Goal: Task Accomplishment & Management: Complete application form

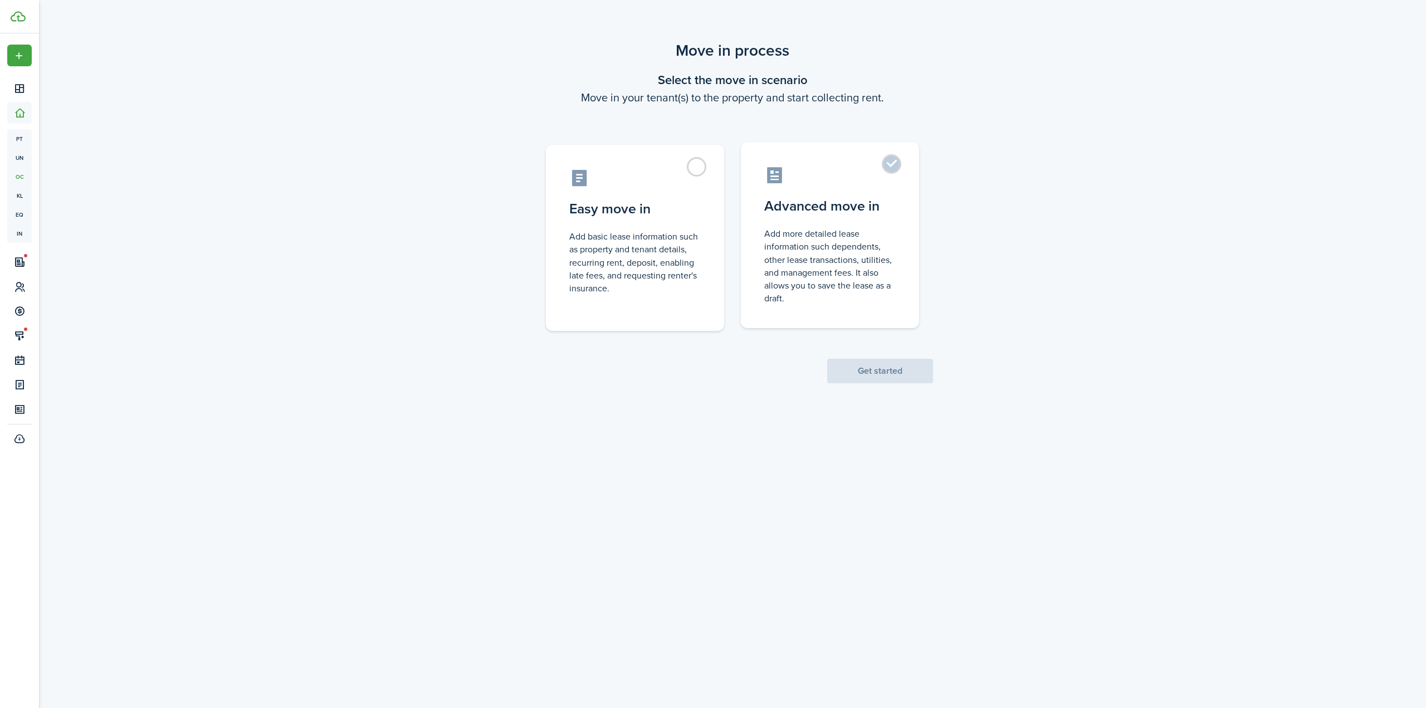
click at [899, 178] on label "Advanced move in Add more detailed lease information such dependents, other lea…" at bounding box center [830, 235] width 178 height 186
radio input "true"
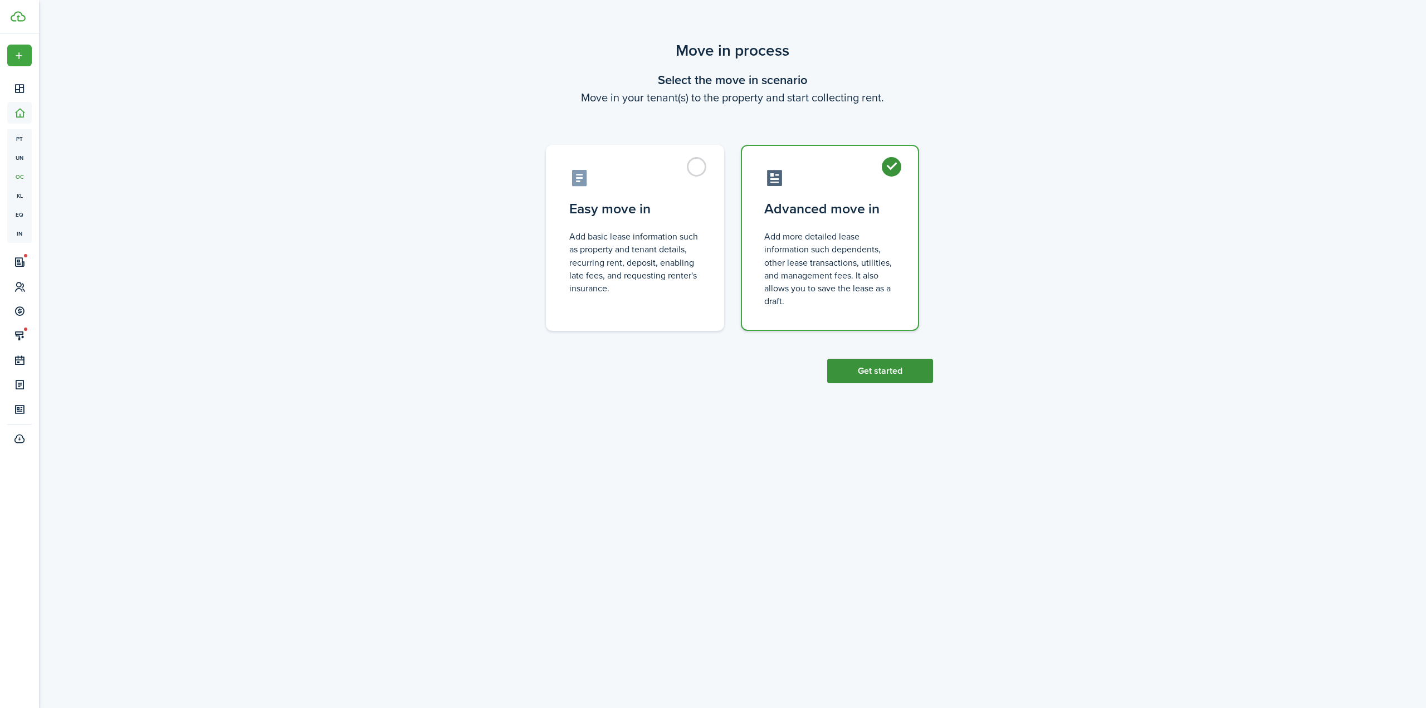
click at [889, 370] on button "Get started" at bounding box center [880, 371] width 106 height 25
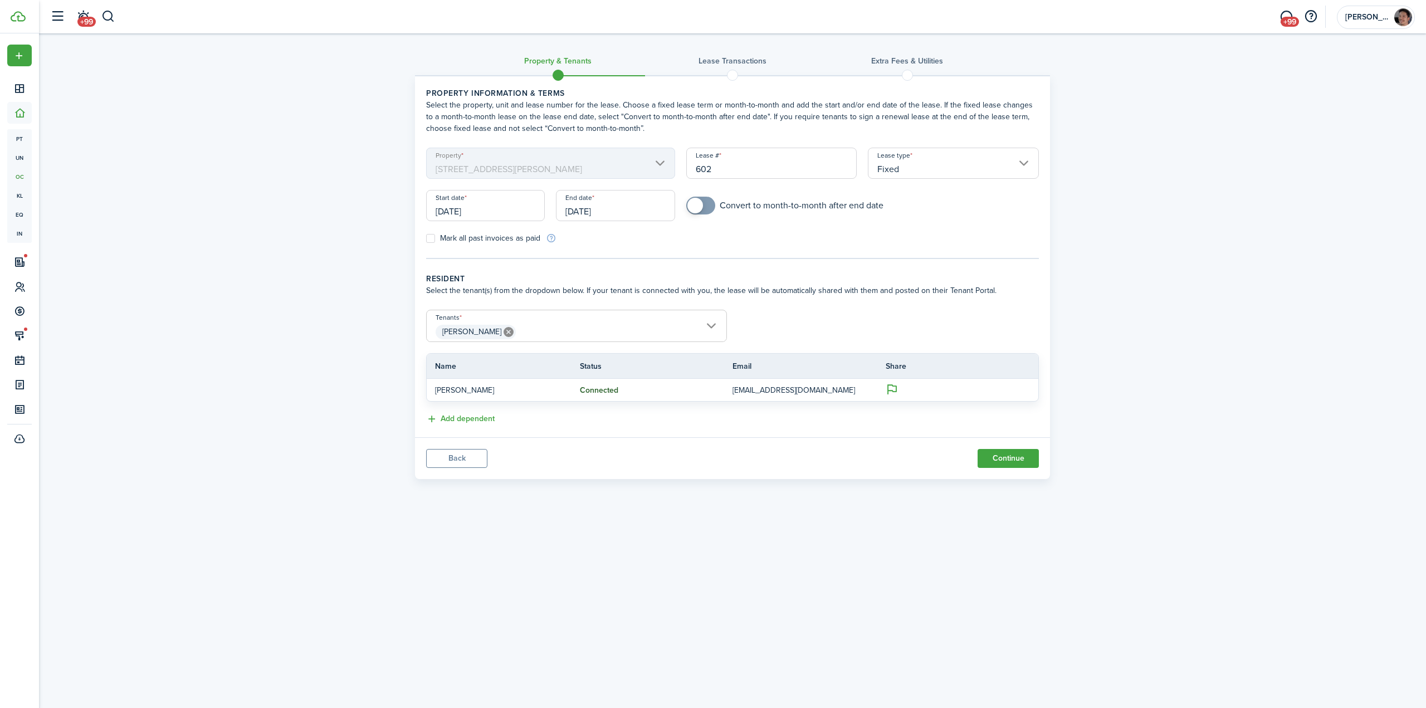
click at [615, 211] on input "[DATE]" at bounding box center [615, 205] width 119 height 31
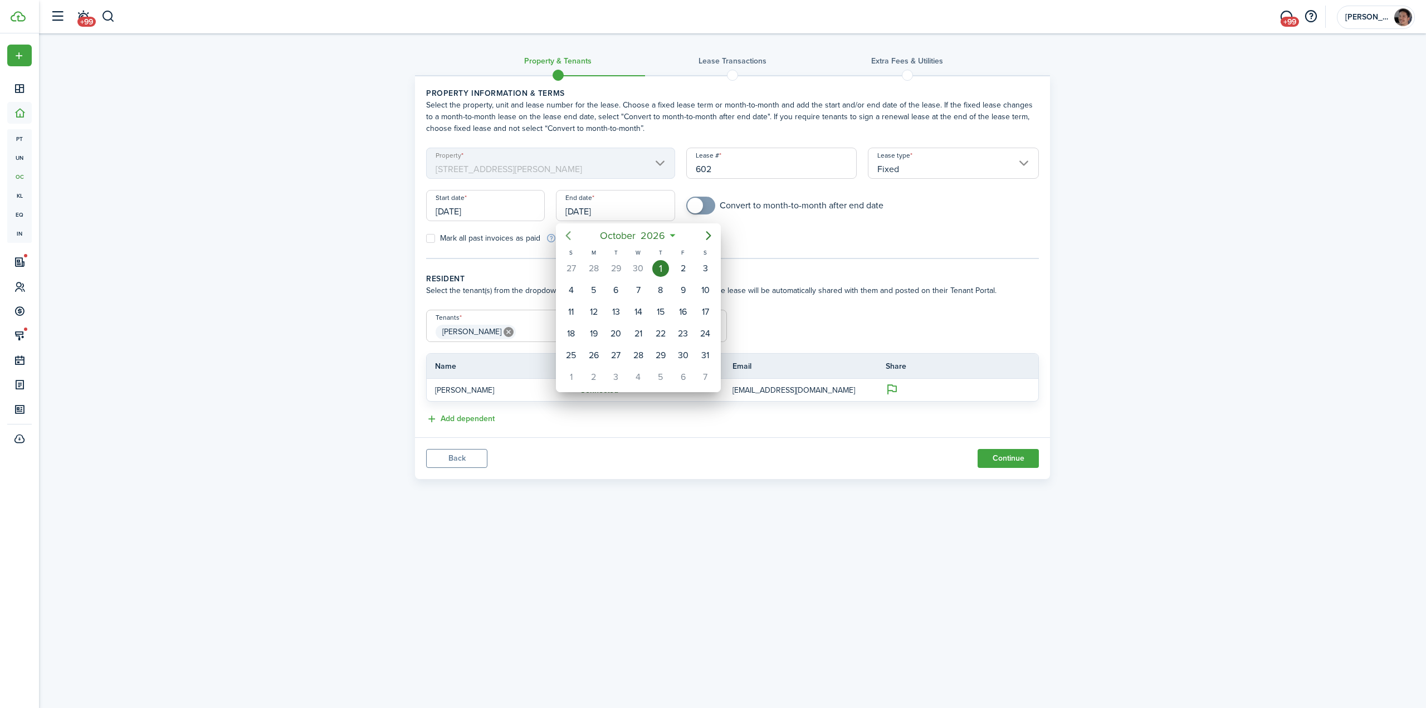
click at [569, 238] on icon "Previous page" at bounding box center [568, 235] width 5 height 9
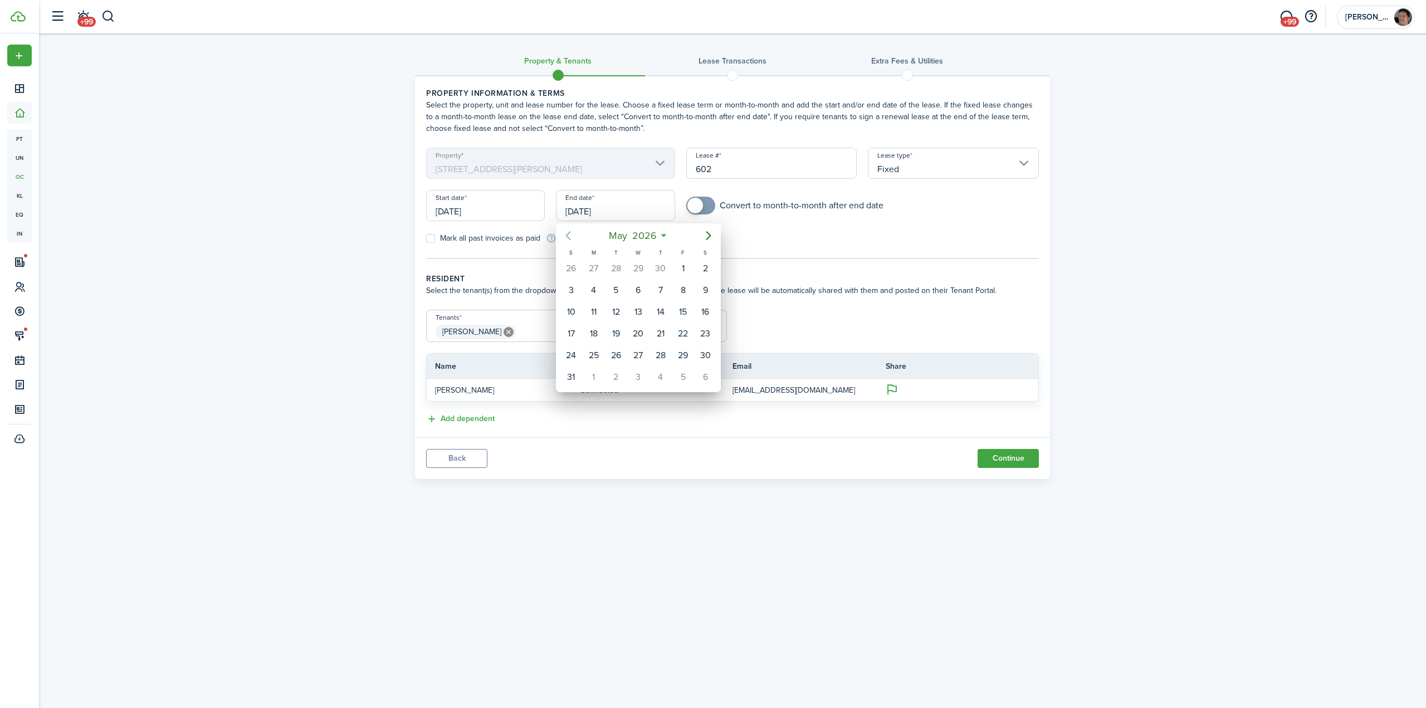
click at [569, 238] on icon "Previous page" at bounding box center [568, 235] width 5 height 9
click at [614, 358] on div "31" at bounding box center [616, 355] width 17 height 17
type input "[DATE]"
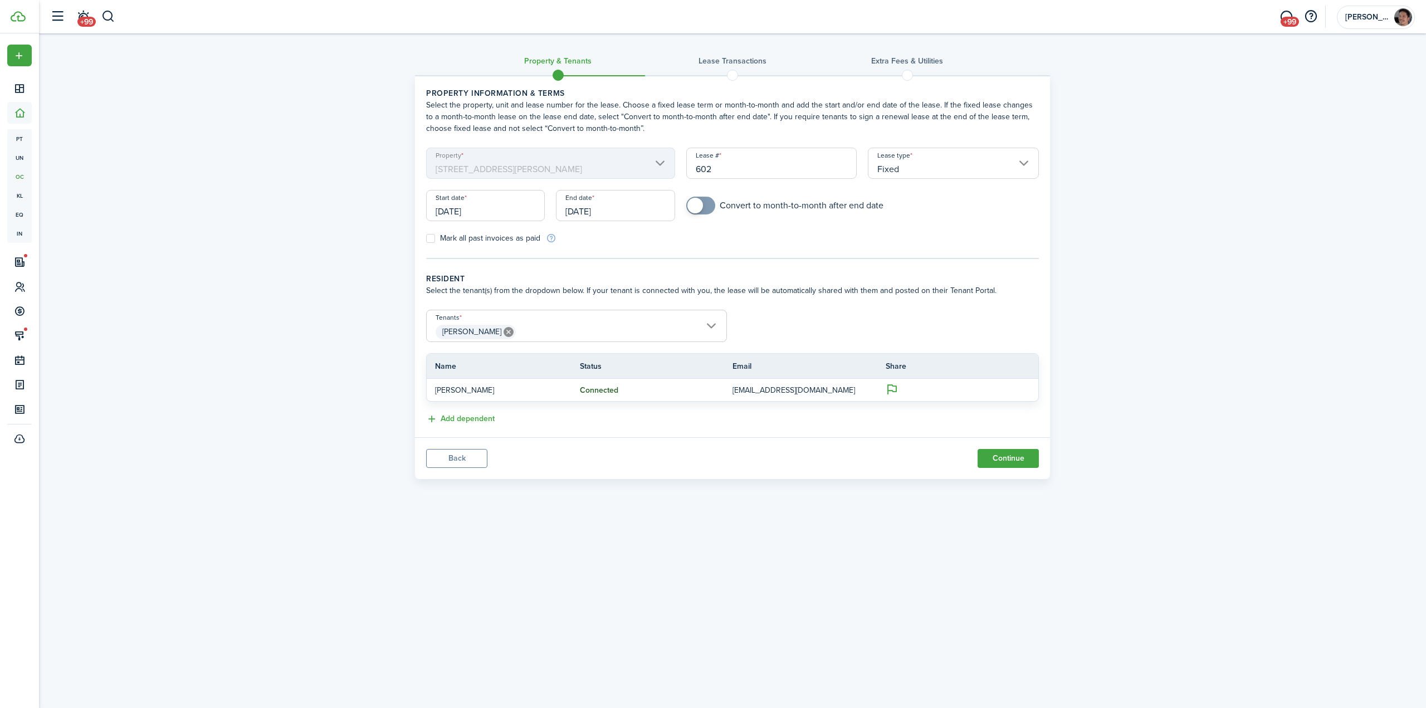
drag, startPoint x: 704, startPoint y: 196, endPoint x: 705, endPoint y: 204, distance: 8.4
click at [706, 202] on form "Property [STREET_ADDRESS][PERSON_NAME] Lease type Fixed Start date [DATE] End d…" at bounding box center [732, 196] width 624 height 96
checkbox input "true"
click at [705, 204] on span at bounding box center [700, 206] width 11 height 18
click at [348, 319] on div "Property & Tenants Lease Transactions Extra fees & Utilities Property informati…" at bounding box center [732, 258] width 1387 height 451
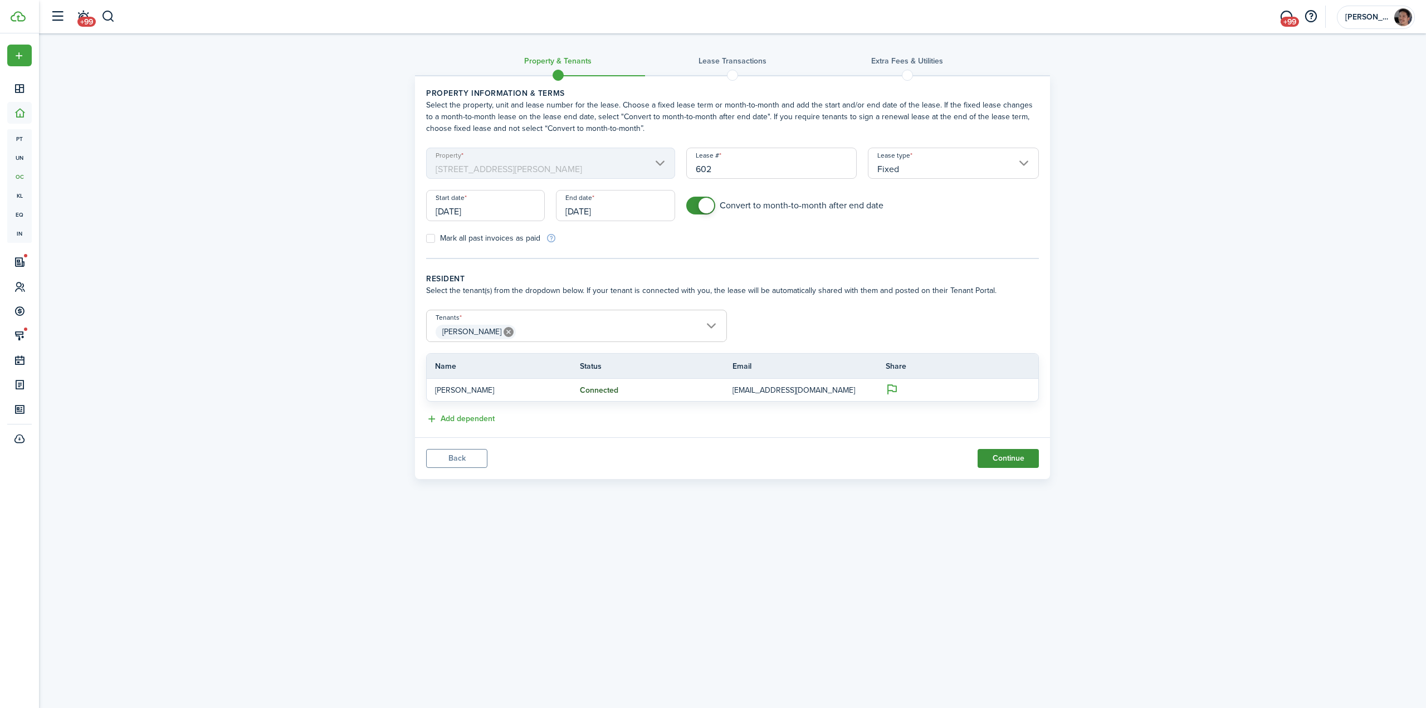
click at [1006, 459] on button "Continue" at bounding box center [1007, 458] width 61 height 19
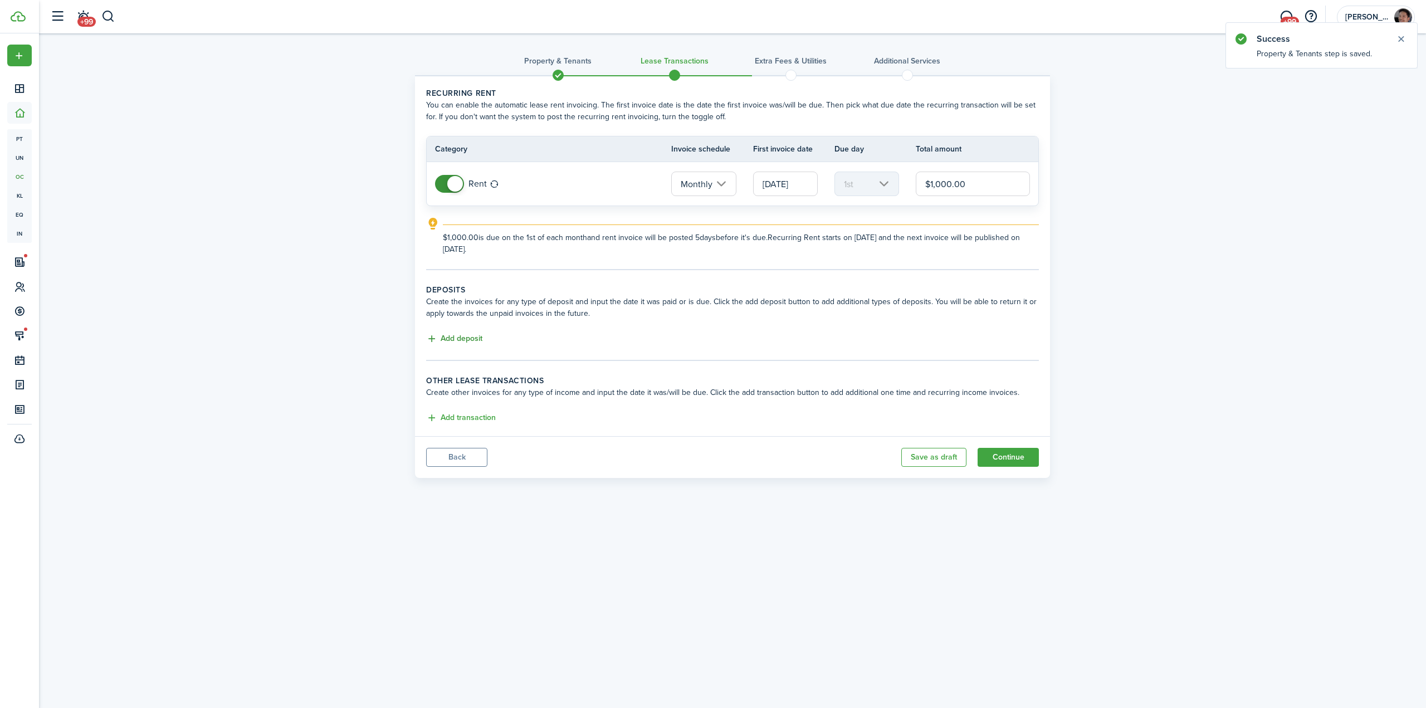
click at [463, 339] on button "Add deposit" at bounding box center [454, 338] width 56 height 13
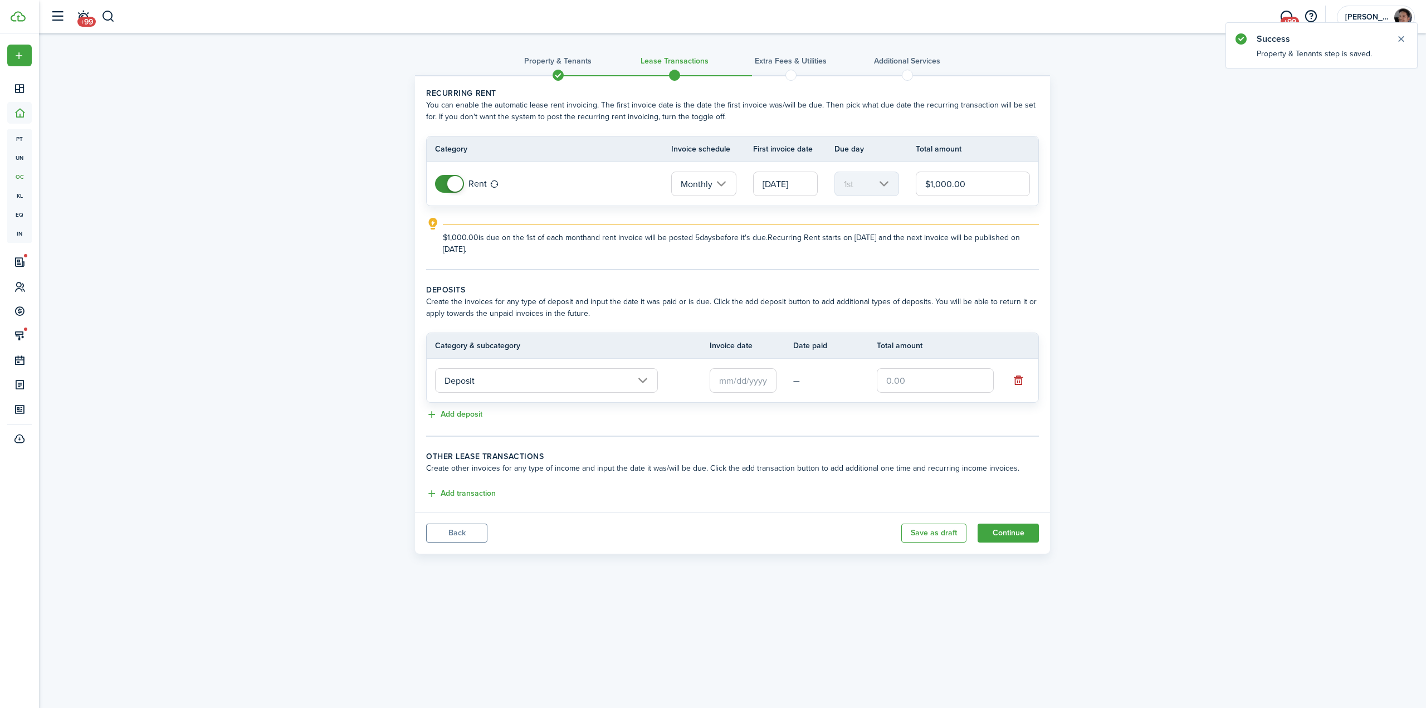
click at [535, 380] on input "Deposit" at bounding box center [546, 380] width 223 height 25
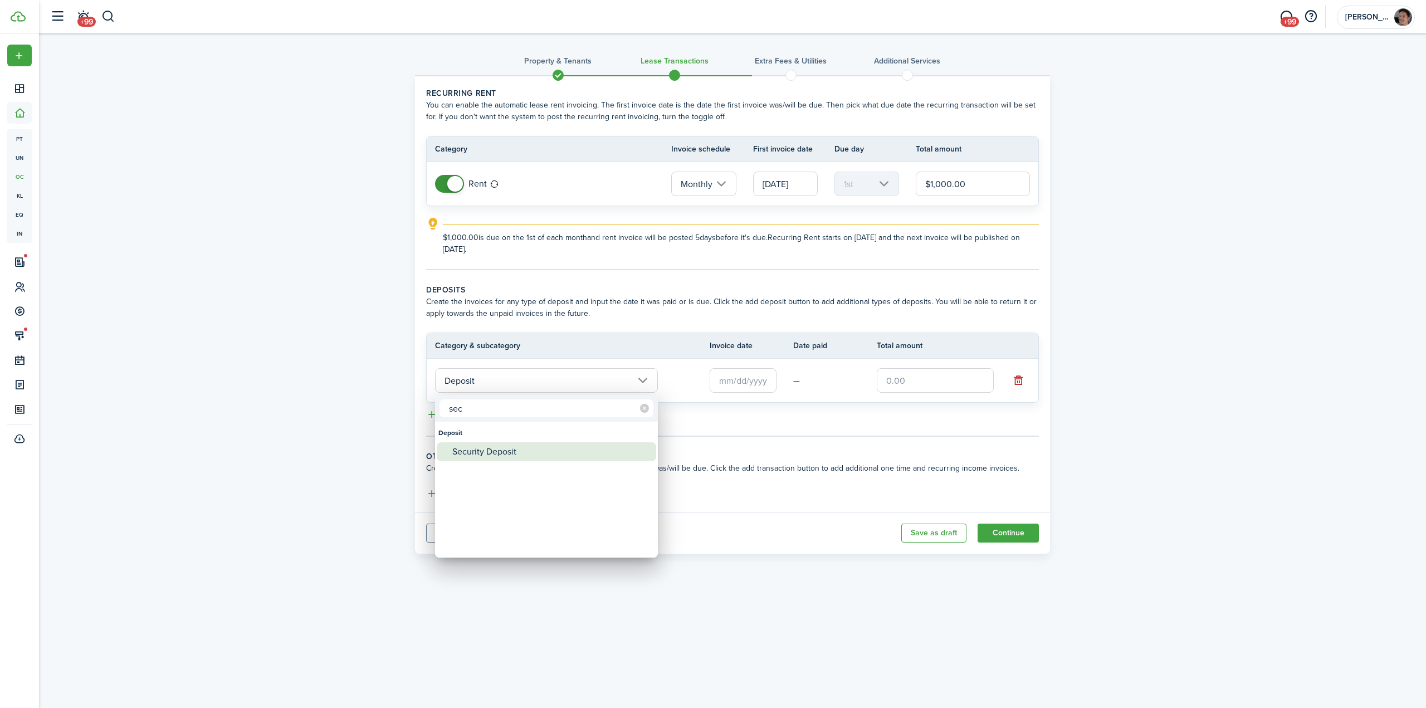
type input "sec"
click at [501, 455] on div "Security Deposit" at bounding box center [550, 451] width 197 height 19
type input "Deposit / Security Deposit"
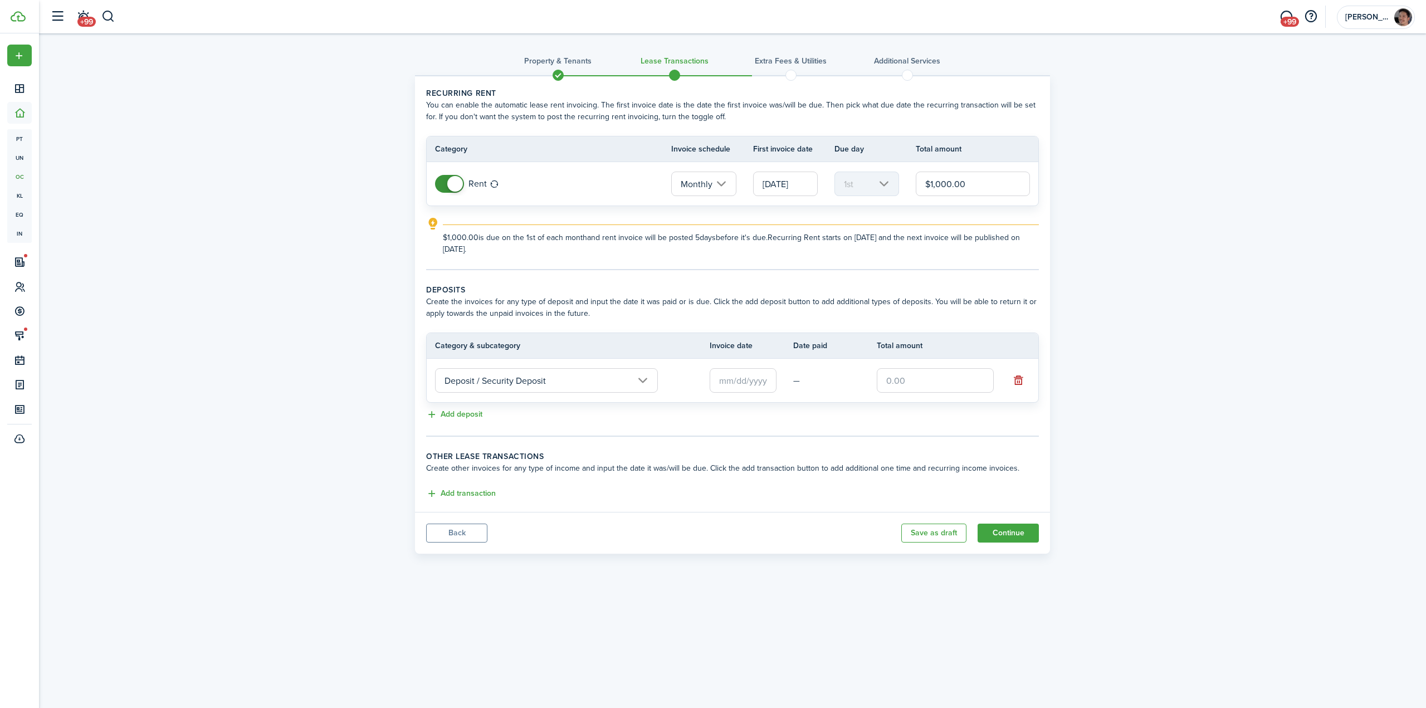
click at [722, 380] on input "text" at bounding box center [742, 380] width 67 height 25
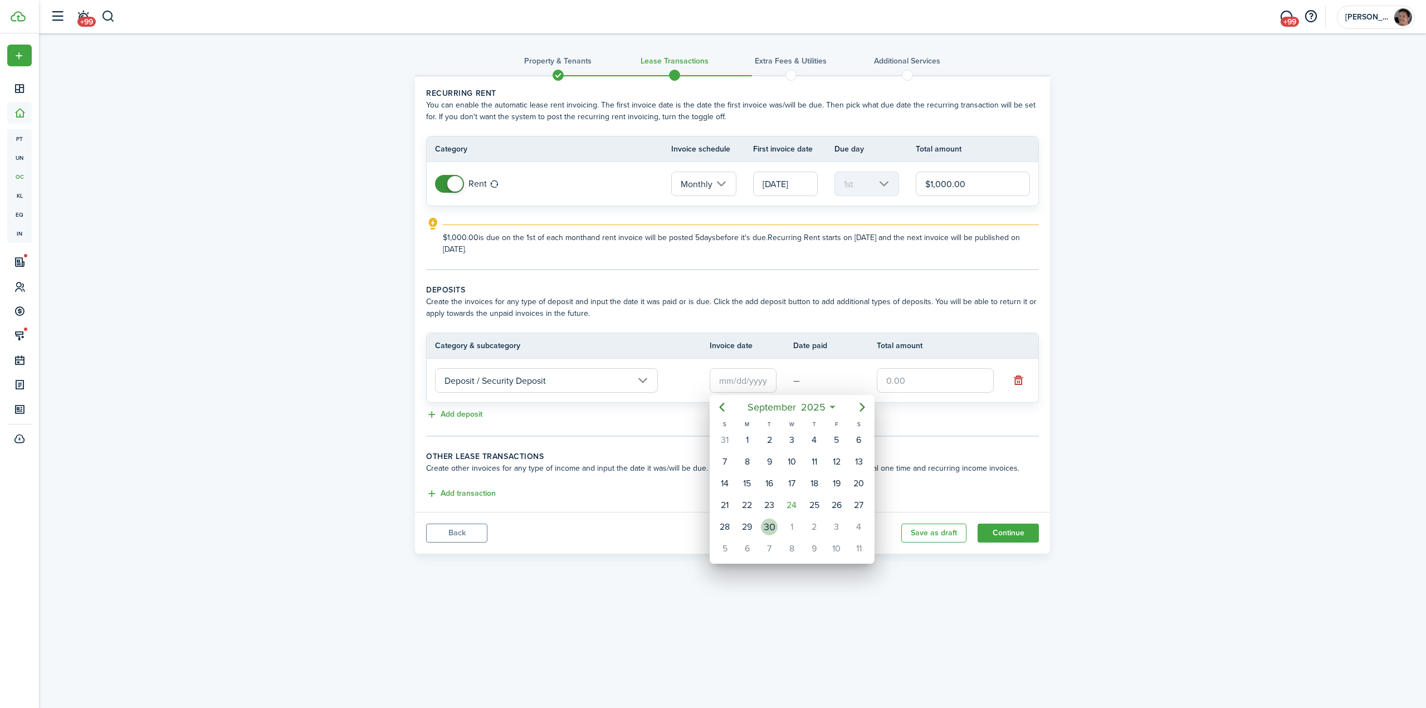
click at [769, 528] on div "30" at bounding box center [769, 526] width 17 height 17
type input "[DATE]"
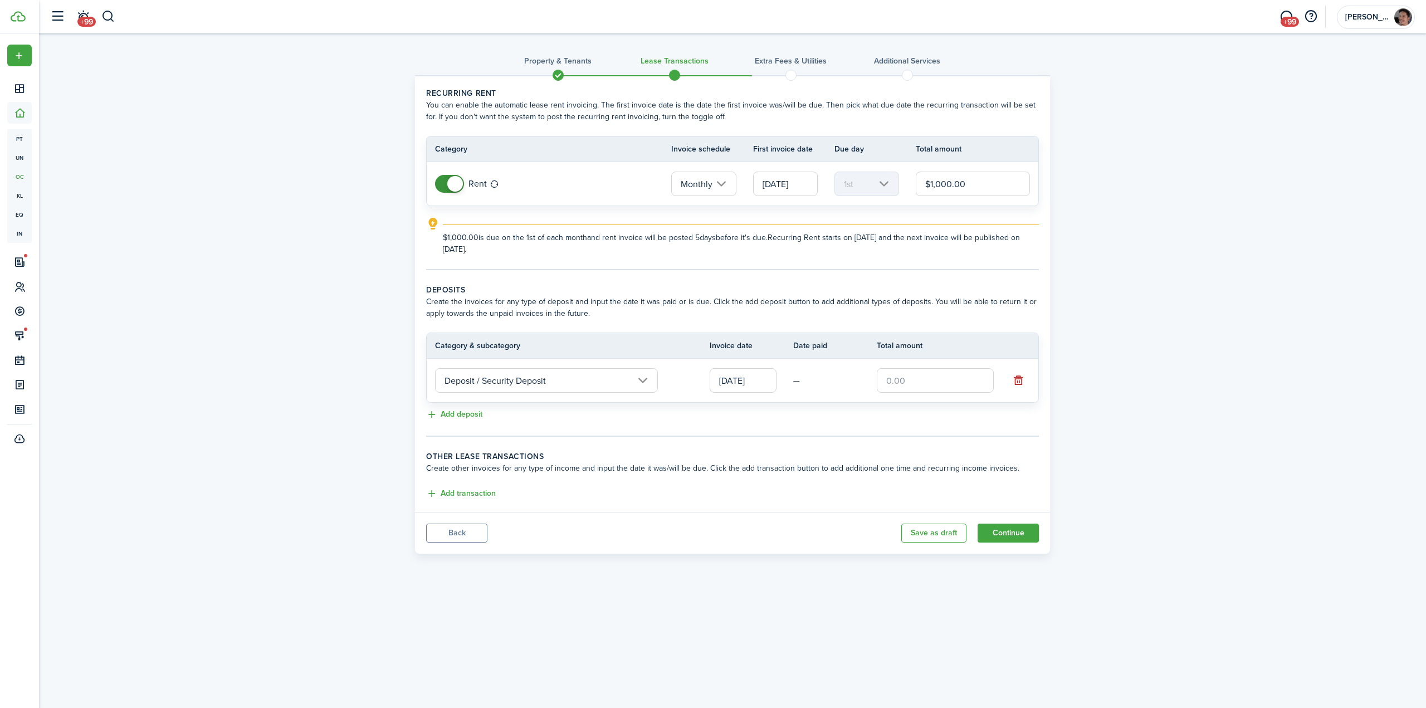
click at [942, 383] on input "text" at bounding box center [935, 380] width 117 height 25
type input "$900.00"
click at [328, 317] on div "Property & Tenants Lease Transactions Extra fees & Utilities Additional Service…" at bounding box center [732, 296] width 1387 height 526
click at [1162, 489] on div "Property & Tenants Lease Transactions Extra fees & Utilities Additional Service…" at bounding box center [732, 296] width 1387 height 526
click at [1002, 535] on button "Continue" at bounding box center [1007, 532] width 61 height 19
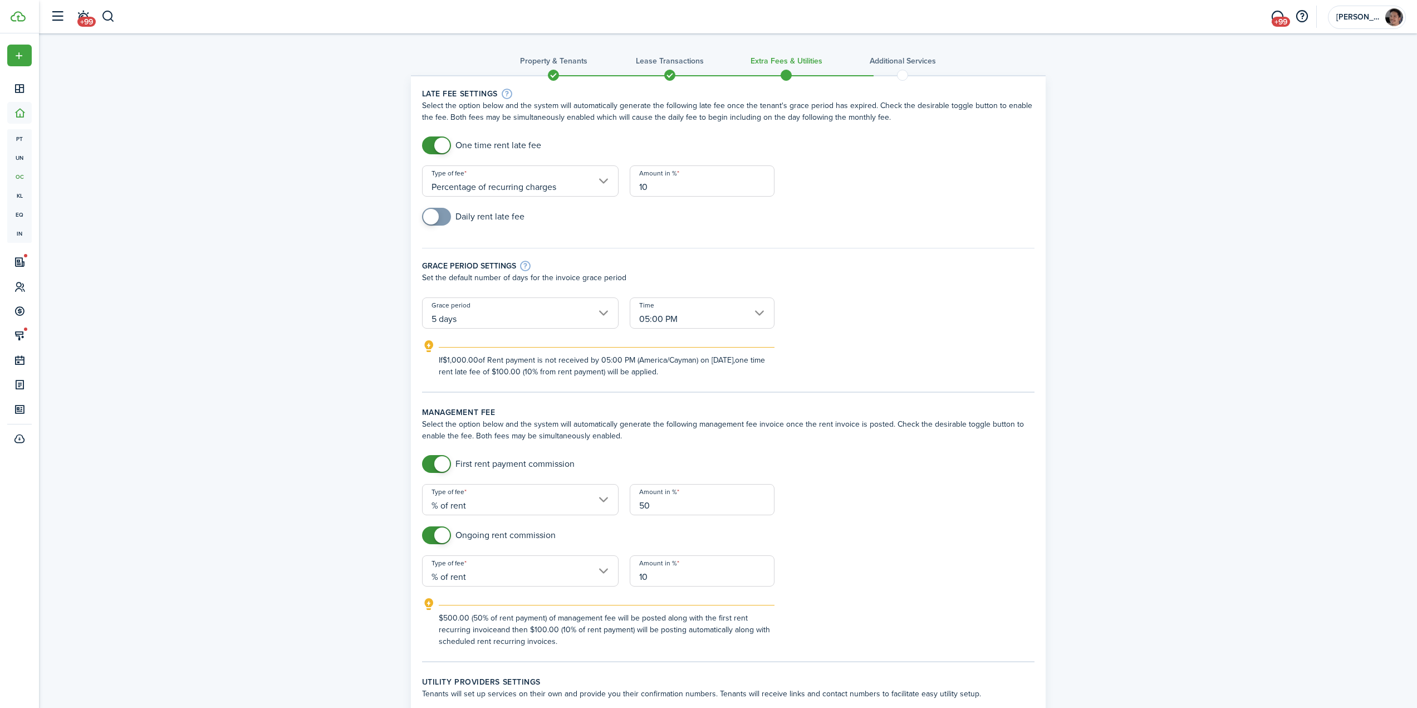
checkbox input "false"
click at [434, 465] on span at bounding box center [436, 464] width 11 height 18
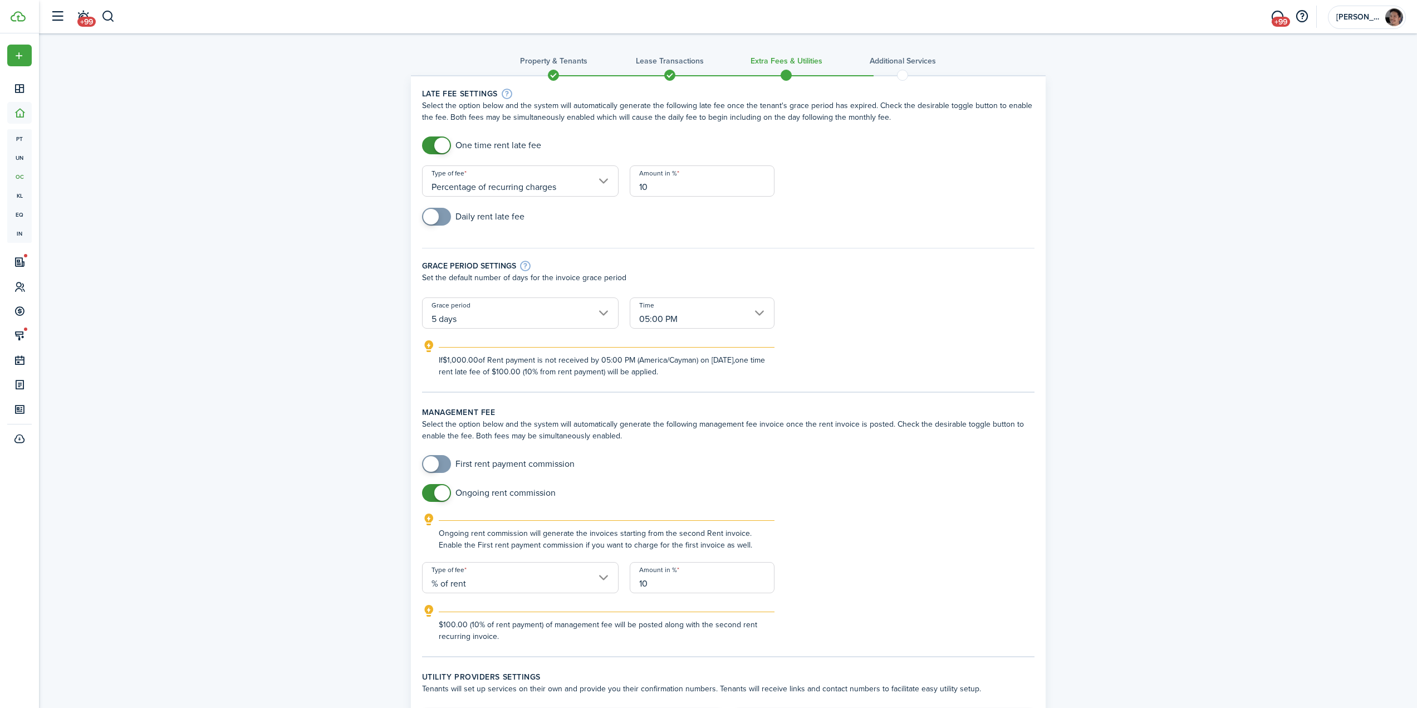
drag, startPoint x: 661, startPoint y: 588, endPoint x: 271, endPoint y: 559, distance: 391.4
click at [462, 570] on form "First rent payment commission Ongoing rent commission Ongoing rent commission w…" at bounding box center [729, 548] width 624 height 187
type input "12"
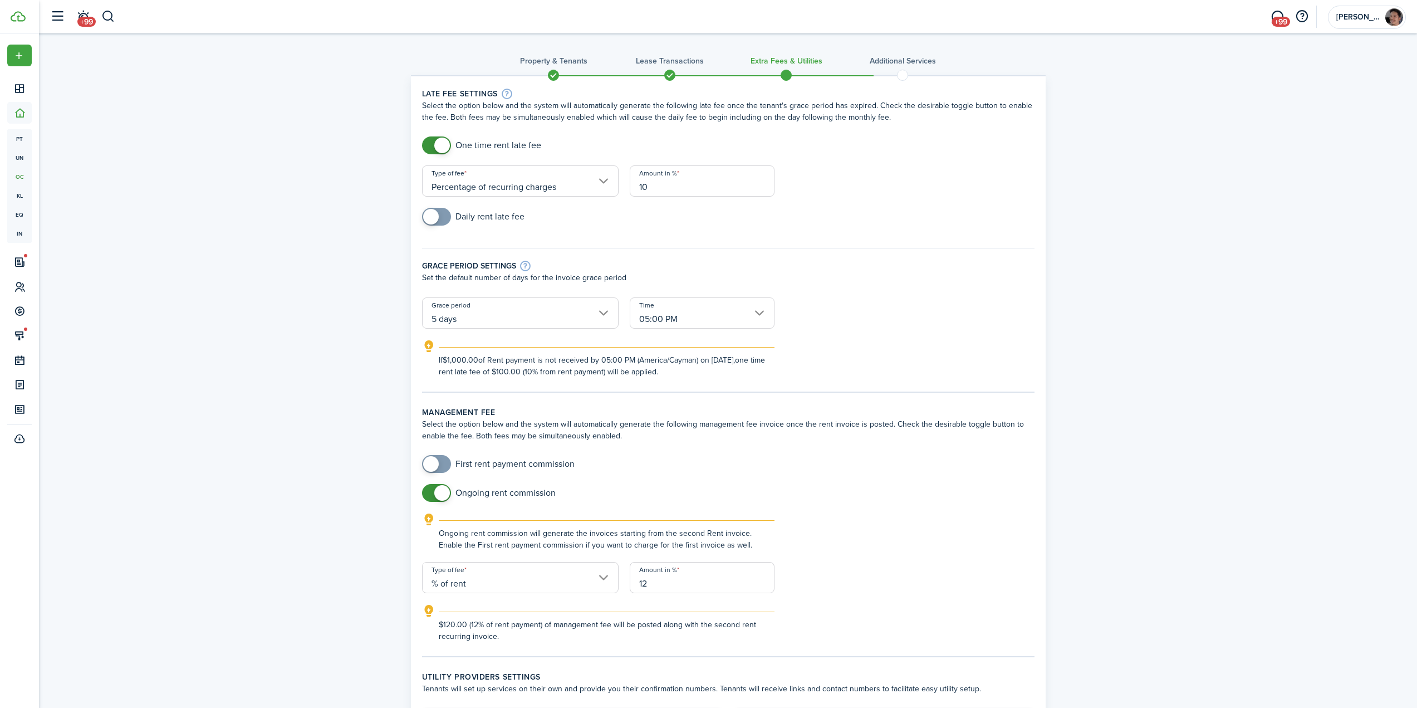
click at [515, 183] on input "Percentage of recurring charges" at bounding box center [520, 180] width 197 height 31
click at [527, 226] on div "Percentage of outstanding charges" at bounding box center [507, 228] width 136 height 19
type input "Percentage of outstanding charges"
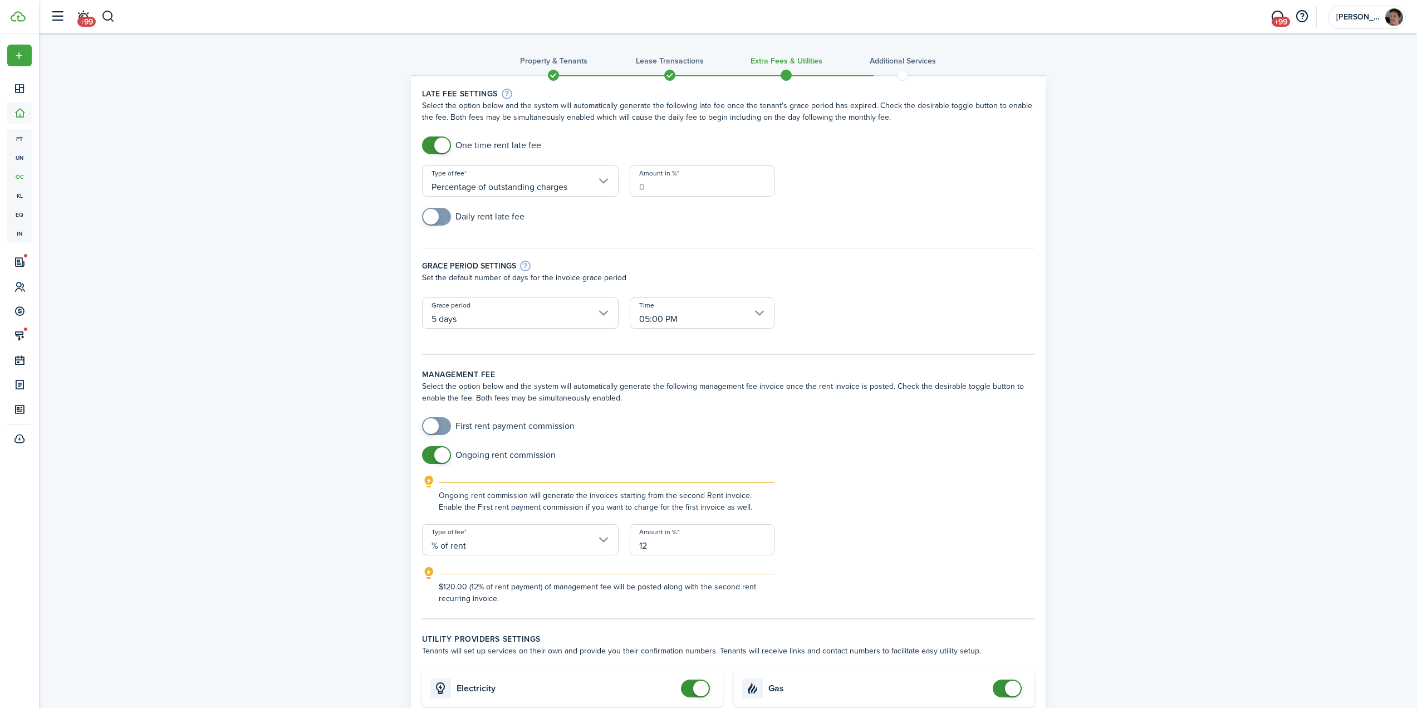
click at [673, 189] on input "Amount in %" at bounding box center [702, 180] width 145 height 31
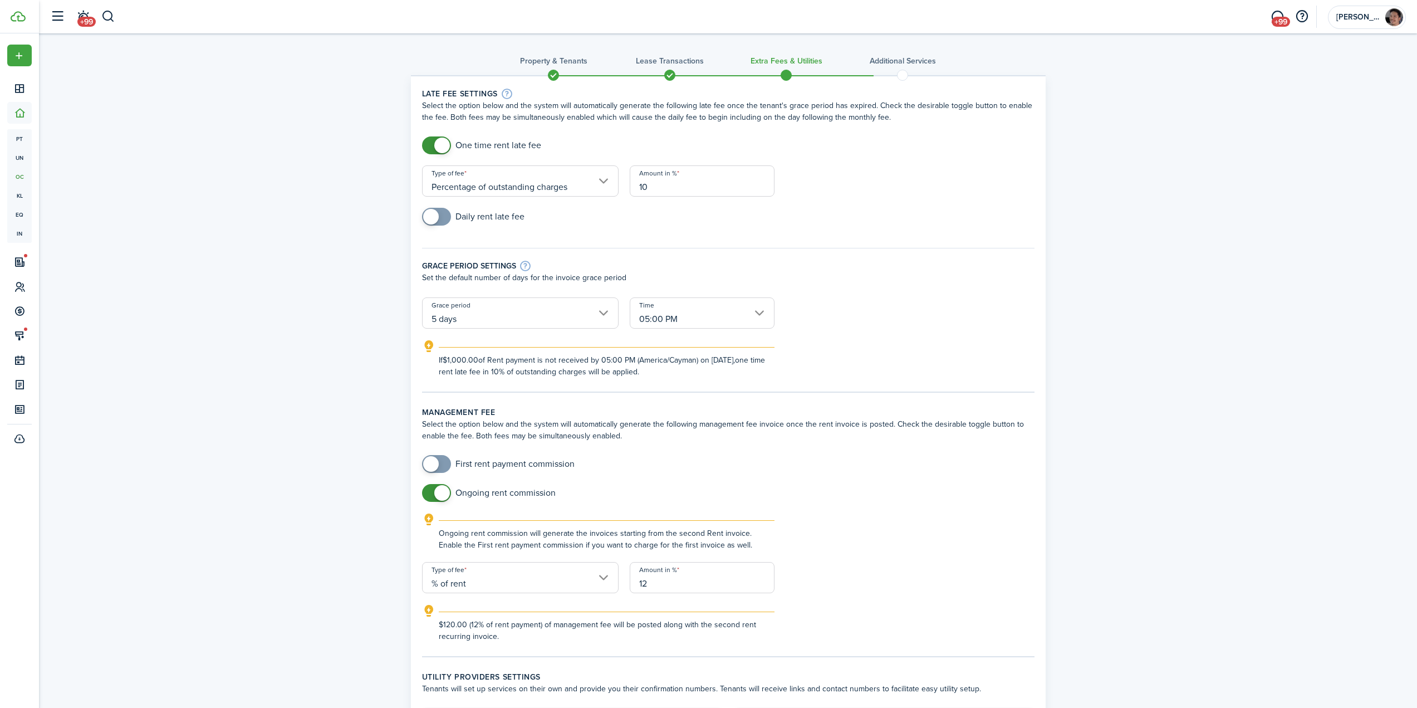
type input "10"
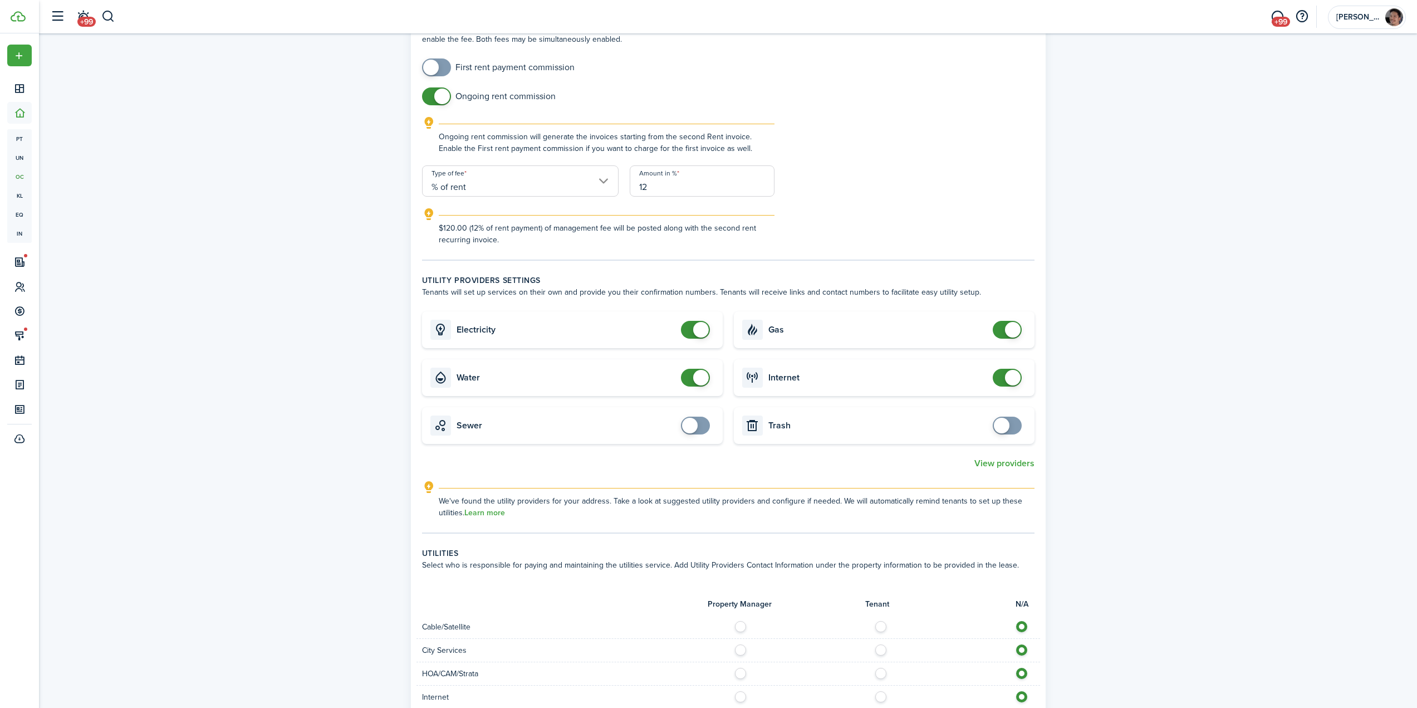
scroll to position [446, 0]
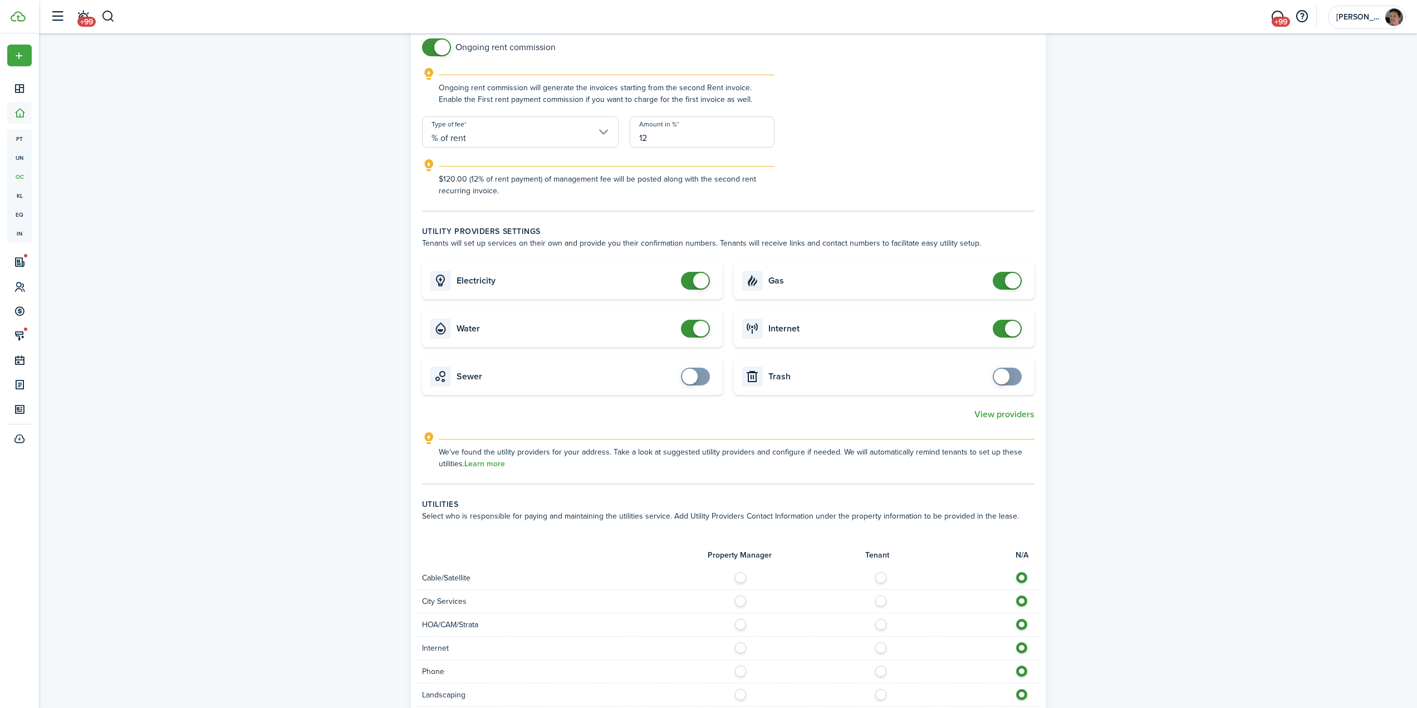
checkbox input "false"
click at [697, 275] on span at bounding box center [701, 281] width 16 height 16
checkbox input "false"
click at [693, 329] on span at bounding box center [701, 329] width 16 height 16
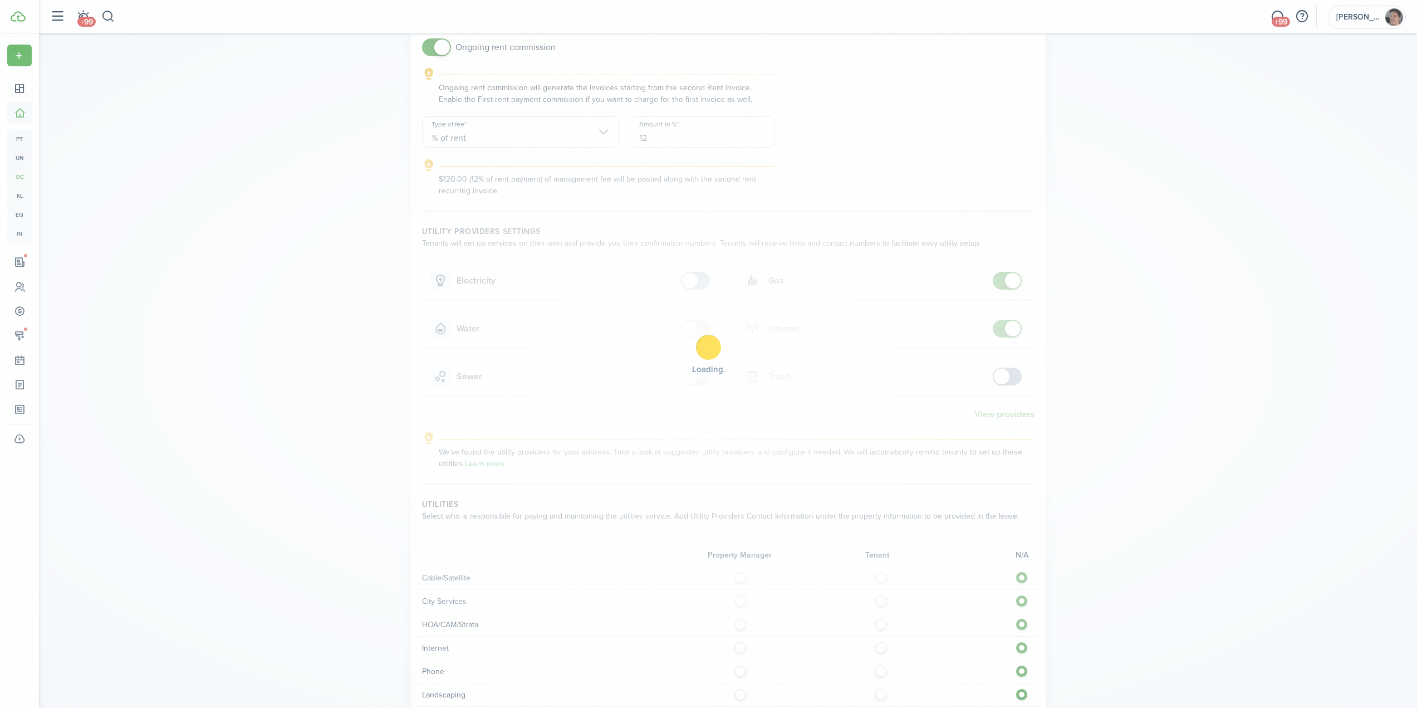
click at [1004, 282] on div "Loading" at bounding box center [708, 354] width 1417 height 708
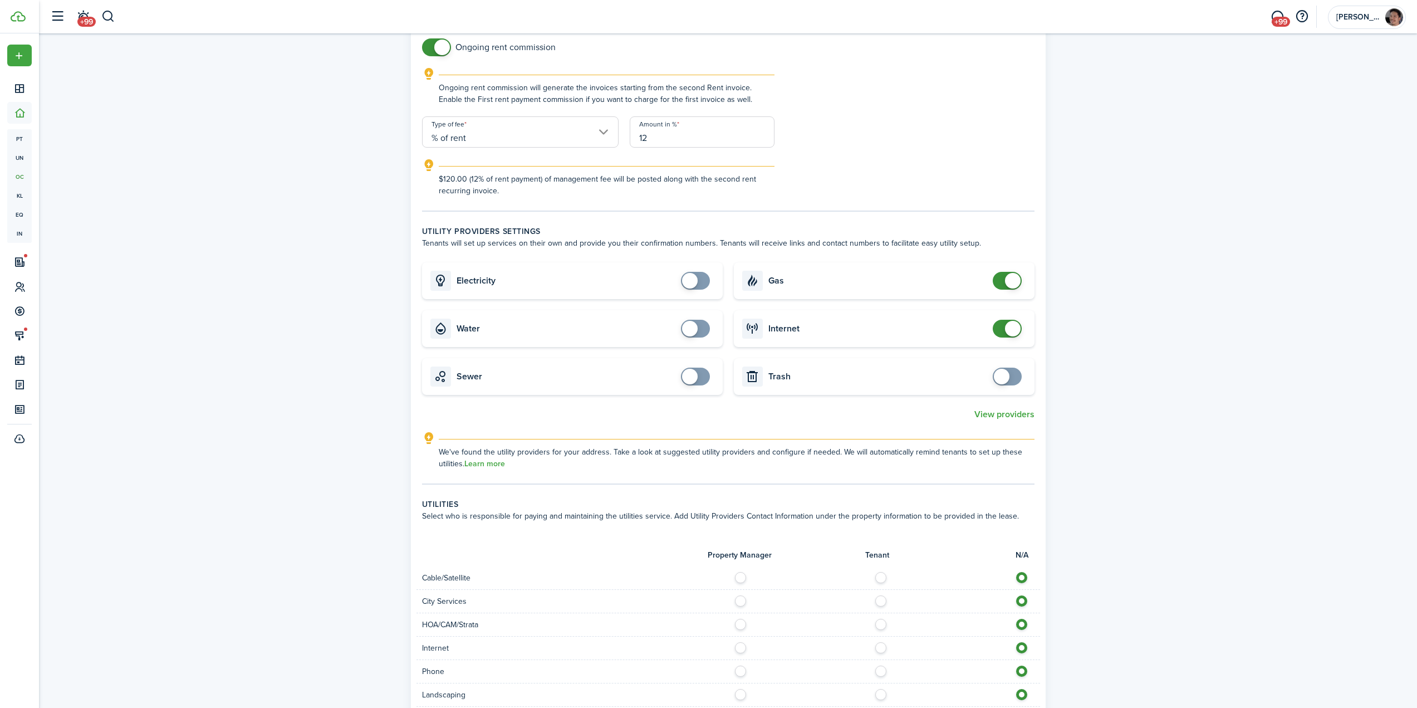
checkbox input "false"
click at [1004, 282] on span at bounding box center [1007, 281] width 11 height 18
checkbox input "false"
click at [1004, 329] on span at bounding box center [1007, 329] width 11 height 18
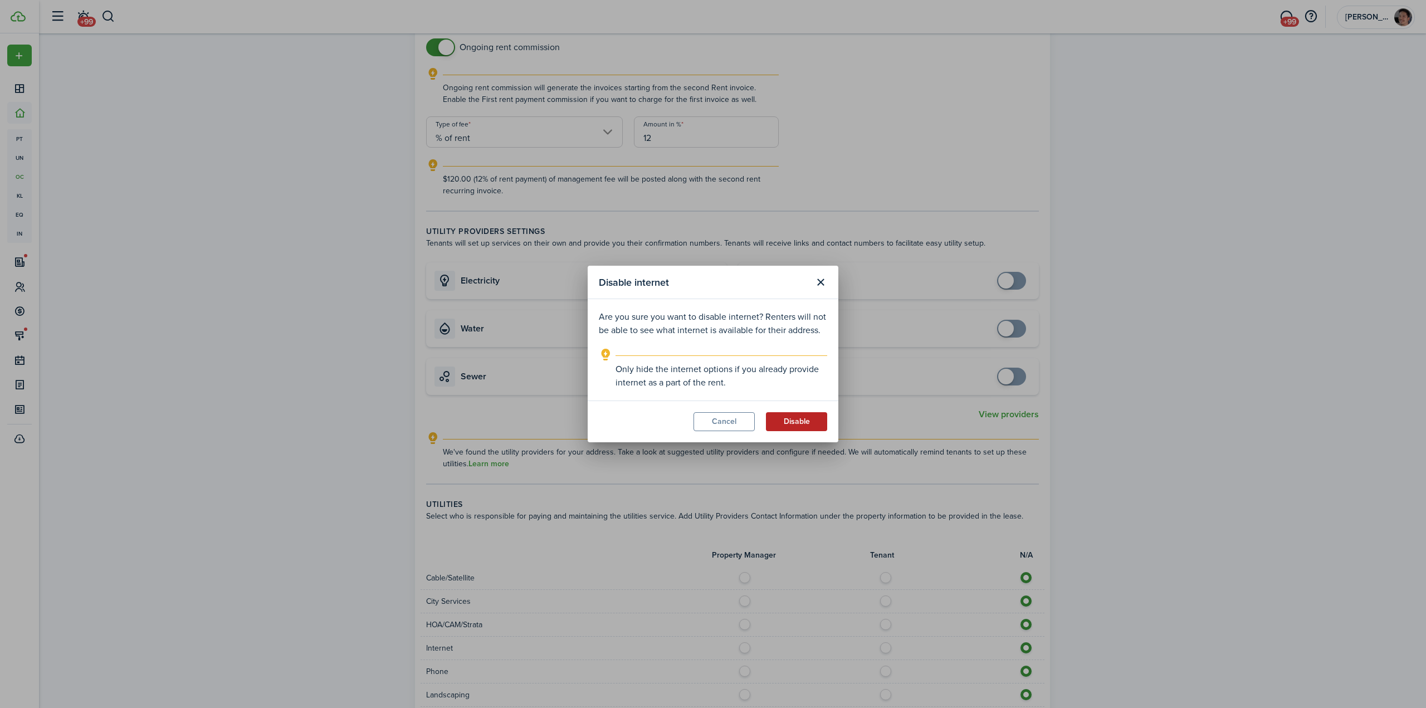
drag, startPoint x: 782, startPoint y: 410, endPoint x: 787, endPoint y: 423, distance: 13.6
click at [783, 410] on modal-footer "Cancel Disable" at bounding box center [713, 421] width 251 height 42
click at [787, 425] on button "Disable" at bounding box center [796, 421] width 61 height 19
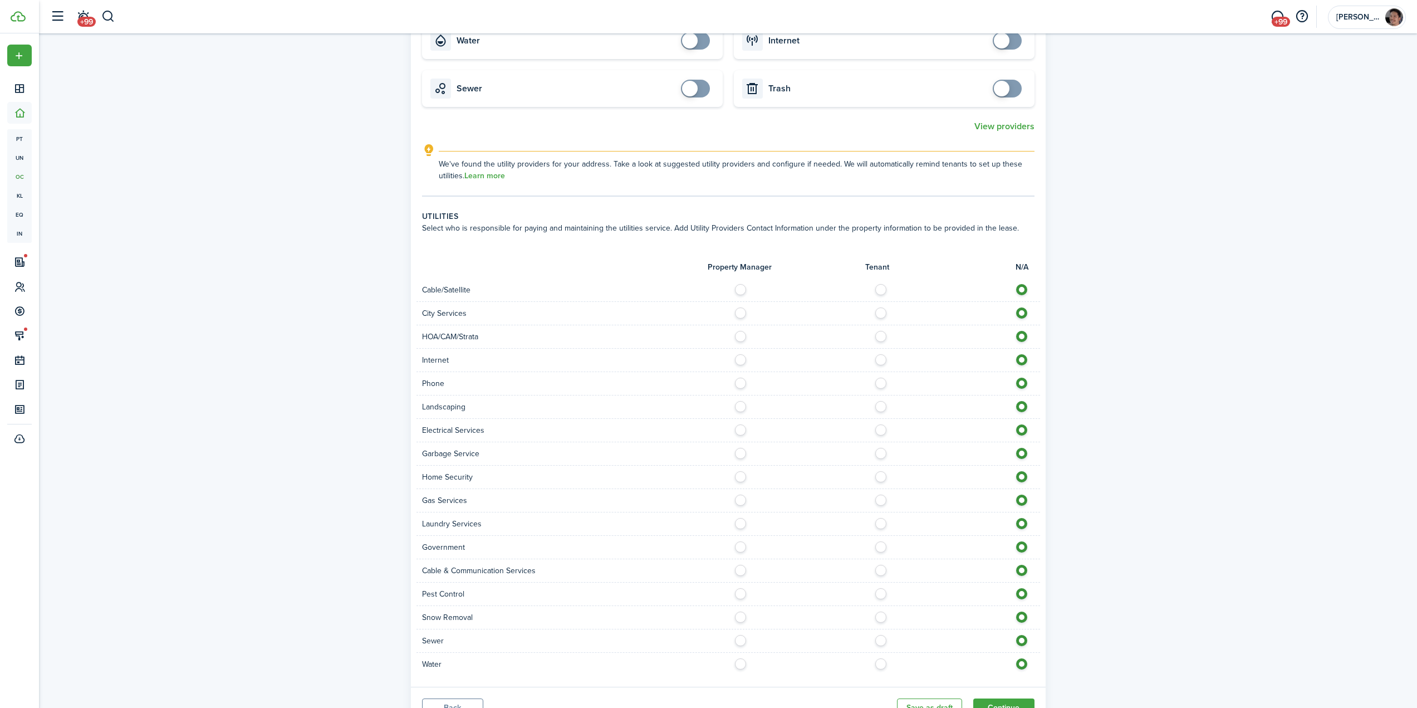
scroll to position [785, 0]
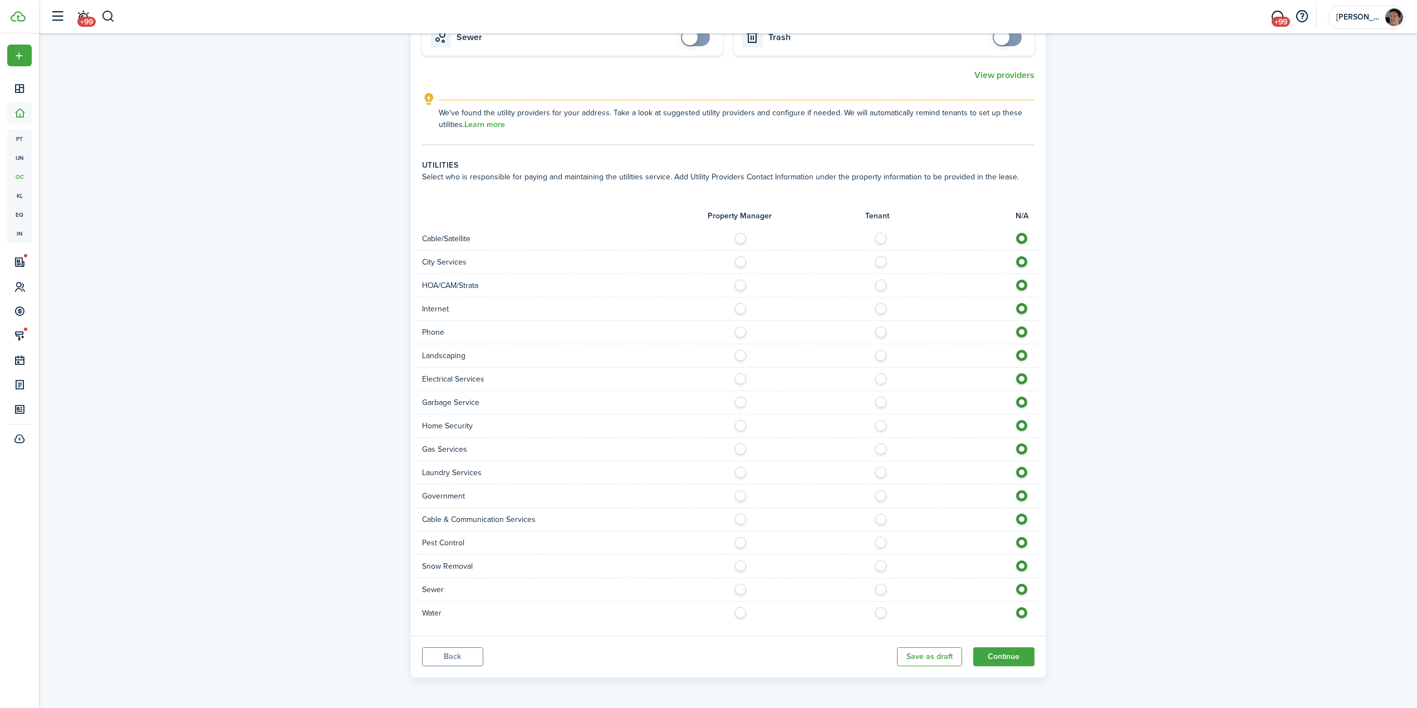
click at [739, 309] on label at bounding box center [743, 306] width 19 height 6
radio input "true"
click at [880, 332] on label at bounding box center [883, 329] width 19 height 6
radio input "true"
click at [741, 354] on label at bounding box center [743, 353] width 19 height 6
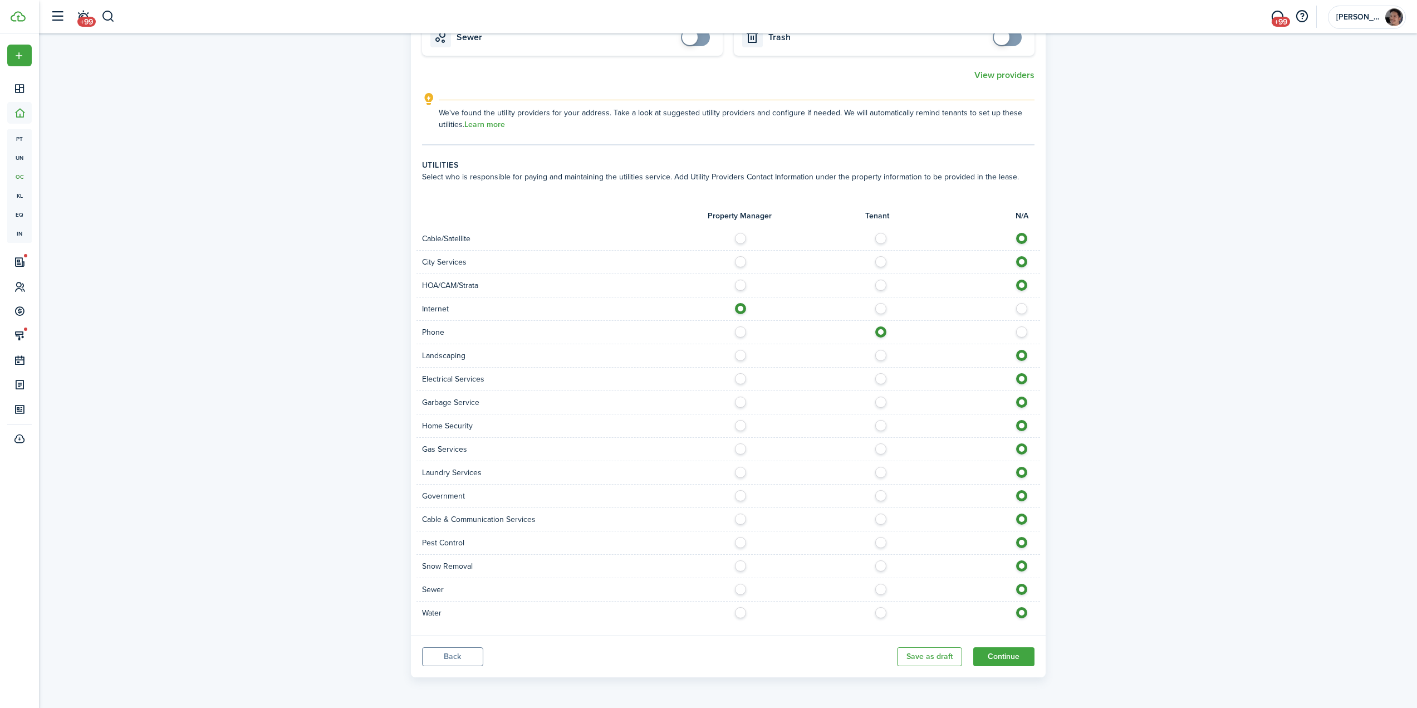
radio input "true"
click at [742, 379] on label at bounding box center [743, 376] width 19 height 6
radio input "true"
click at [741, 402] on label at bounding box center [743, 400] width 19 height 6
radio input "true"
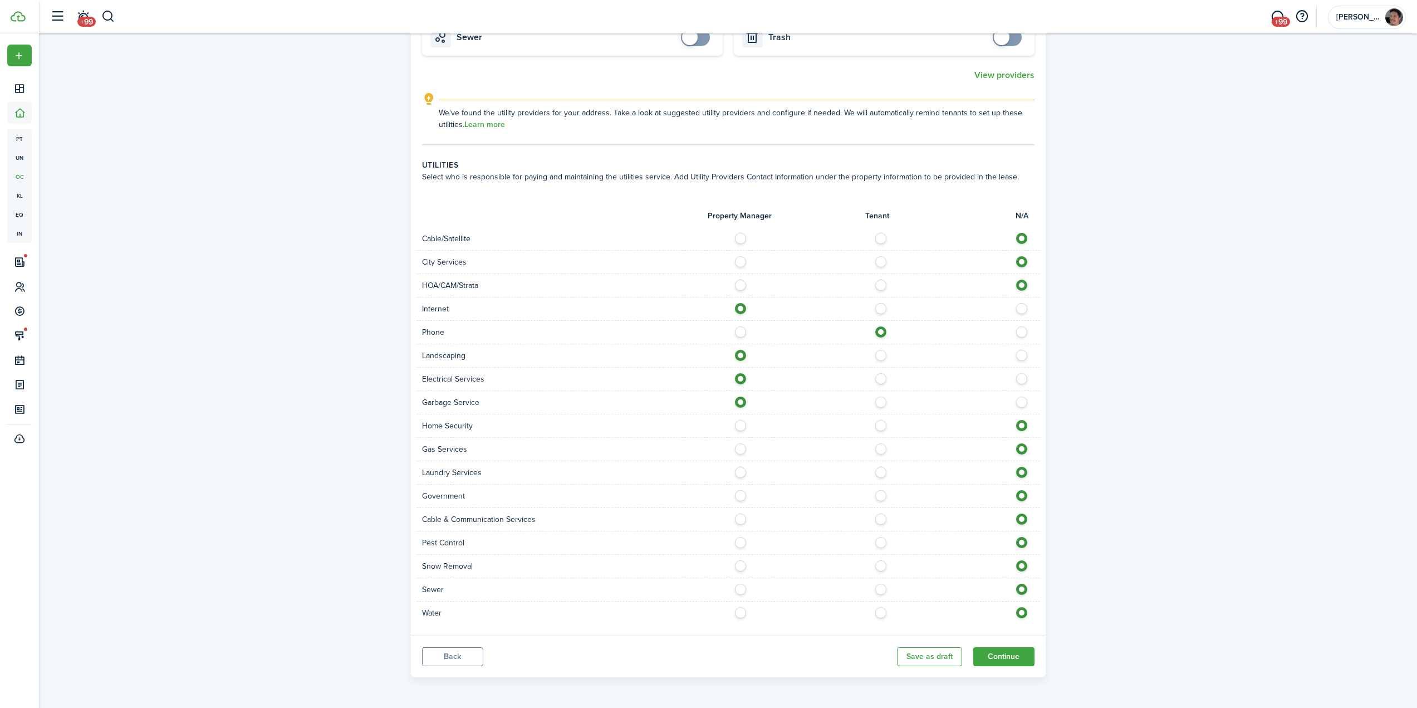
click at [742, 449] on label at bounding box center [743, 446] width 19 height 6
radio input "true"
click at [742, 471] on label at bounding box center [743, 470] width 19 height 6
radio input "true"
click at [739, 542] on label at bounding box center [743, 540] width 19 height 6
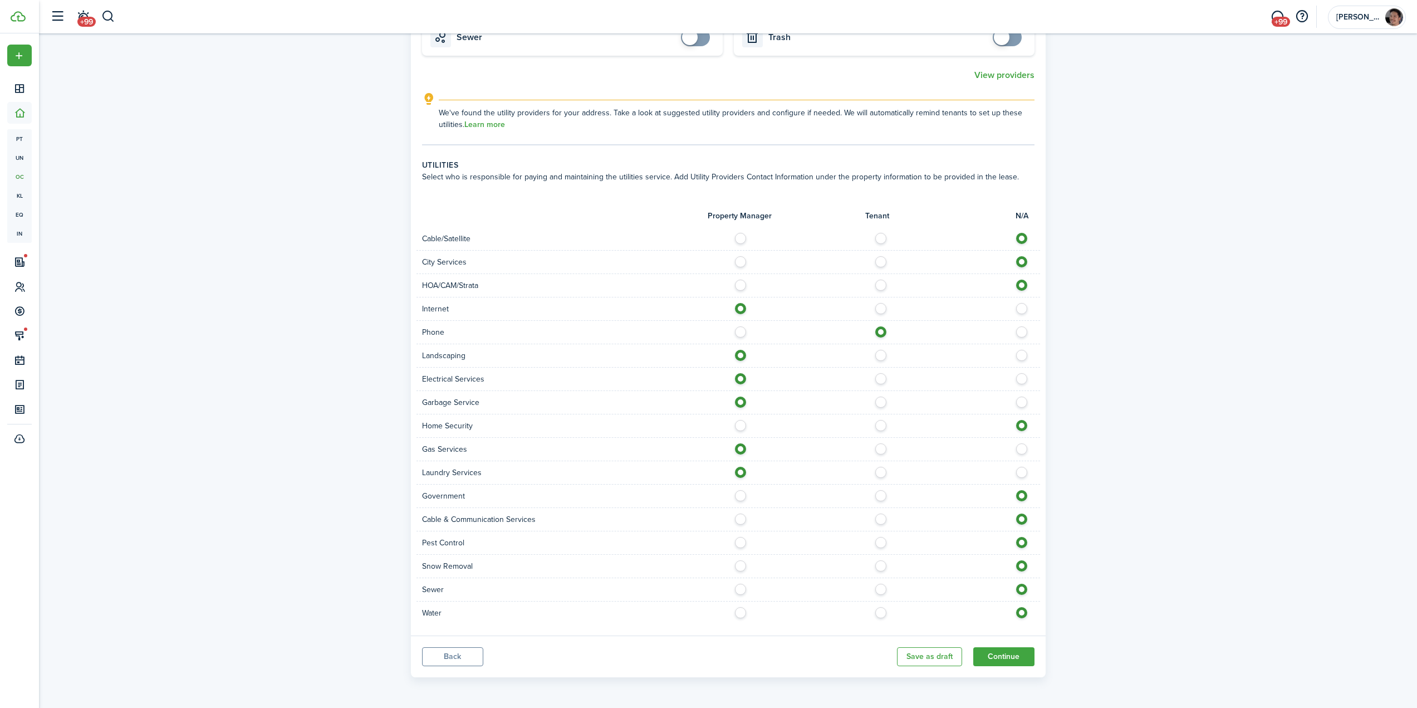
radio input "true"
click at [879, 565] on label at bounding box center [883, 563] width 19 height 6
radio input "true"
click at [744, 589] on label at bounding box center [743, 587] width 19 height 6
radio input "true"
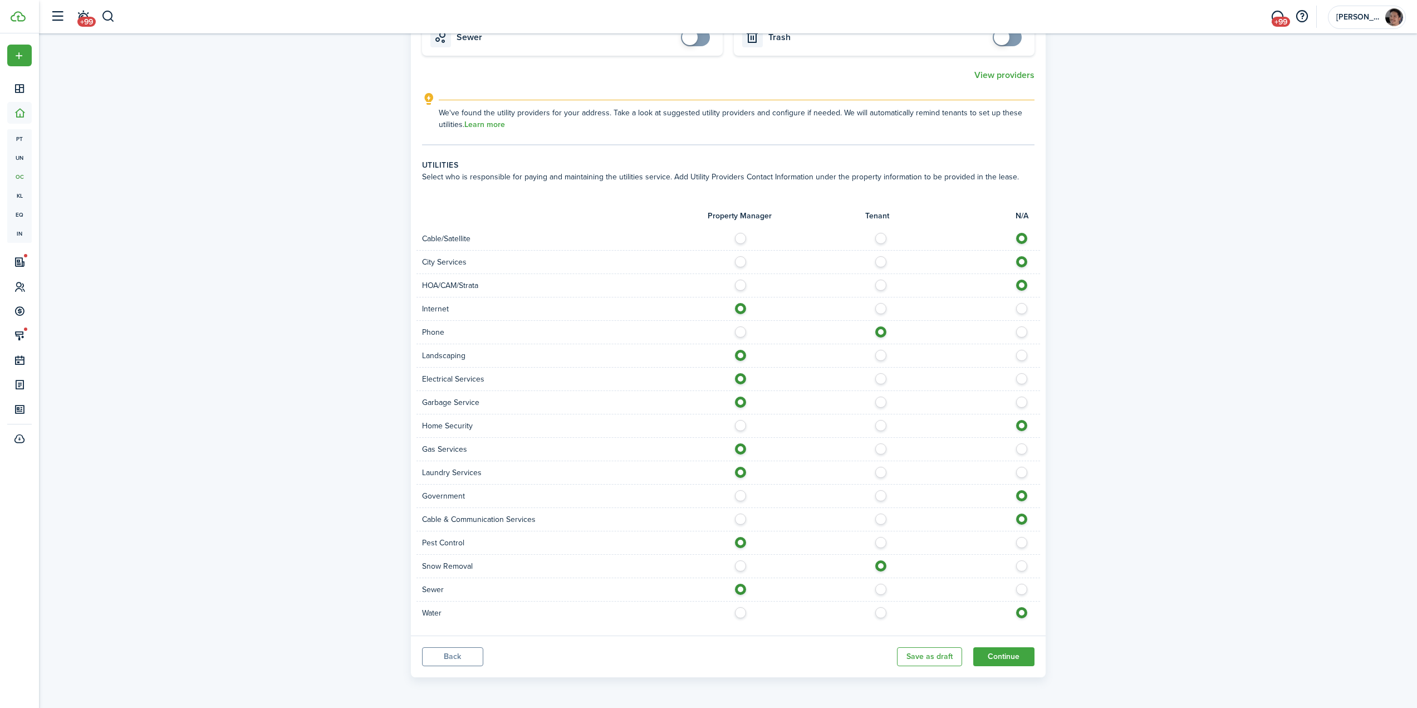
click at [742, 620] on div "Water" at bounding box center [729, 612] width 624 height 23
click at [743, 613] on label at bounding box center [743, 610] width 19 height 6
radio input "true"
click at [1014, 659] on button "Continue" at bounding box center [1003, 656] width 61 height 19
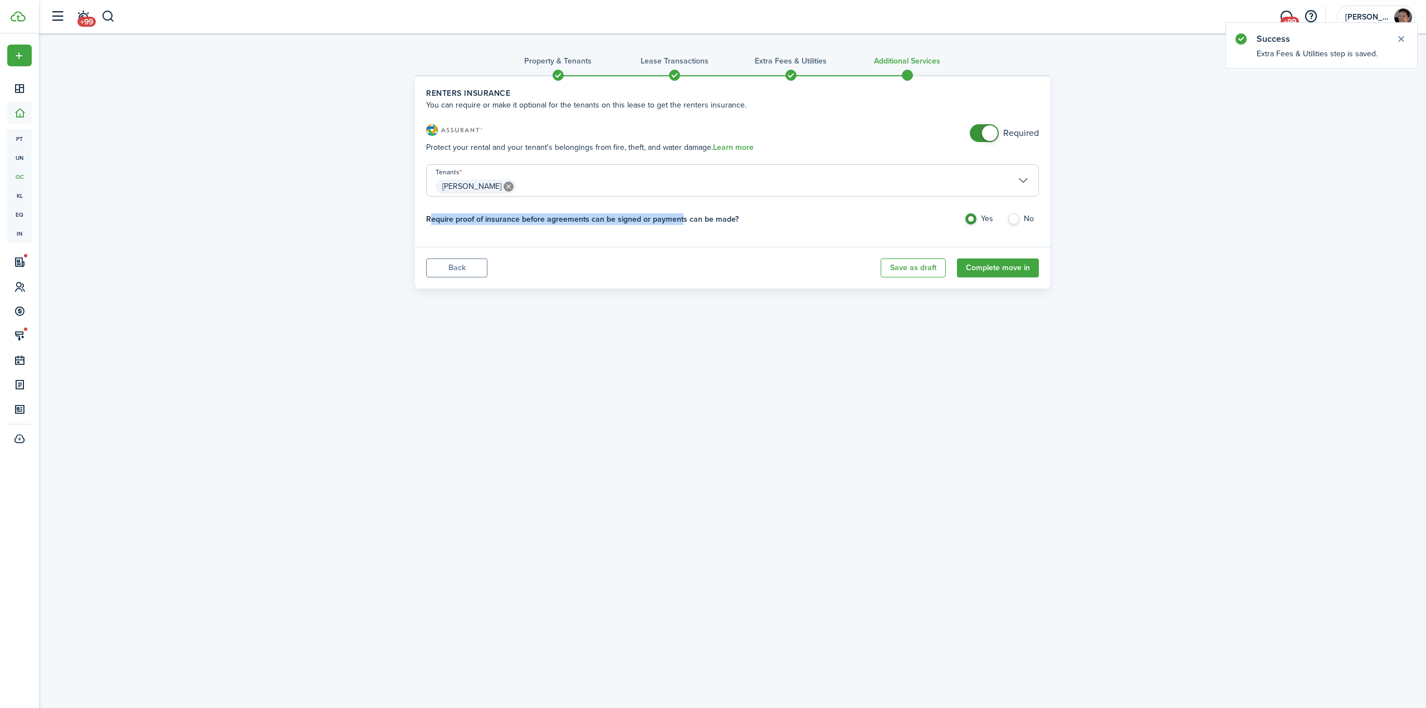
drag, startPoint x: 442, startPoint y: 218, endPoint x: 704, endPoint y: 221, distance: 262.9
click at [681, 226] on h4 "Require proof of insurance before agreements can be signed or payments can be m…" at bounding box center [582, 224] width 312 height 22
click at [708, 221] on h4 "Require proof of insurance before agreements can be signed or payments can be m…" at bounding box center [582, 224] width 312 height 22
click at [1012, 221] on label "No" at bounding box center [1023, 221] width 32 height 17
radio input "false"
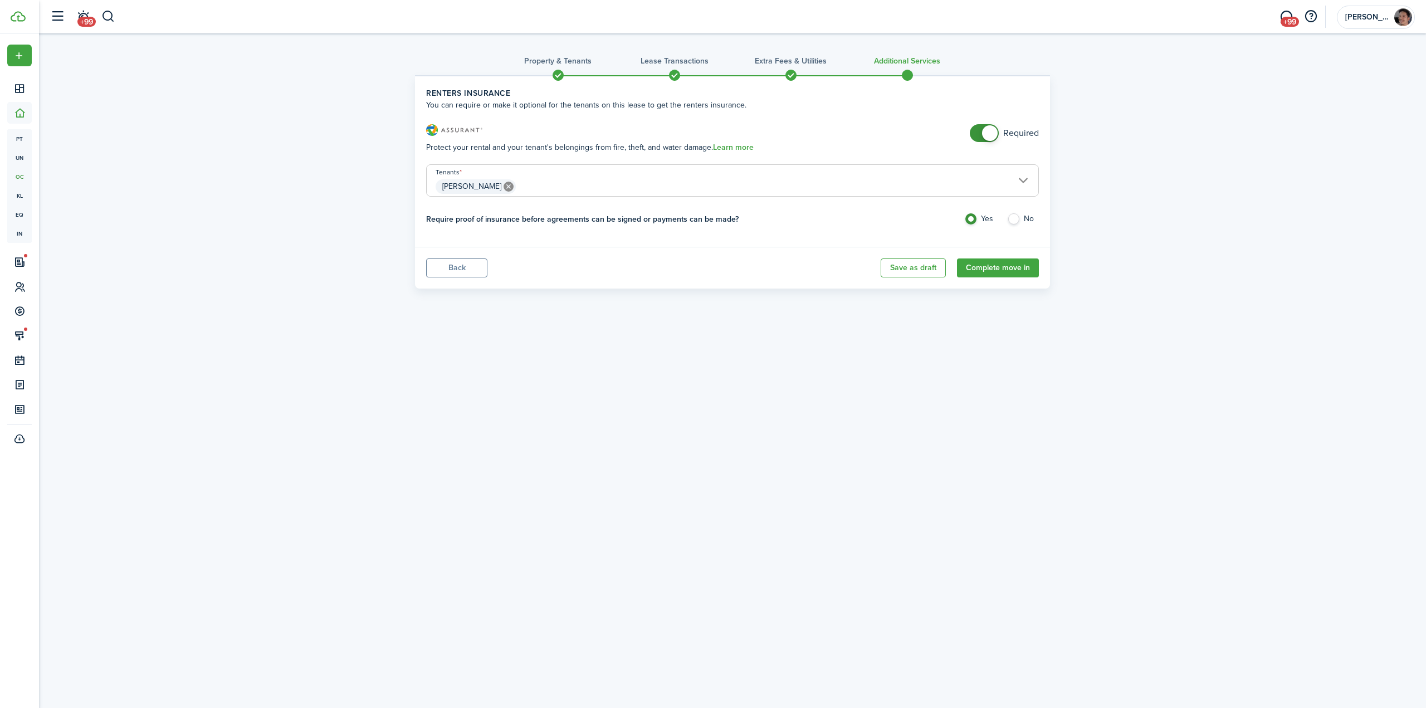
radio input "true"
click at [1177, 226] on div "Property & Tenants Lease Transactions Extra fees & Utilities Additional Service…" at bounding box center [732, 163] width 1387 height 261
click at [1006, 268] on button "Complete move in" at bounding box center [998, 267] width 82 height 19
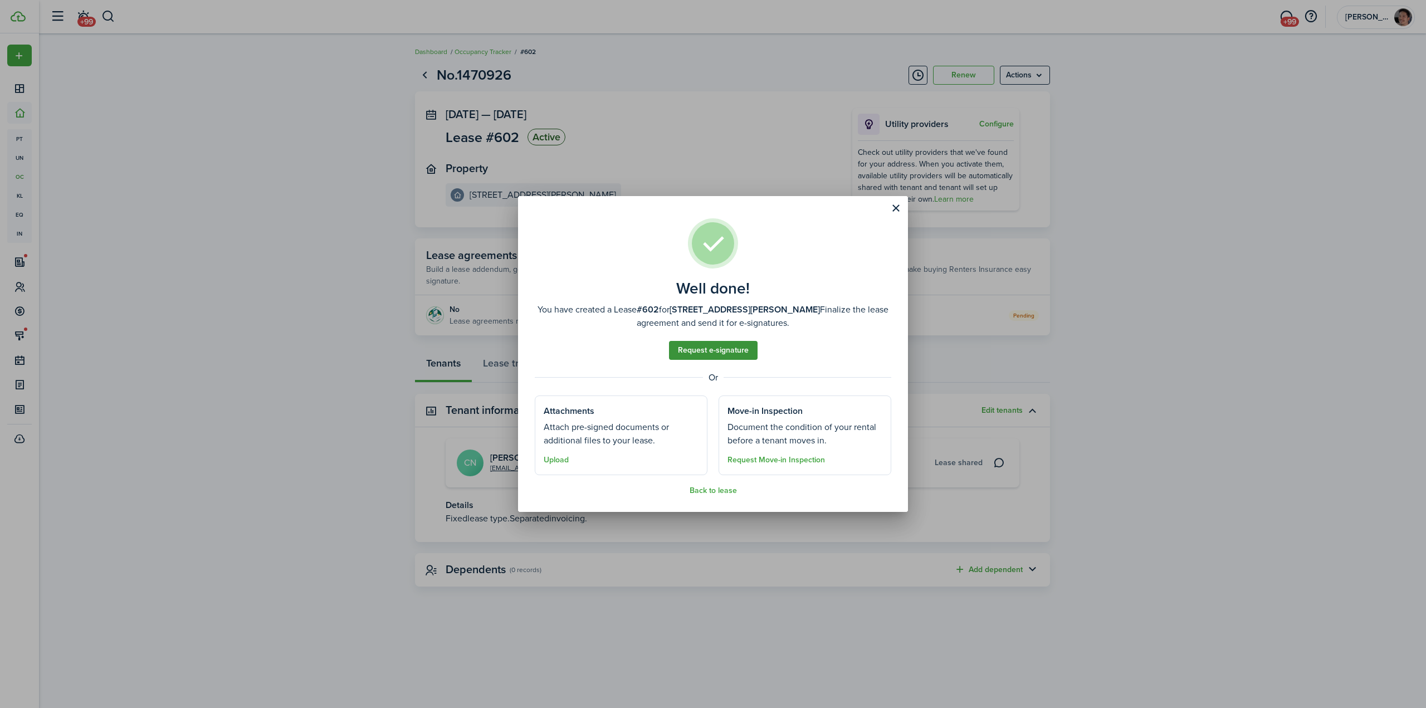
click at [714, 351] on link "Request e-signature" at bounding box center [713, 350] width 89 height 19
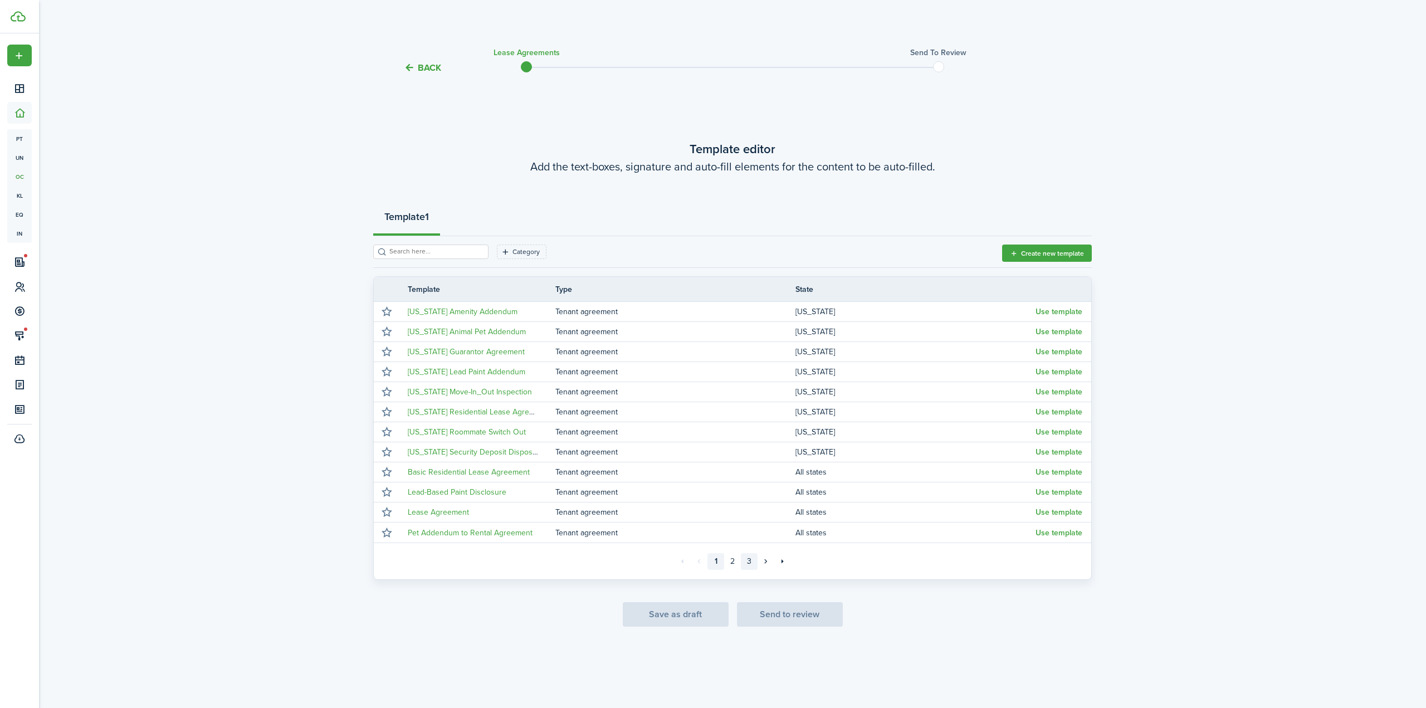
click at [750, 560] on link "3" at bounding box center [749, 561] width 17 height 17
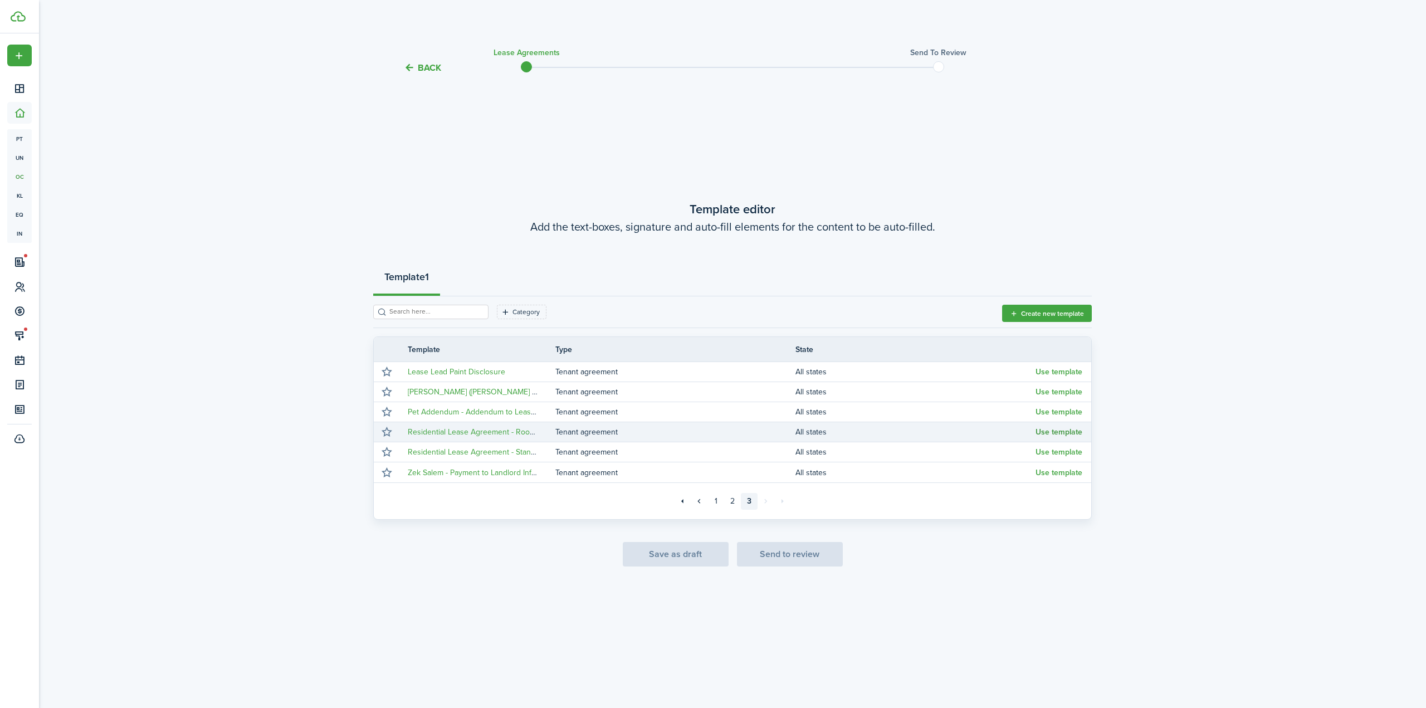
click at [1050, 431] on button "Use template" at bounding box center [1058, 432] width 47 height 9
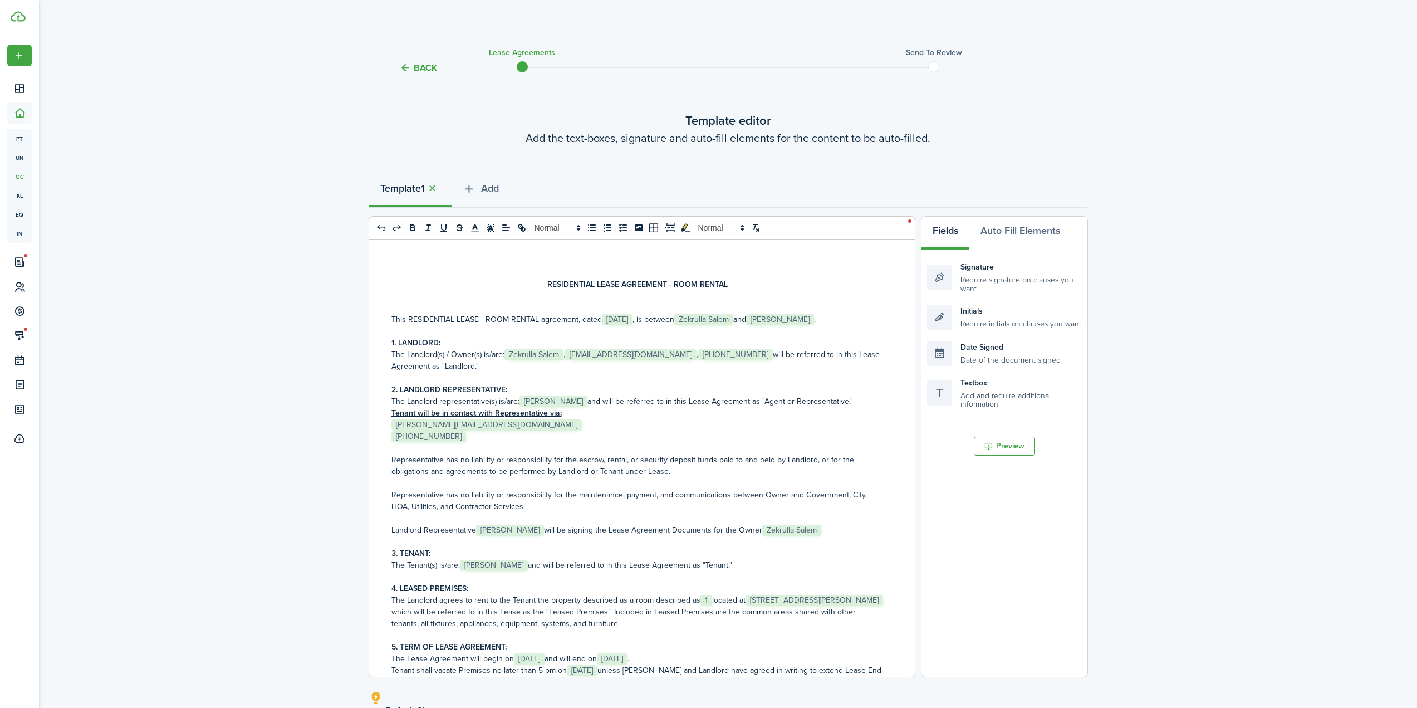
click at [712, 597] on p "The Landlord agrees to rent to the Tenant the property described as a room desc…" at bounding box center [637, 611] width 493 height 35
click at [709, 599] on p "The Landlord agrees to rent to the Tenant the property described as a room desc…" at bounding box center [637, 611] width 493 height 35
click at [491, 190] on span "Add" at bounding box center [490, 188] width 18 height 15
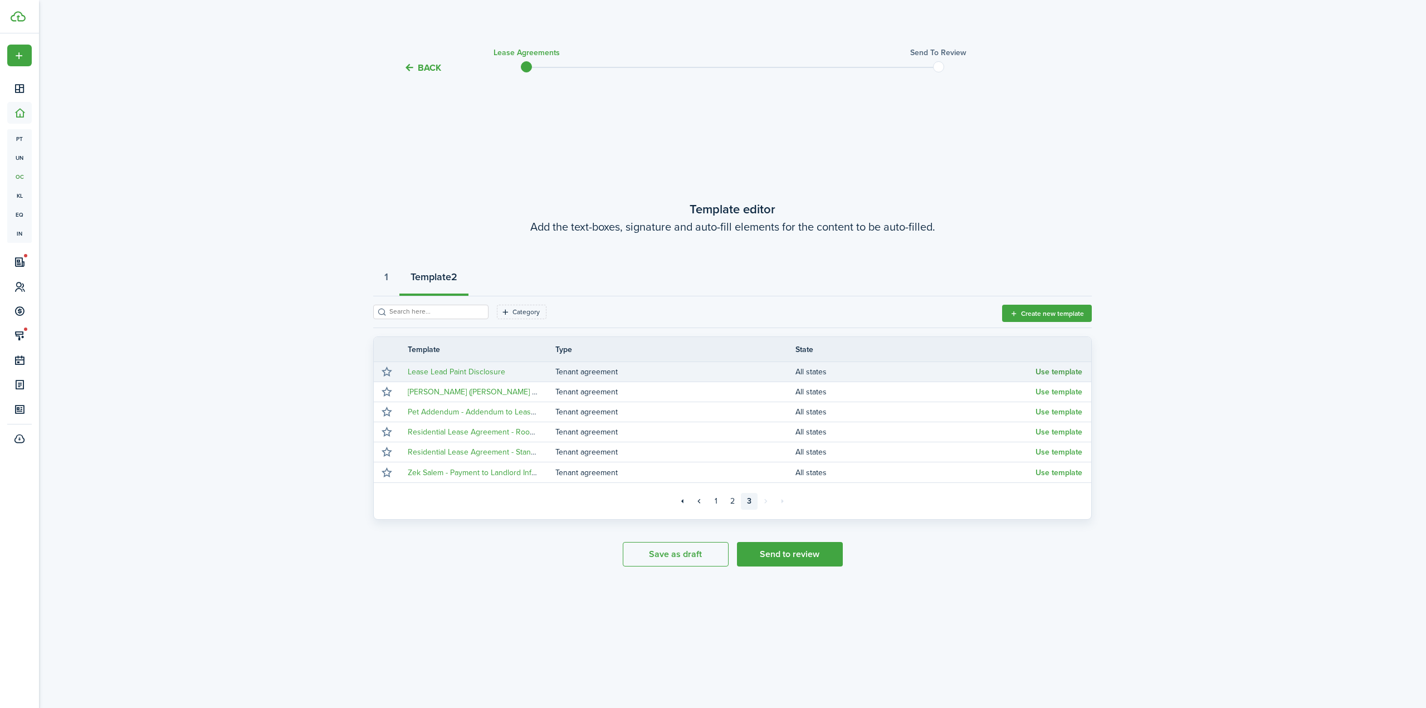
click at [1049, 370] on button "Use template" at bounding box center [1058, 372] width 47 height 9
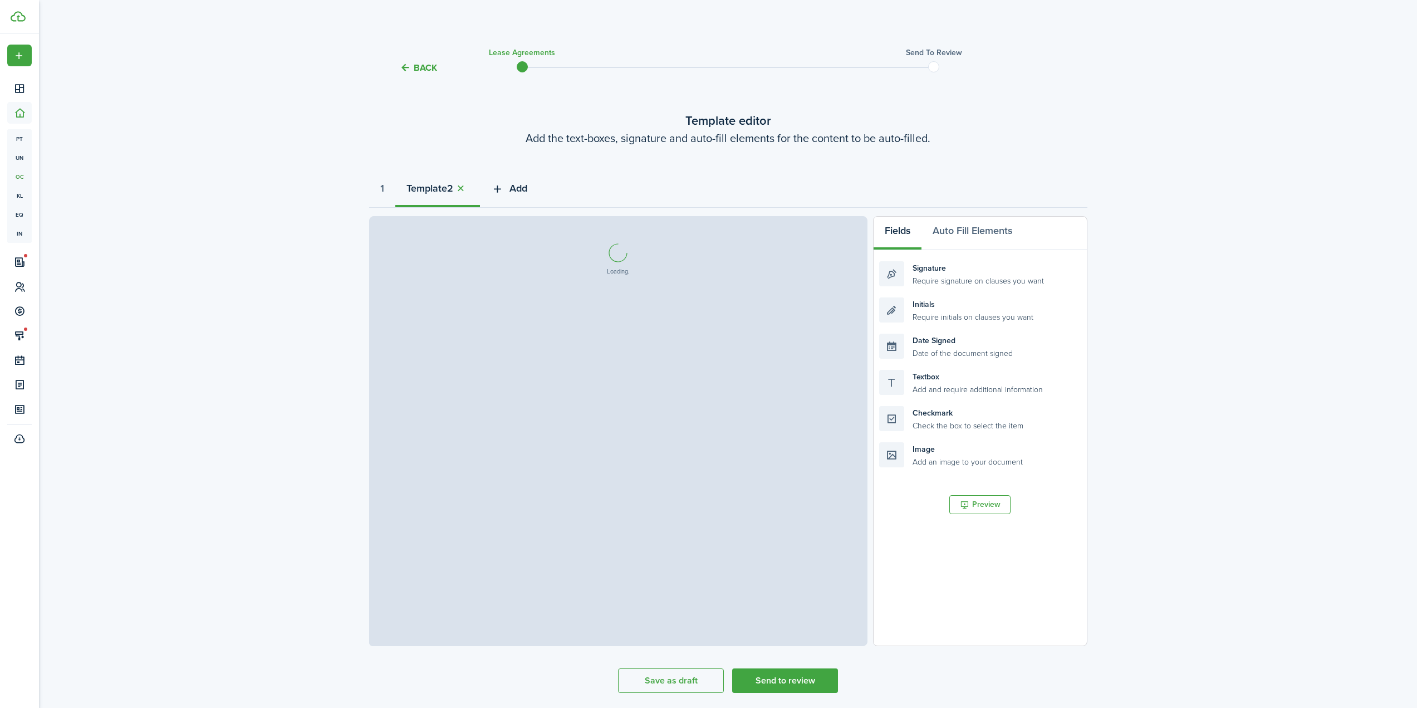
select select "fit"
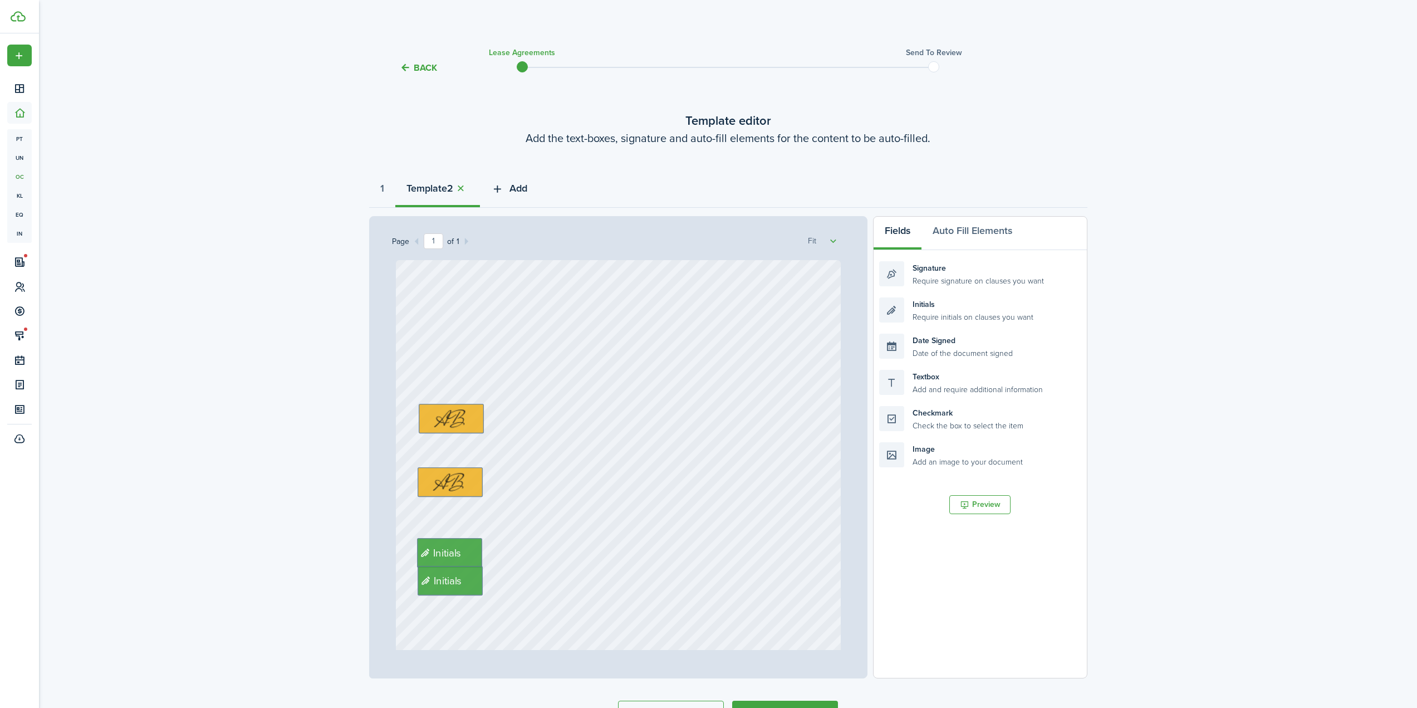
click at [527, 190] on span "Add" at bounding box center [519, 188] width 18 height 15
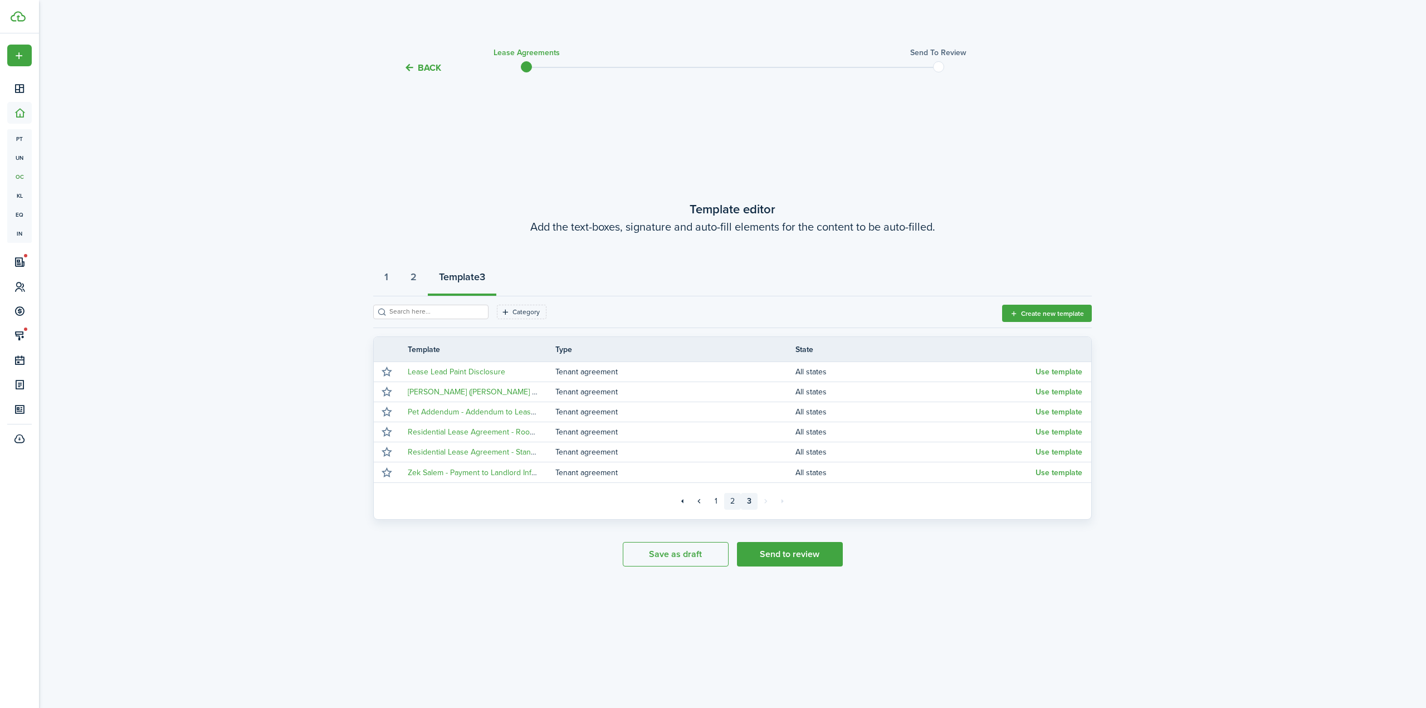
click at [726, 502] on link "2" at bounding box center [732, 501] width 17 height 17
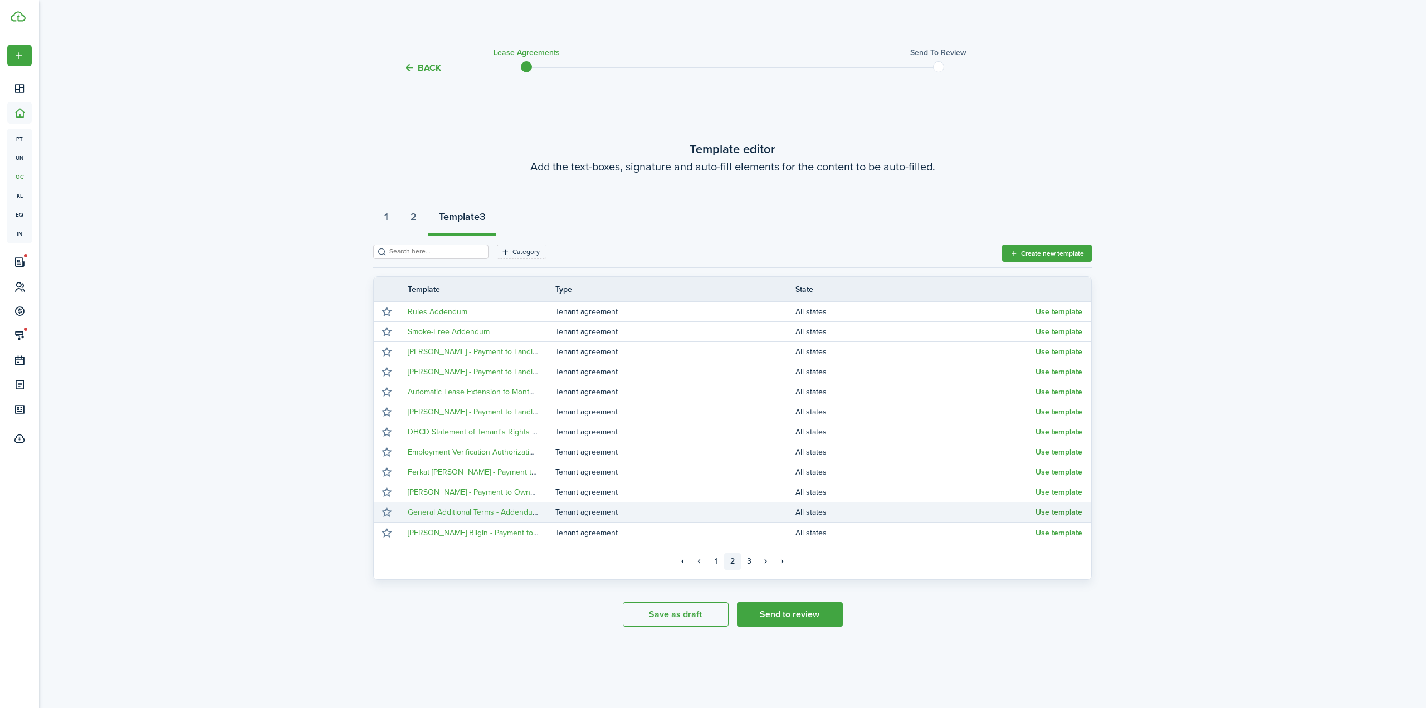
click at [1066, 513] on button "Use template" at bounding box center [1058, 512] width 47 height 9
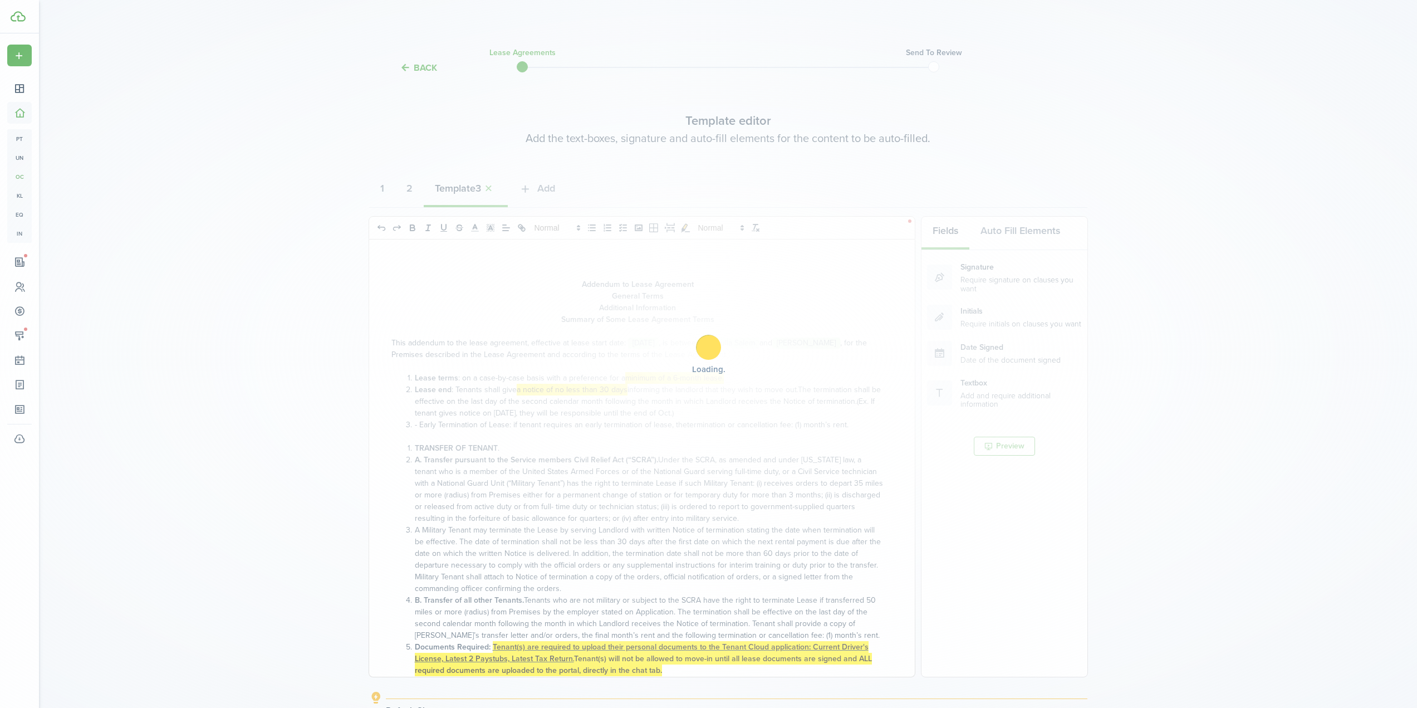
select select "fit"
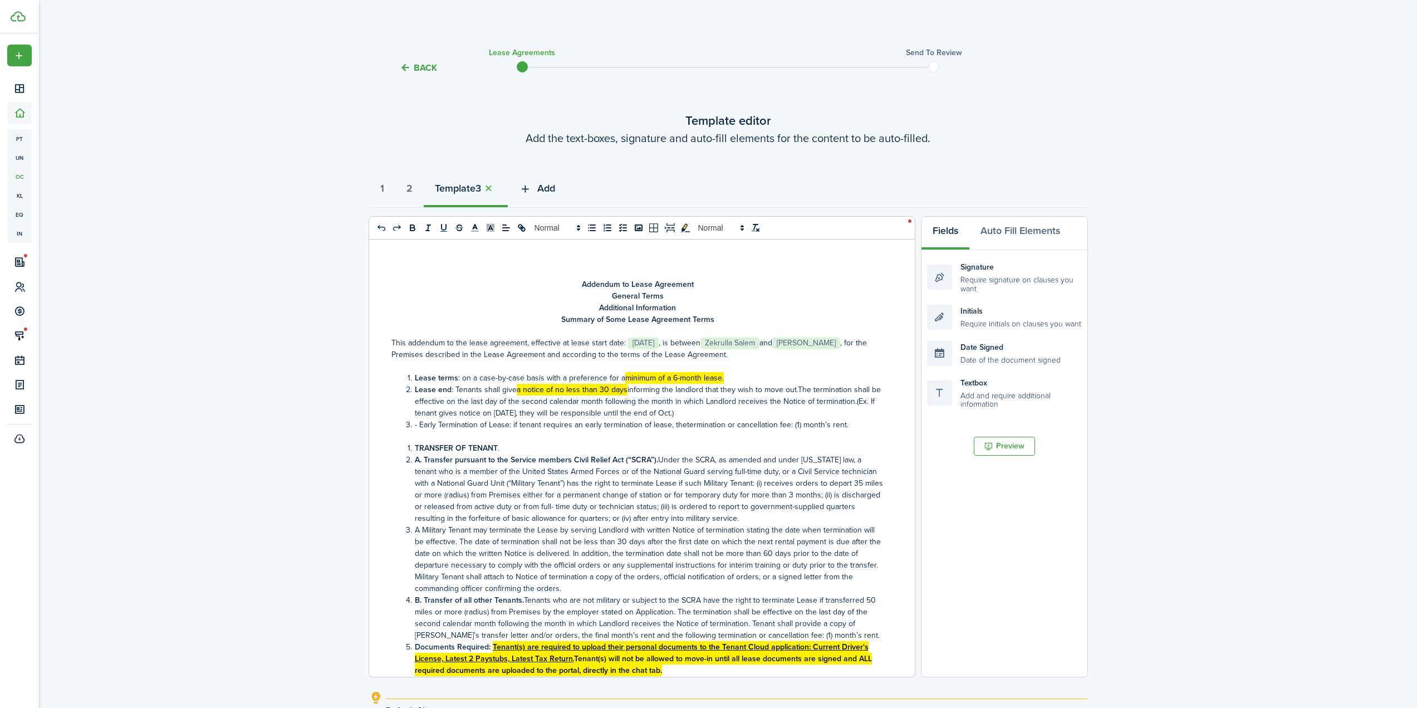
click at [555, 189] on span "Add" at bounding box center [546, 188] width 18 height 15
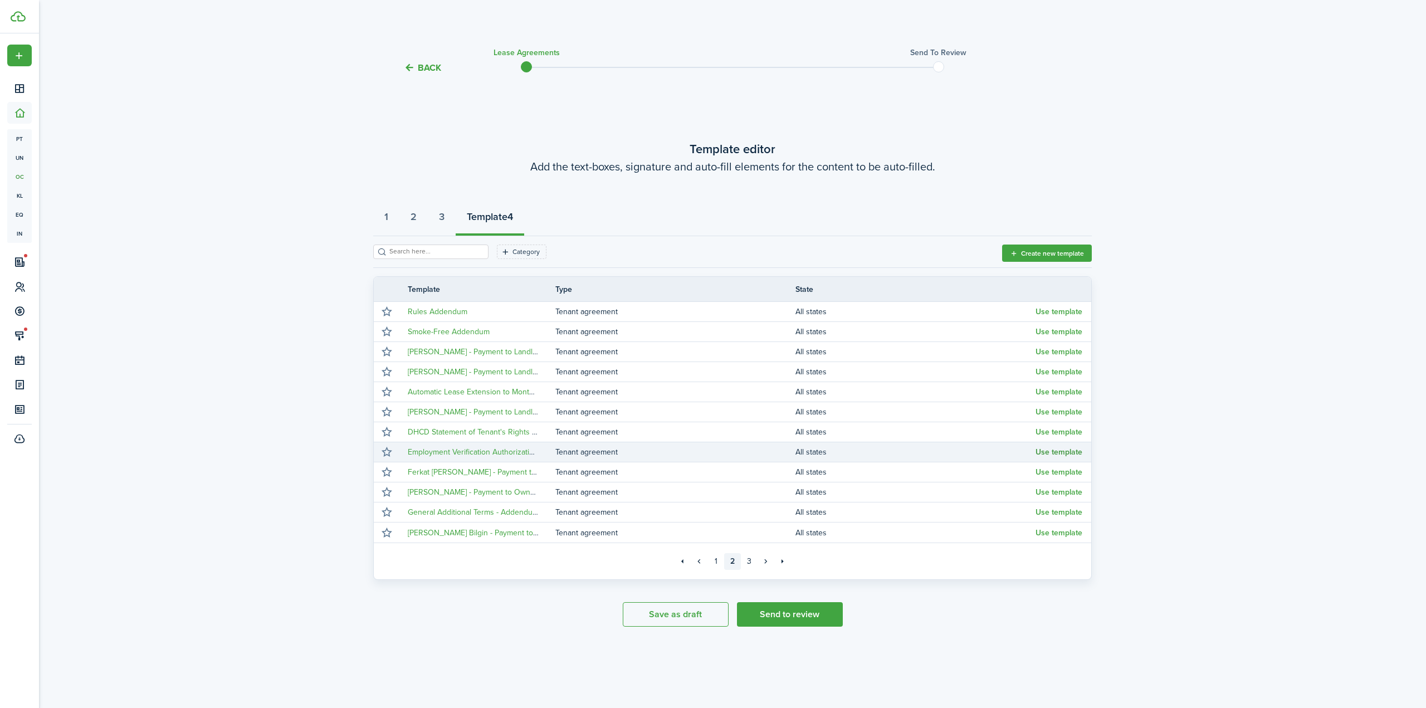
click at [1068, 452] on button "Use template" at bounding box center [1058, 452] width 47 height 9
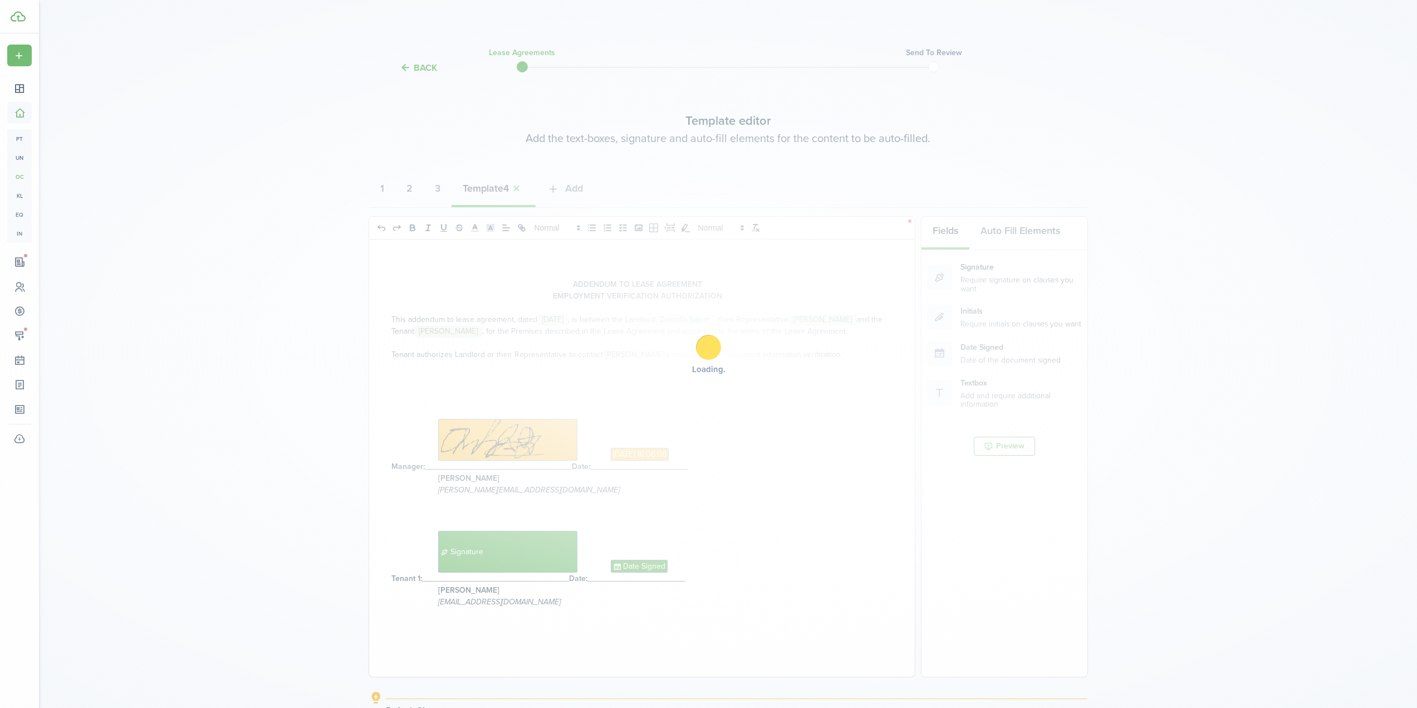
select select "fit"
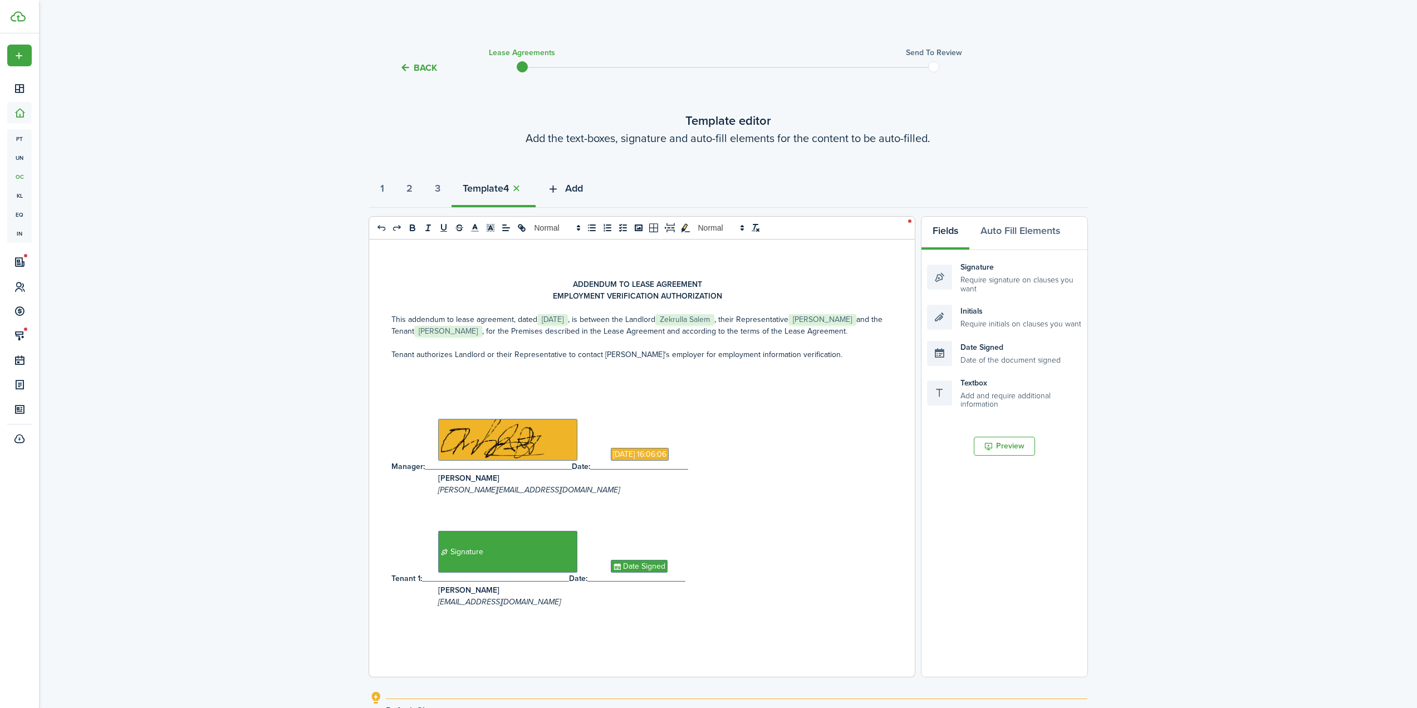
click at [581, 192] on span "Add" at bounding box center [574, 188] width 18 height 15
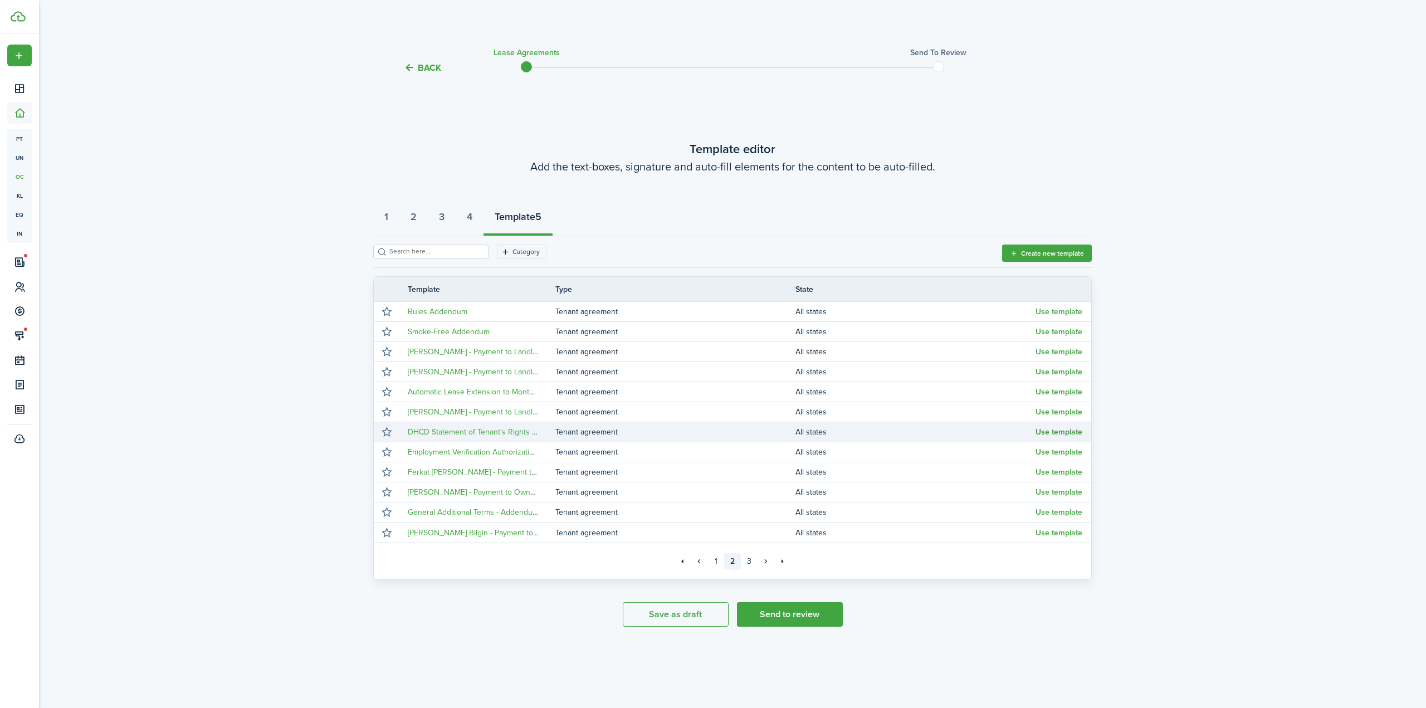
click at [1055, 431] on button "Use template" at bounding box center [1058, 432] width 47 height 9
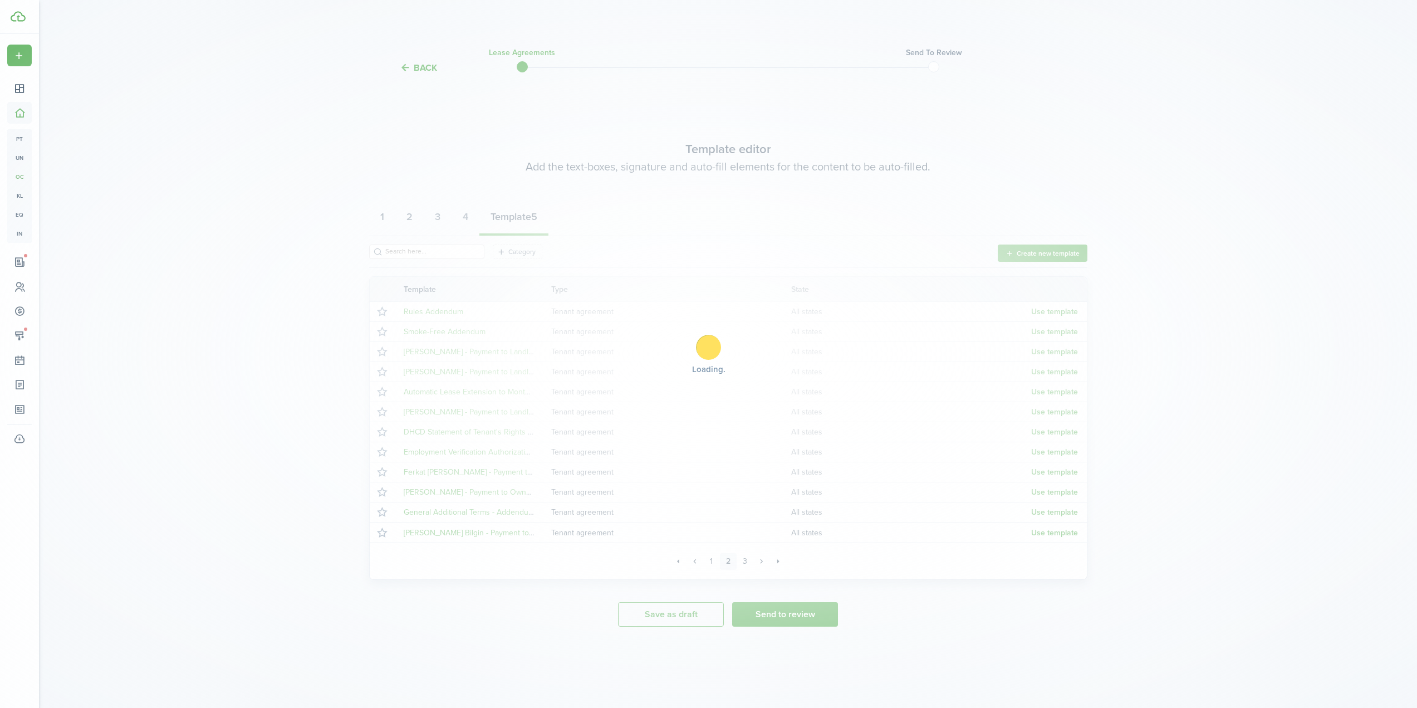
select select "fit"
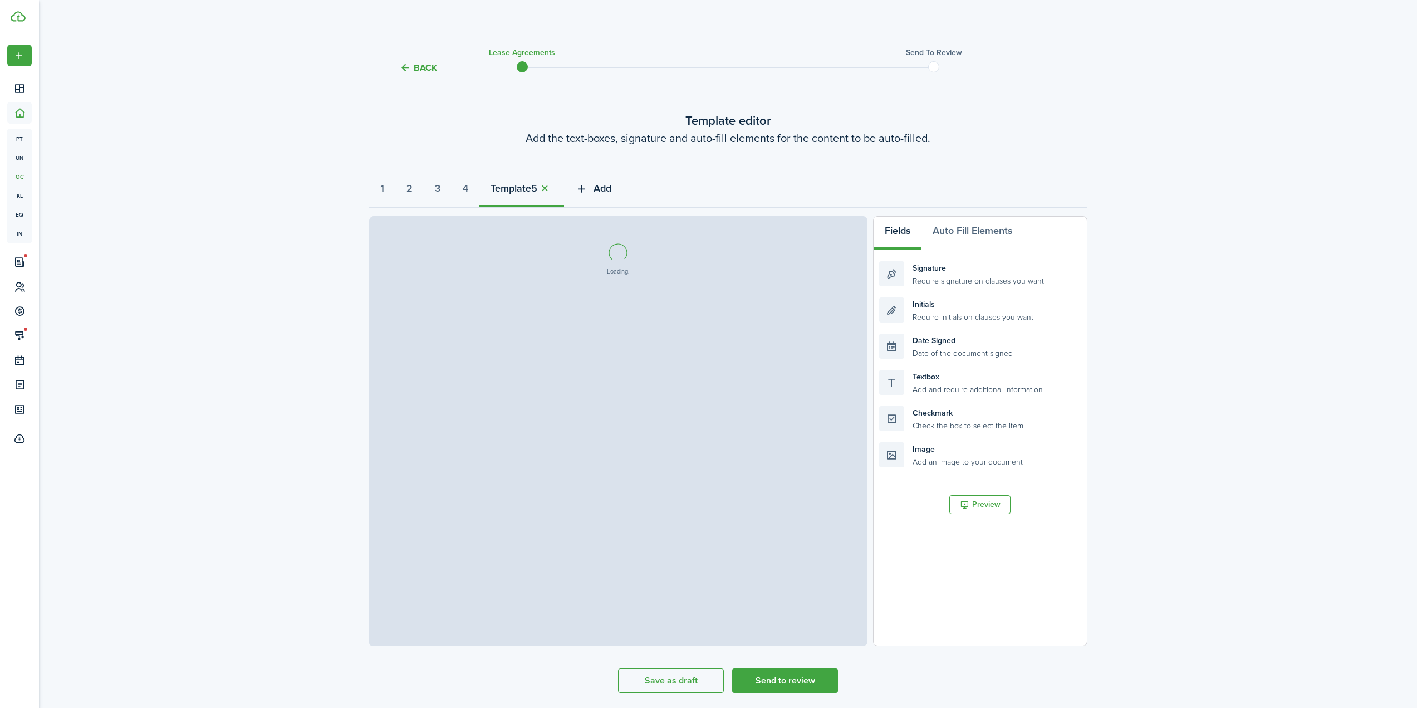
select select "fit"
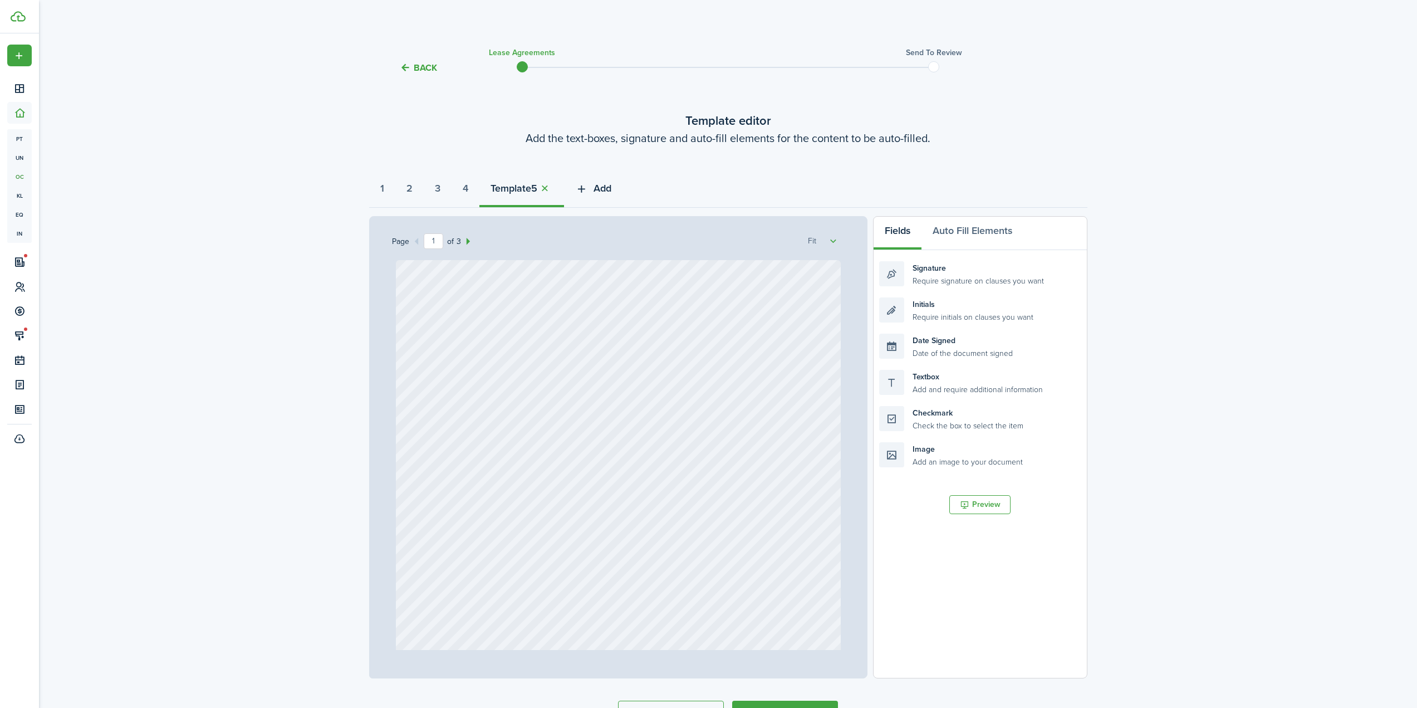
click at [610, 189] on span "Add" at bounding box center [603, 188] width 18 height 15
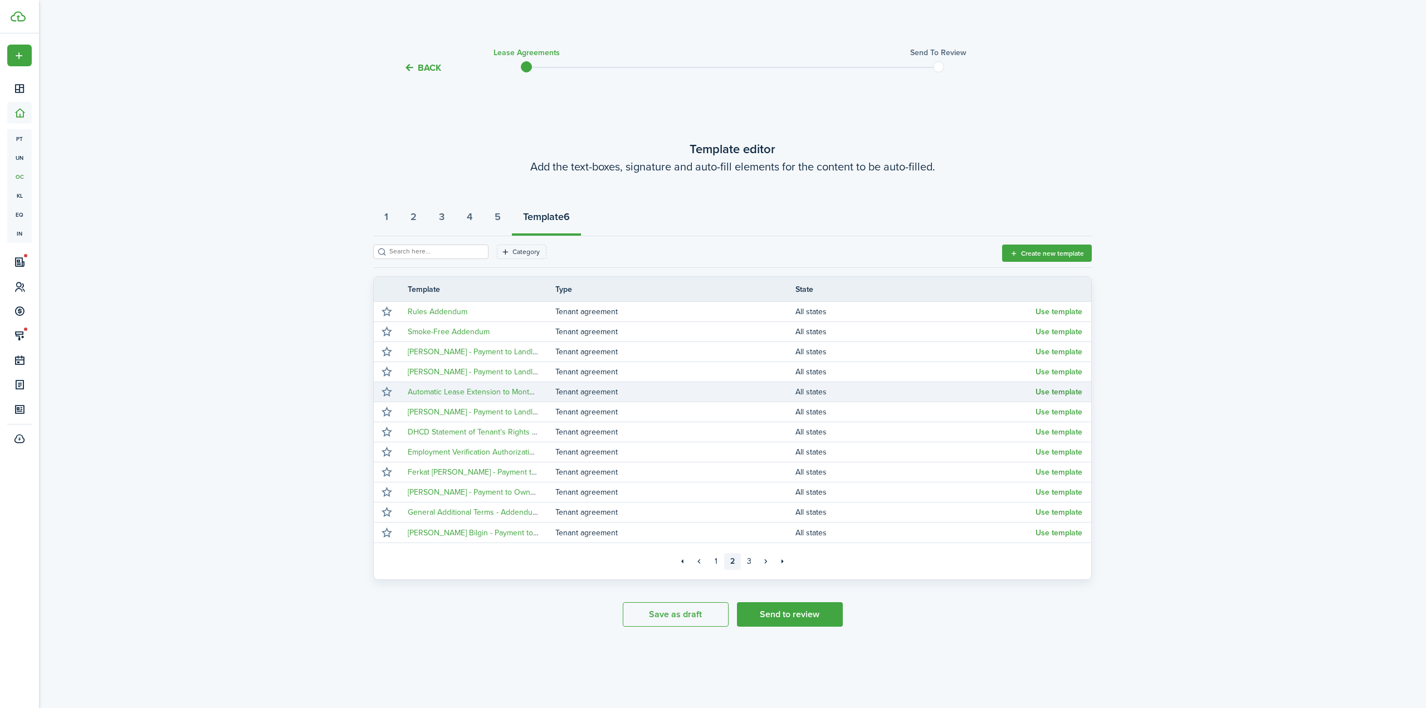
click at [1059, 395] on button "Use template" at bounding box center [1058, 392] width 47 height 9
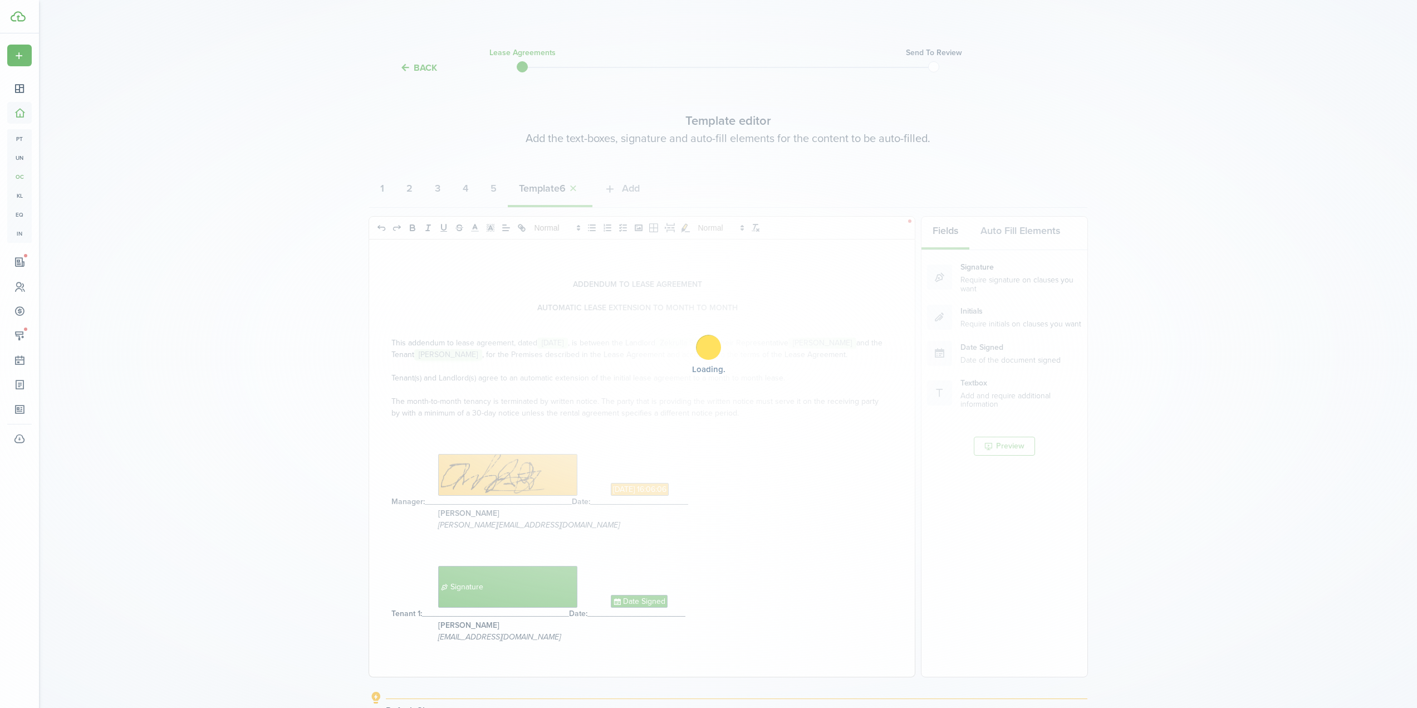
select select "fit"
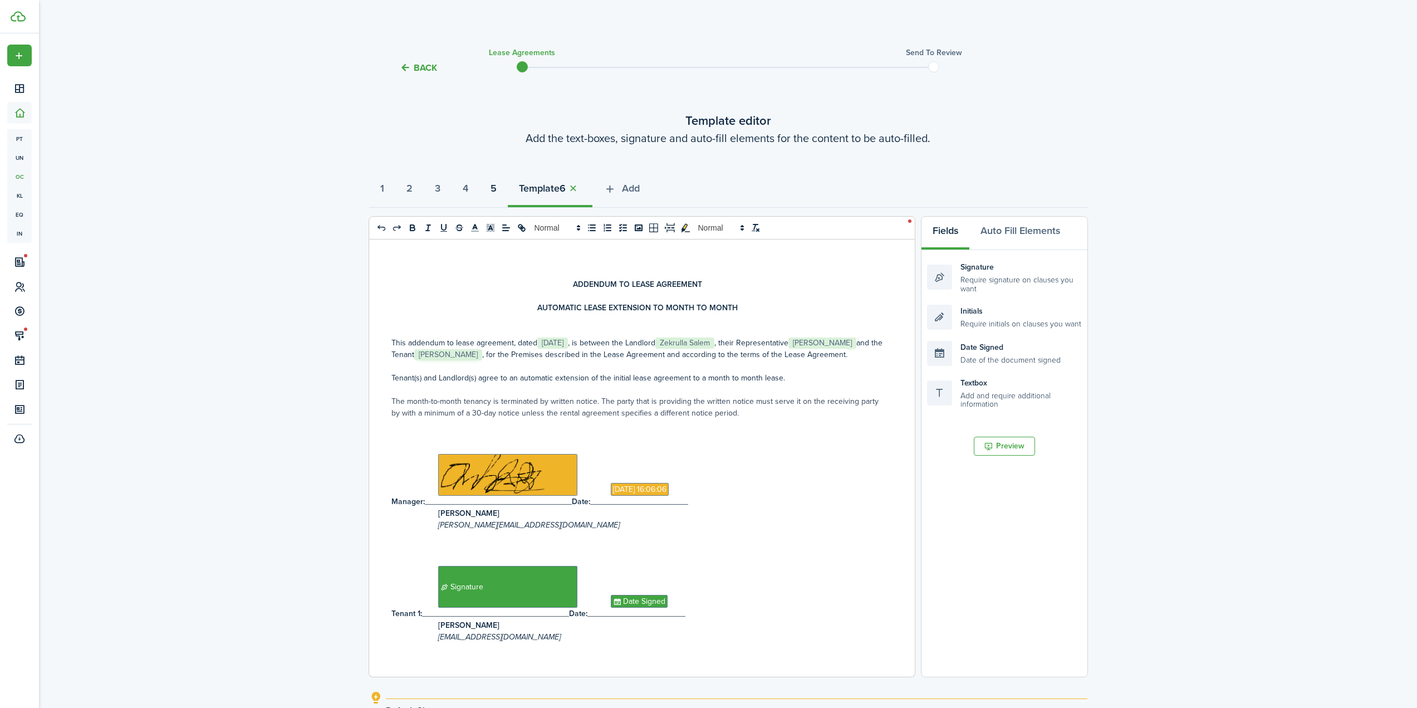
click at [497, 189] on strong "5" at bounding box center [494, 188] width 6 height 15
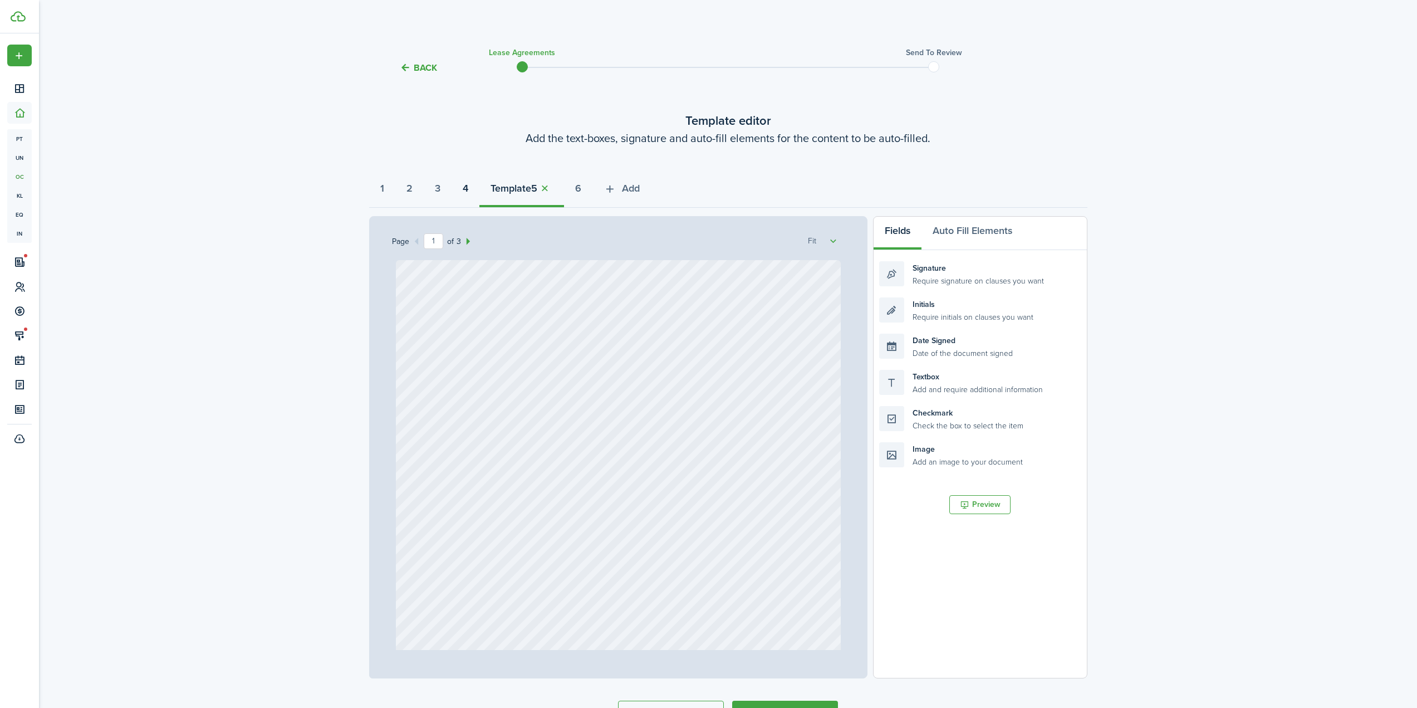
click at [468, 189] on strong "4" at bounding box center [466, 188] width 6 height 15
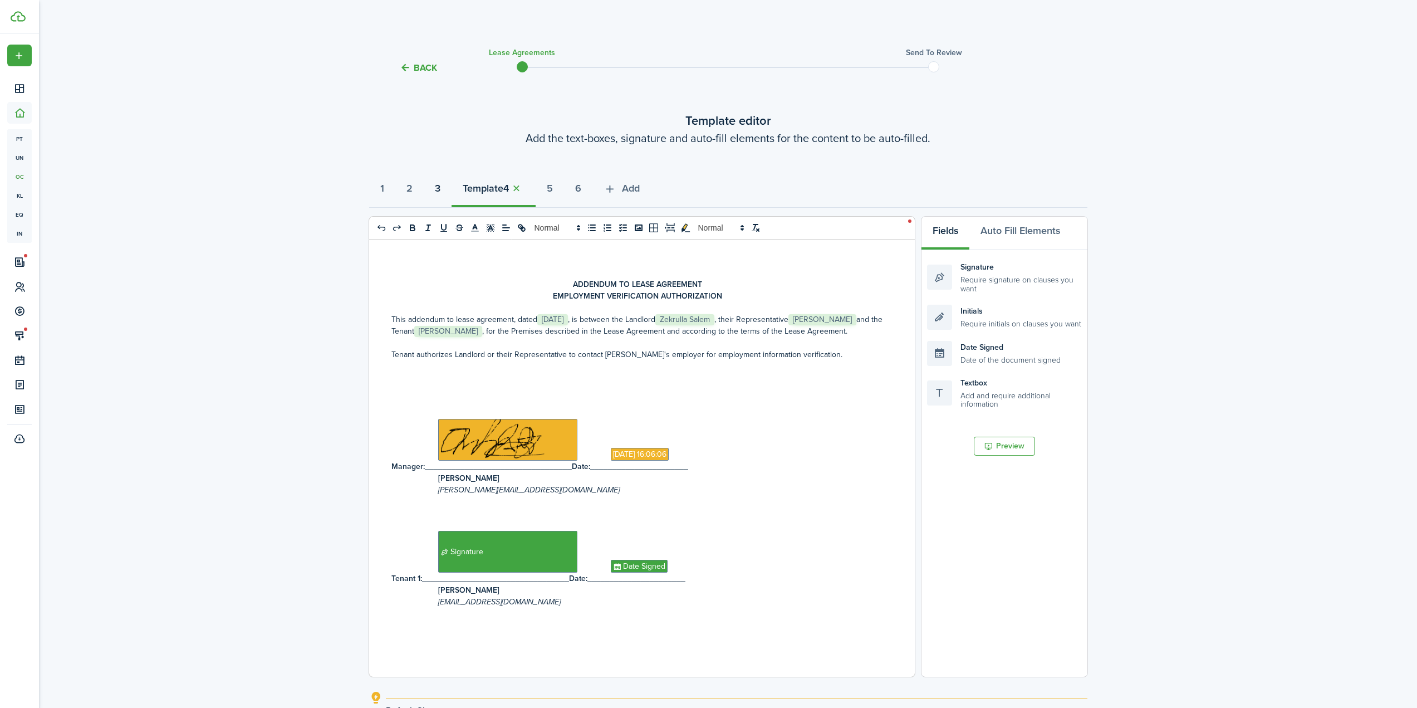
click at [441, 188] on strong "3" at bounding box center [438, 188] width 6 height 15
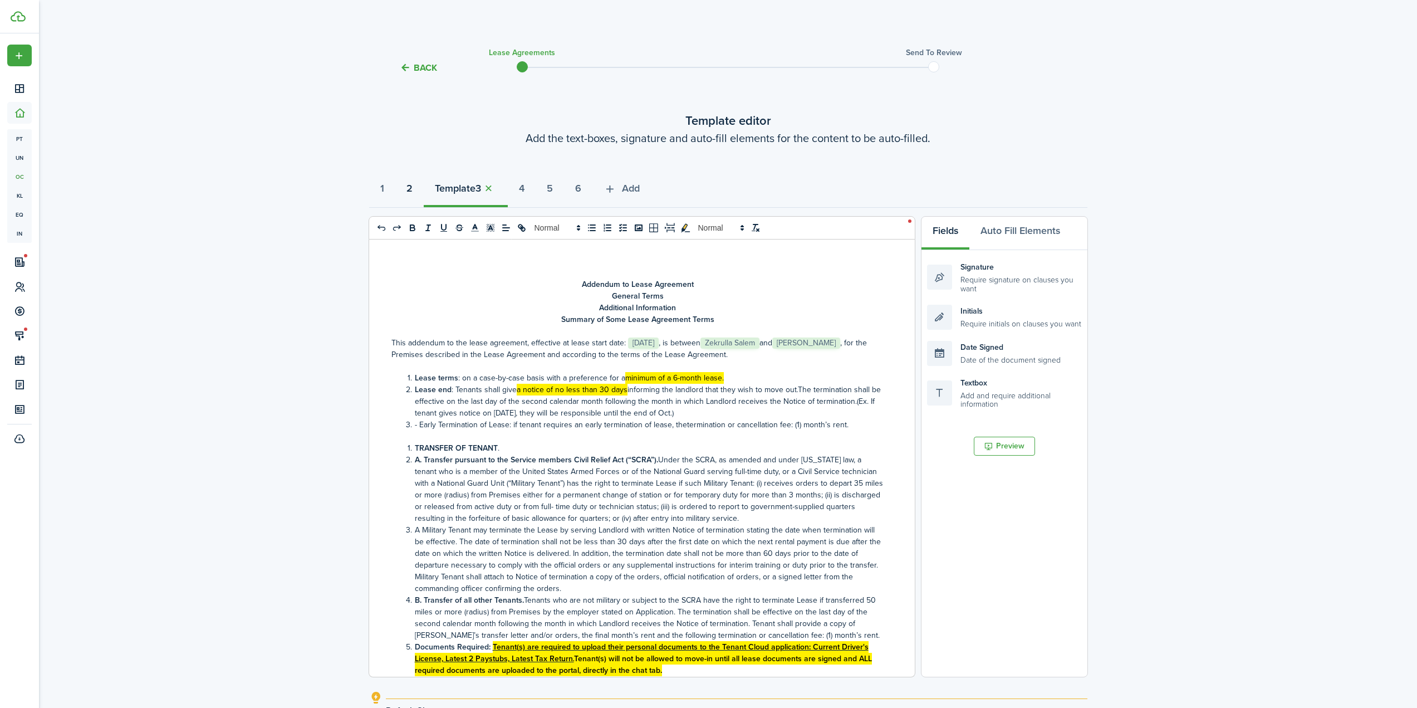
click at [413, 188] on strong "2" at bounding box center [410, 188] width 6 height 15
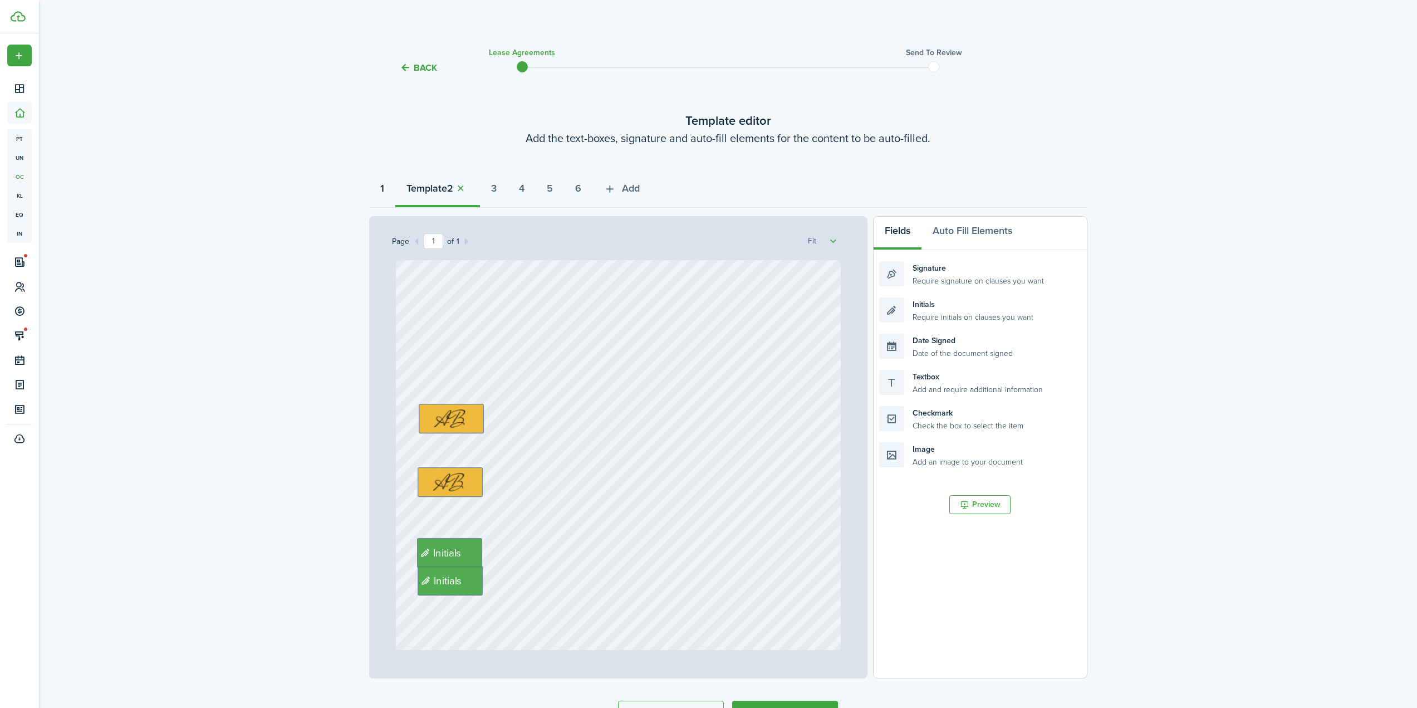
click at [389, 185] on button "1" at bounding box center [382, 190] width 26 height 33
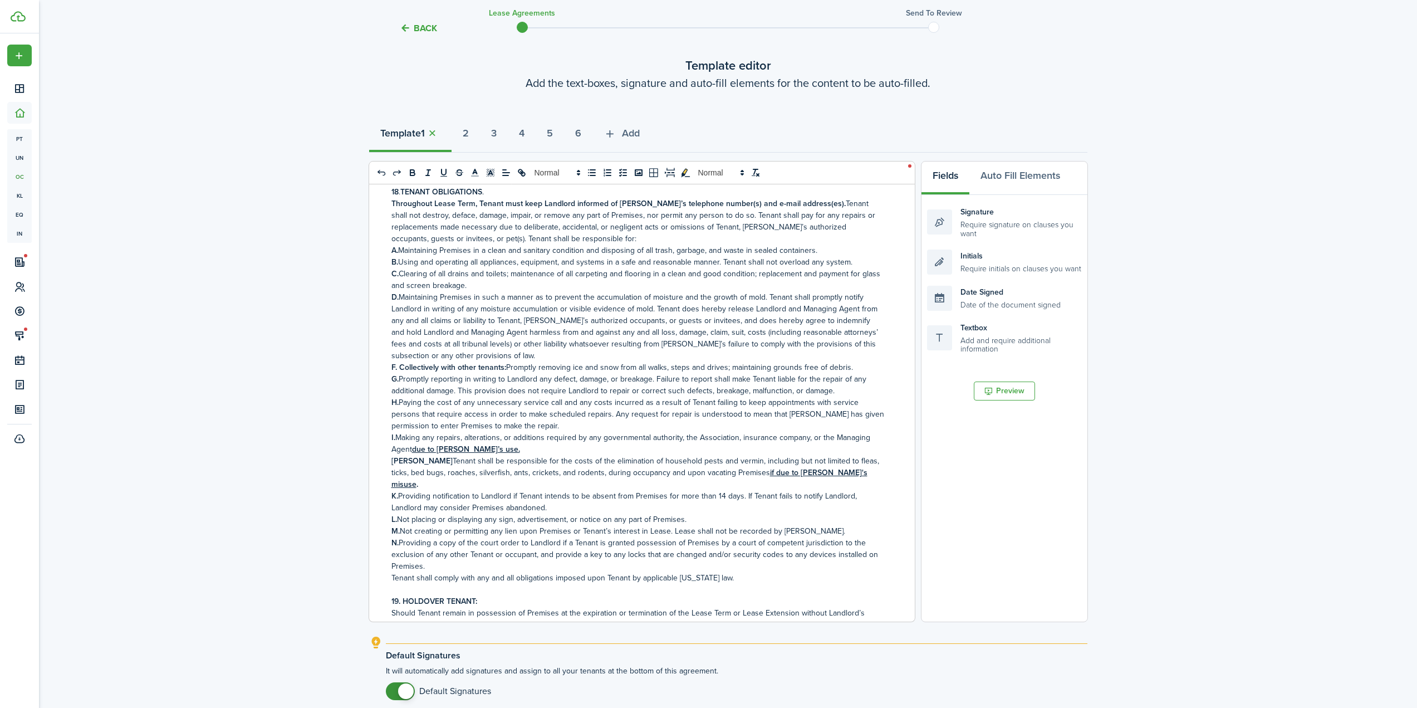
scroll to position [158, 0]
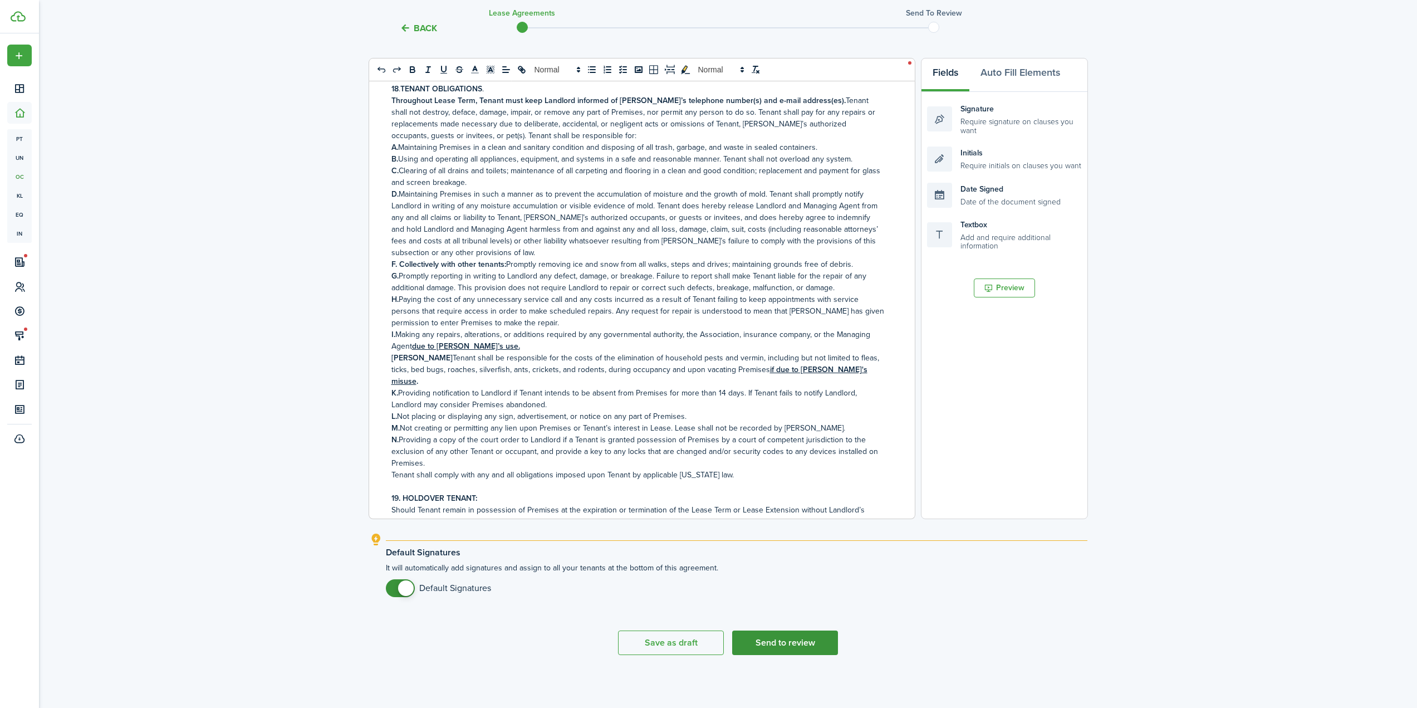
click at [790, 642] on button "Send to review" at bounding box center [785, 642] width 106 height 25
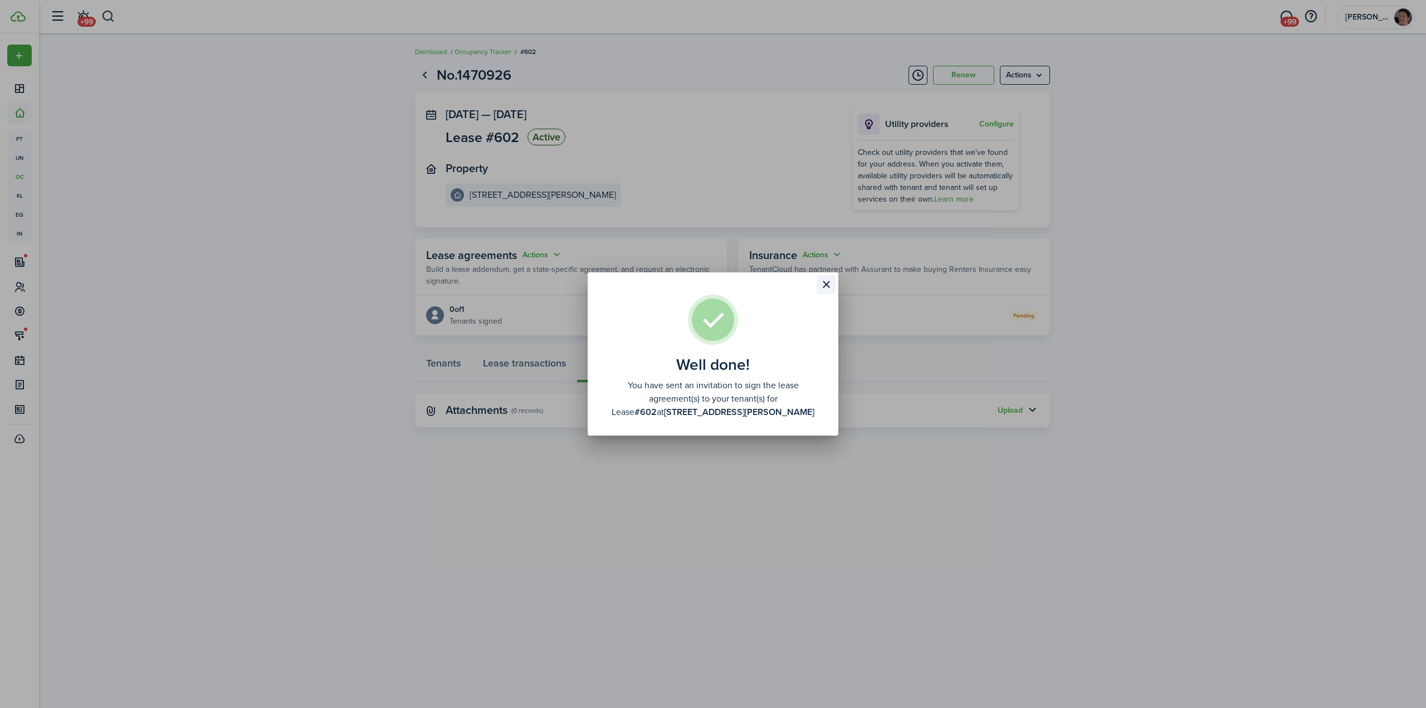
click at [831, 280] on button "Close modal" at bounding box center [825, 284] width 19 height 19
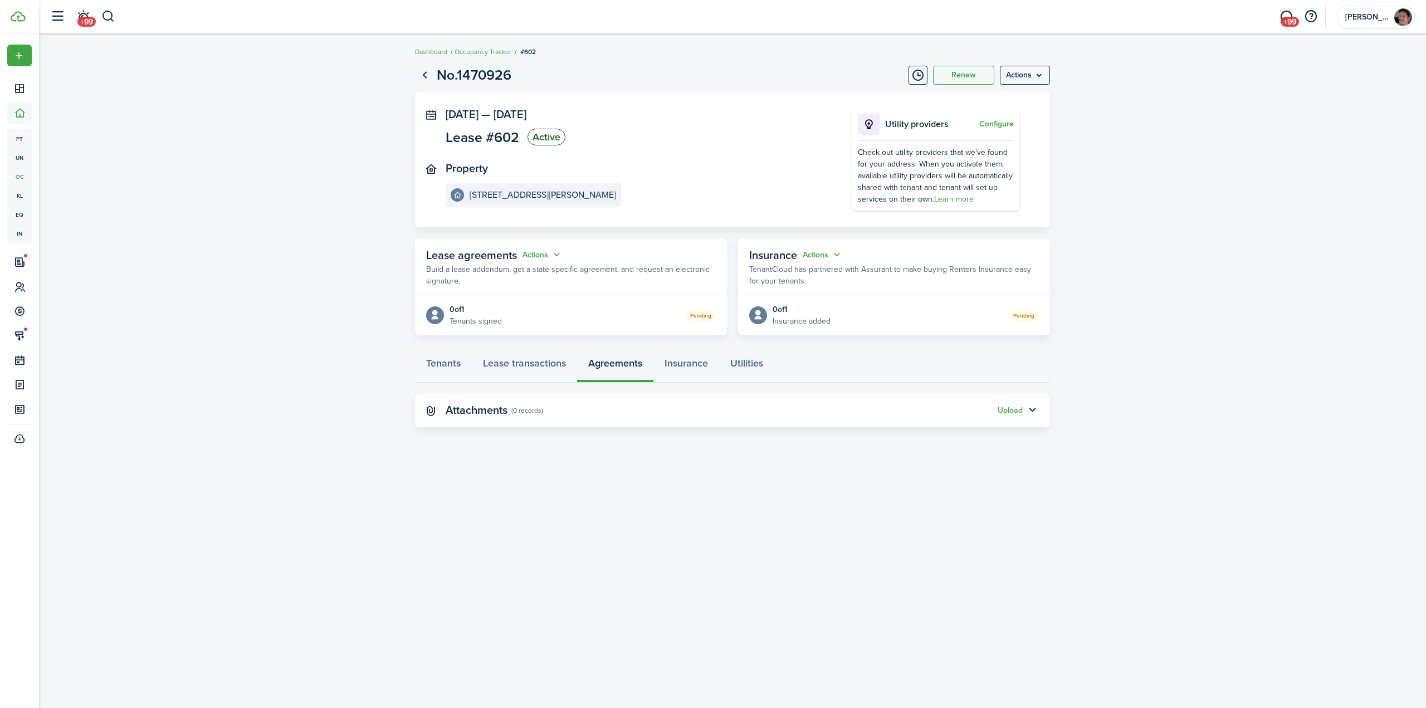
click at [181, 162] on lease-view "No.1470926 Renew Actions [DATE] — [DATE] Lease #602 Active Property [STREET_ADD…" at bounding box center [732, 246] width 1387 height 374
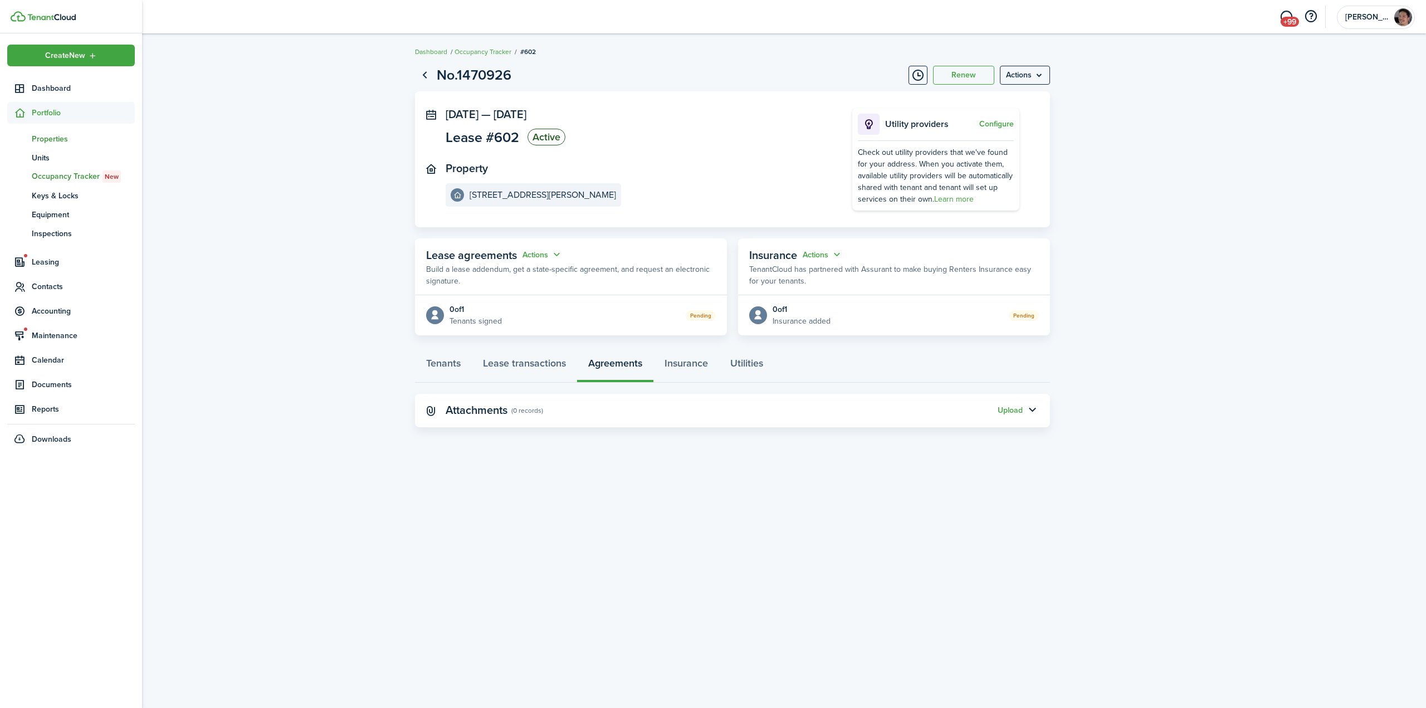
click at [29, 138] on span "pt" at bounding box center [19, 138] width 25 height 19
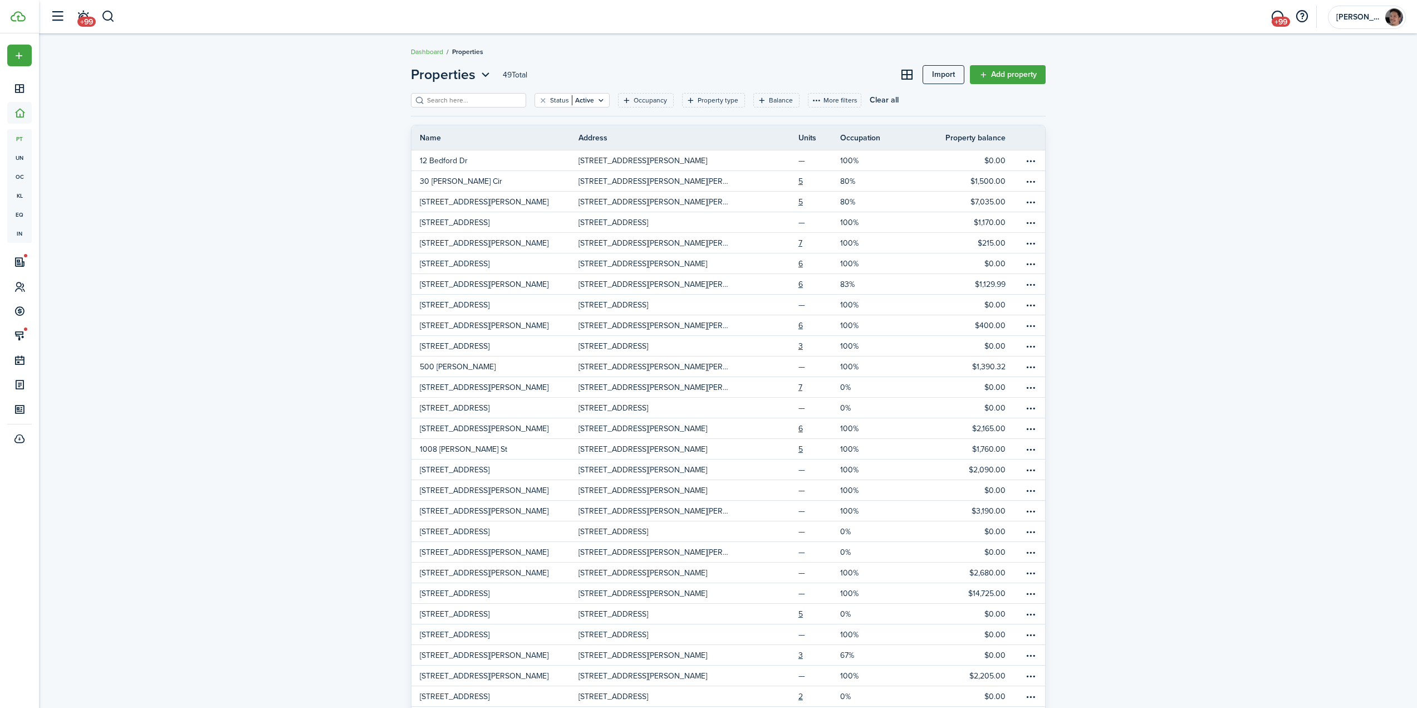
click at [485, 98] on input "search" at bounding box center [473, 100] width 98 height 11
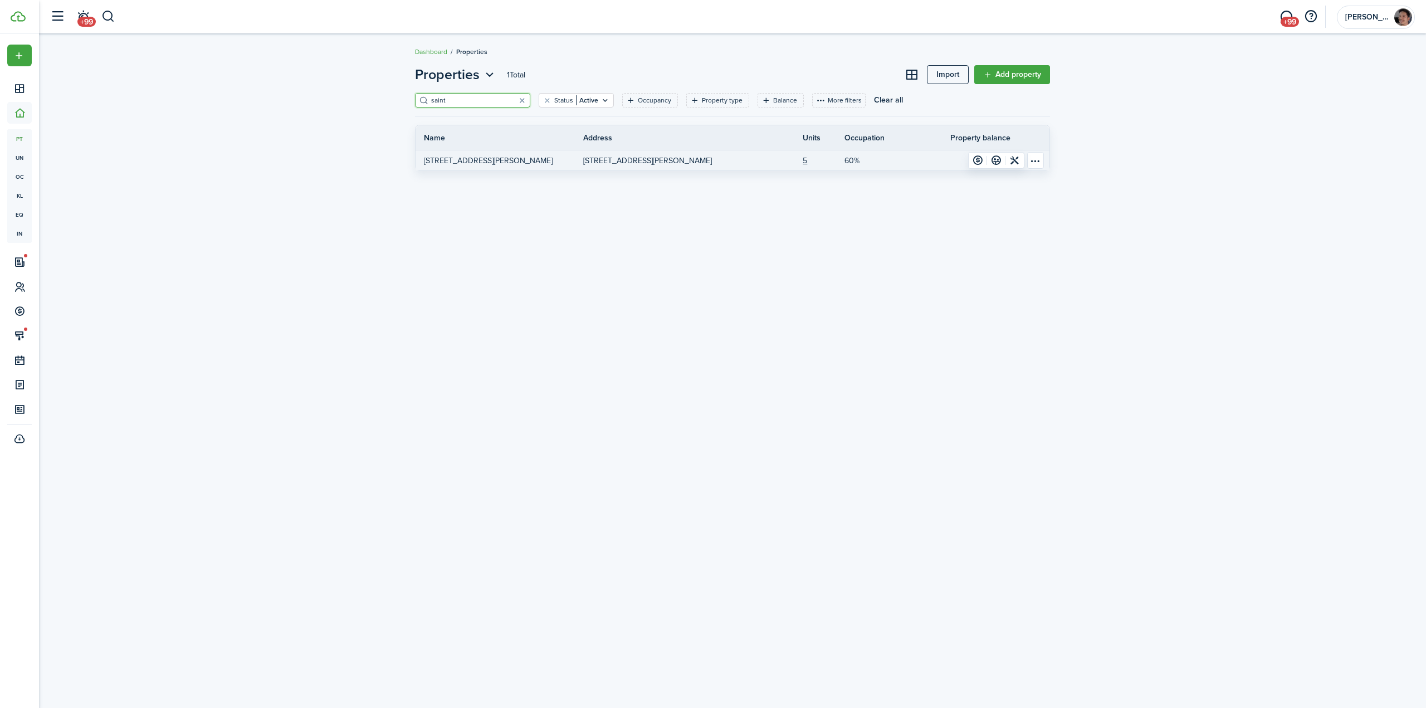
type input "saint"
click at [467, 163] on p "[STREET_ADDRESS][PERSON_NAME]" at bounding box center [488, 161] width 129 height 12
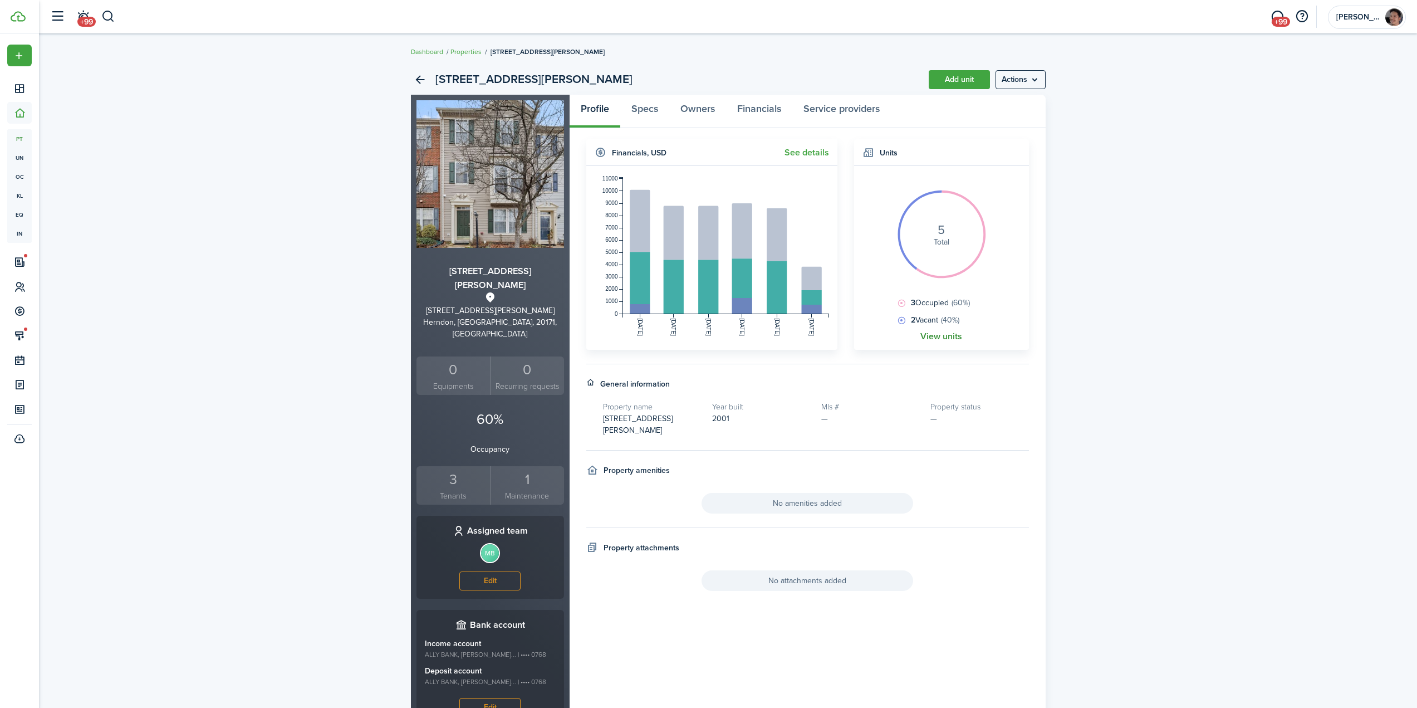
click at [941, 338] on link "View units" at bounding box center [942, 336] width 42 height 10
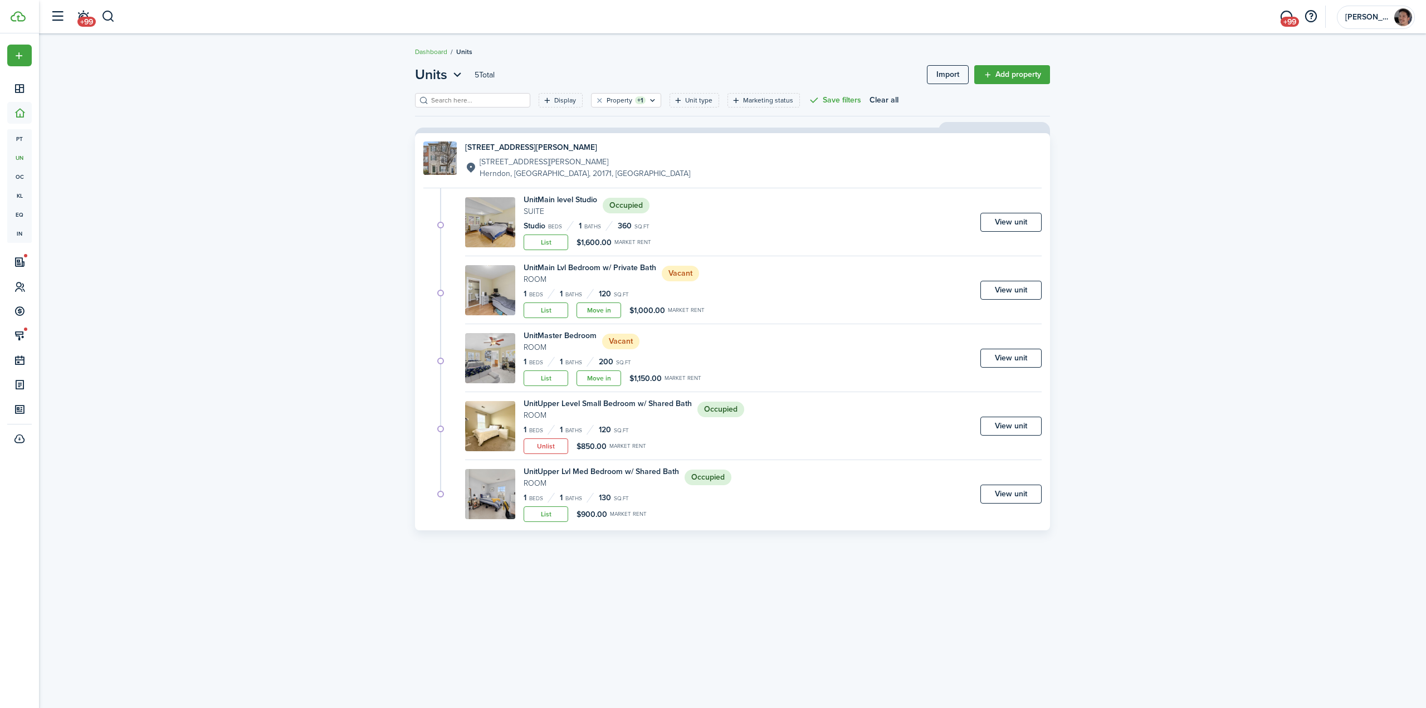
click at [307, 359] on div "Units 5 Total Import Add property Display Property +1 Unit type Marketing statu…" at bounding box center [732, 371] width 1387 height 624
click at [551, 311] on link "List" at bounding box center [545, 310] width 45 height 16
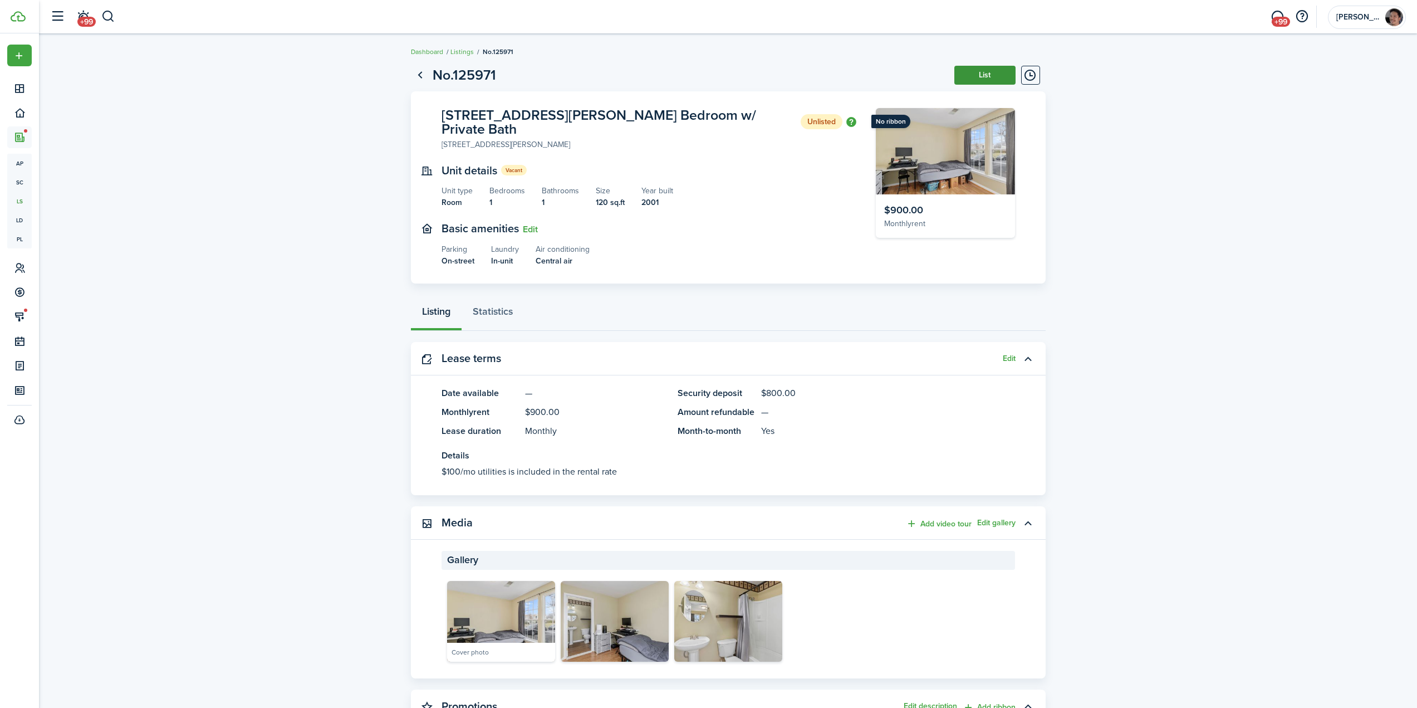
click at [985, 80] on button "List" at bounding box center [985, 75] width 61 height 19
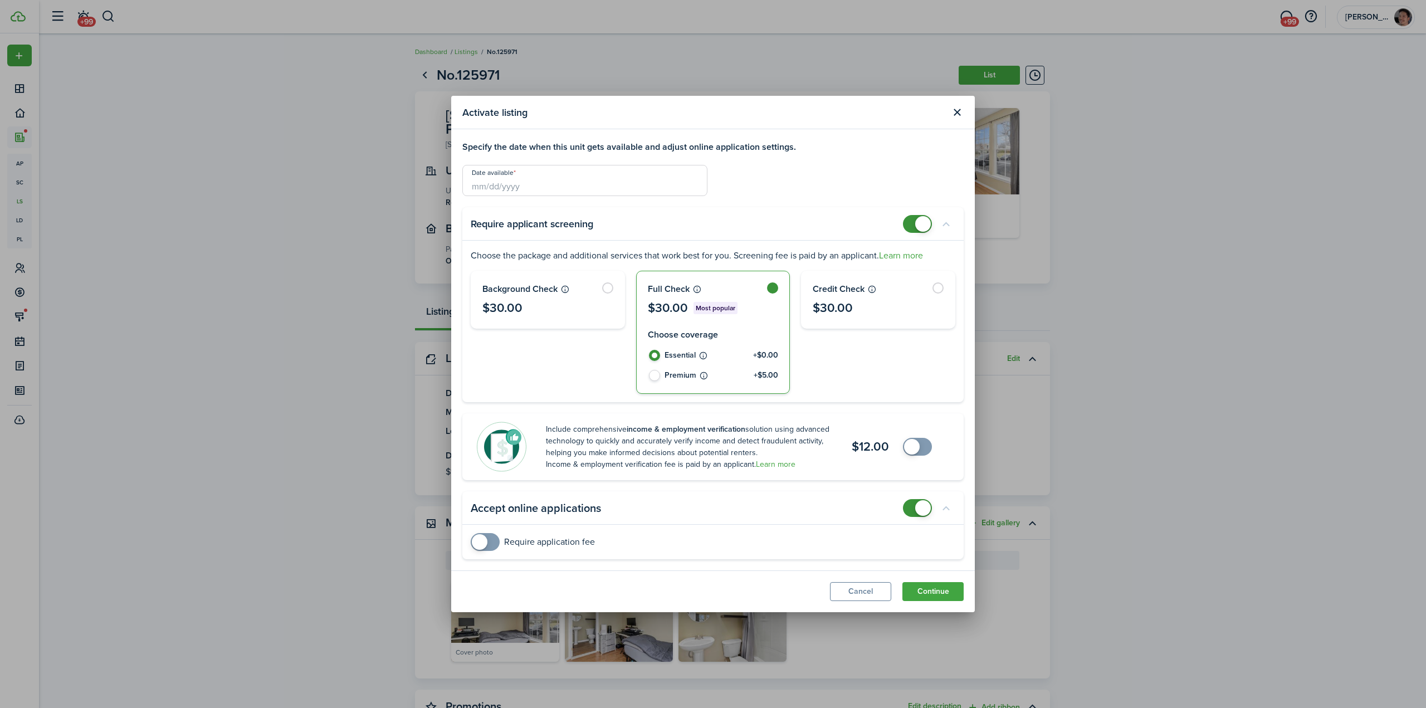
click at [567, 180] on input "Date available" at bounding box center [584, 180] width 245 height 31
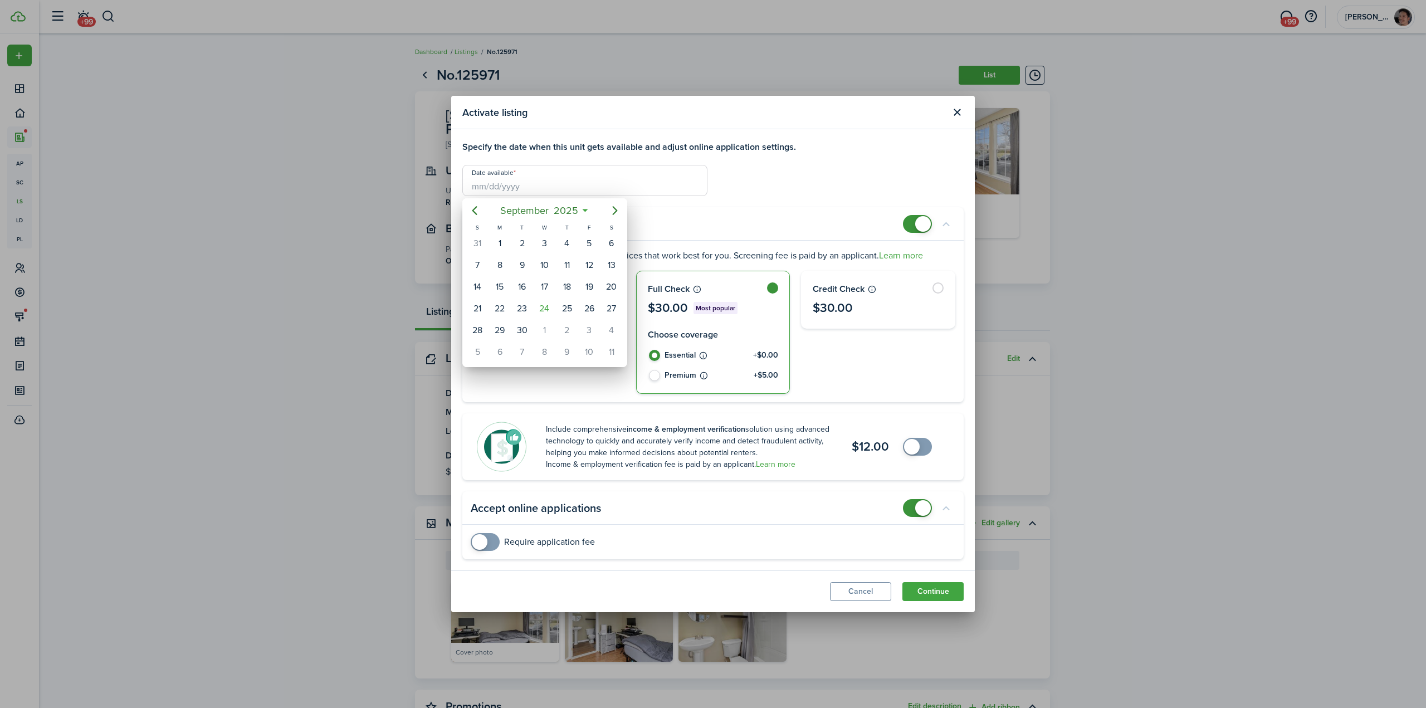
click at [662, 178] on div at bounding box center [713, 354] width 1604 height 886
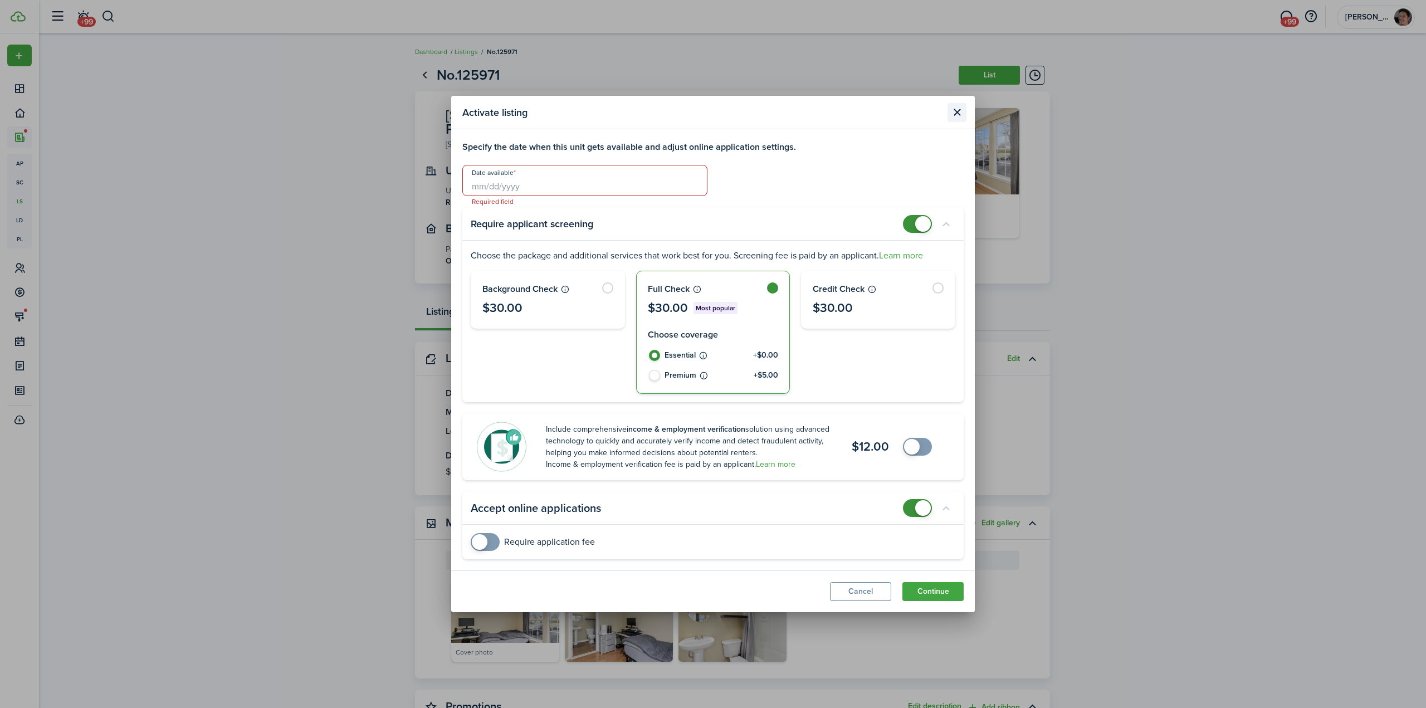
click at [954, 110] on button "Close modal" at bounding box center [956, 112] width 19 height 19
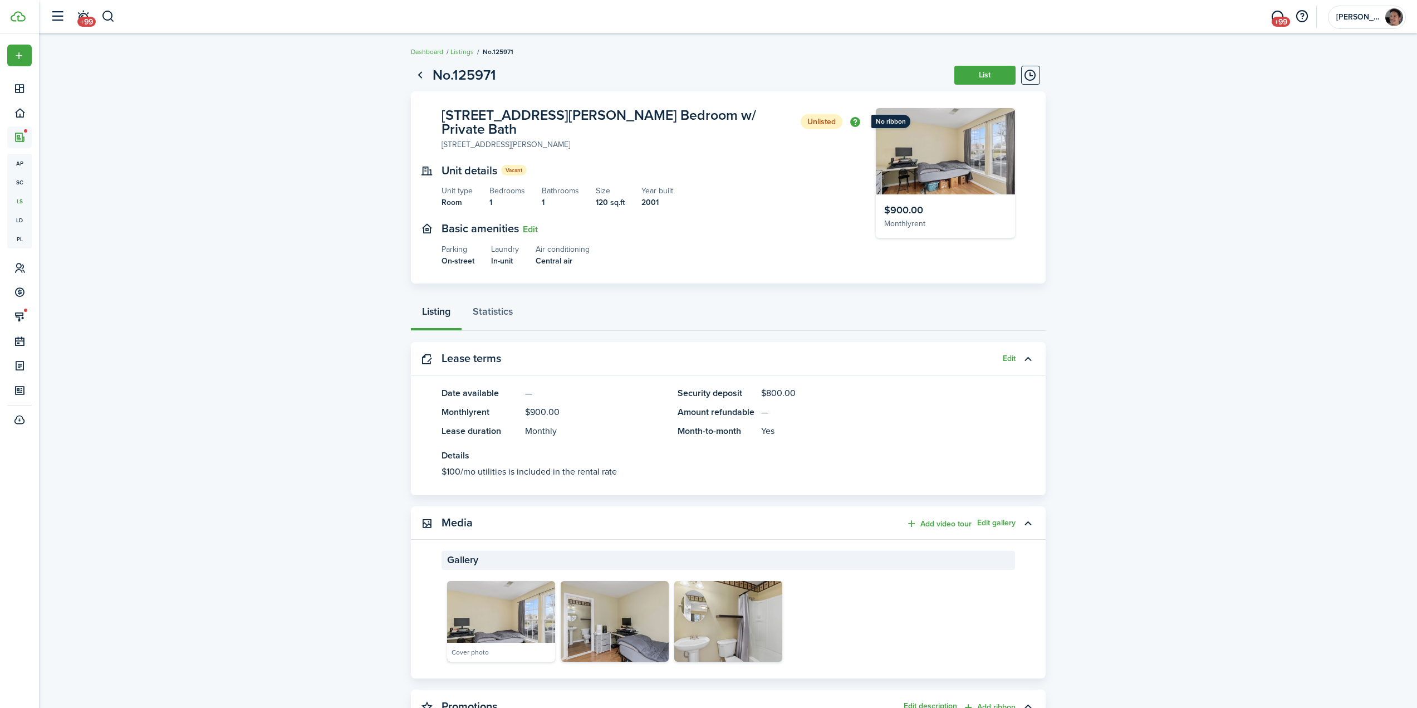
drag, startPoint x: 338, startPoint y: 144, endPoint x: 313, endPoint y: 146, distance: 25.2
click at [334, 144] on listing-view-layout "No.125971 List [STREET_ADDRESS][PERSON_NAME] Main Lvl Bedroom w/ Private Bath U…" at bounding box center [728, 632] width 1378 height 1146
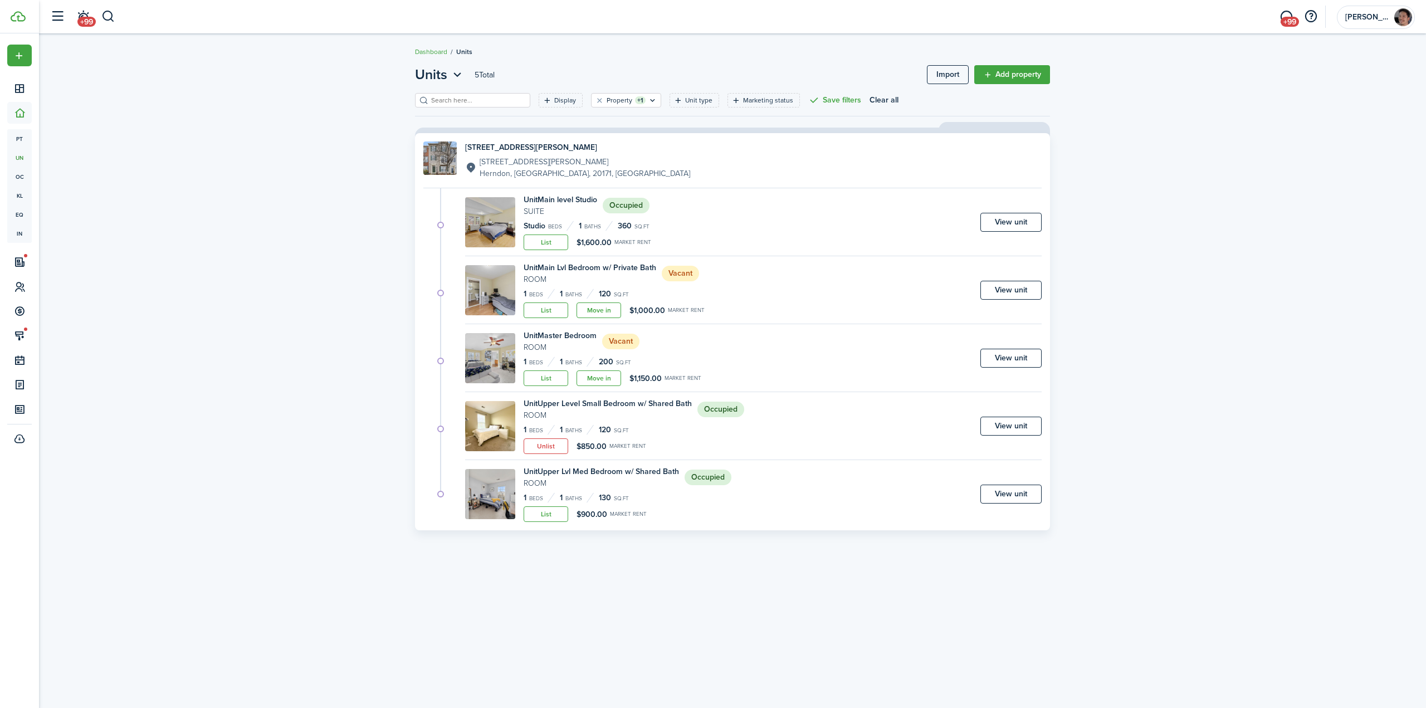
drag, startPoint x: 1035, startPoint y: 429, endPoint x: 1057, endPoint y: 424, distance: 22.2
click at [1035, 429] on link "View unit" at bounding box center [1010, 426] width 61 height 19
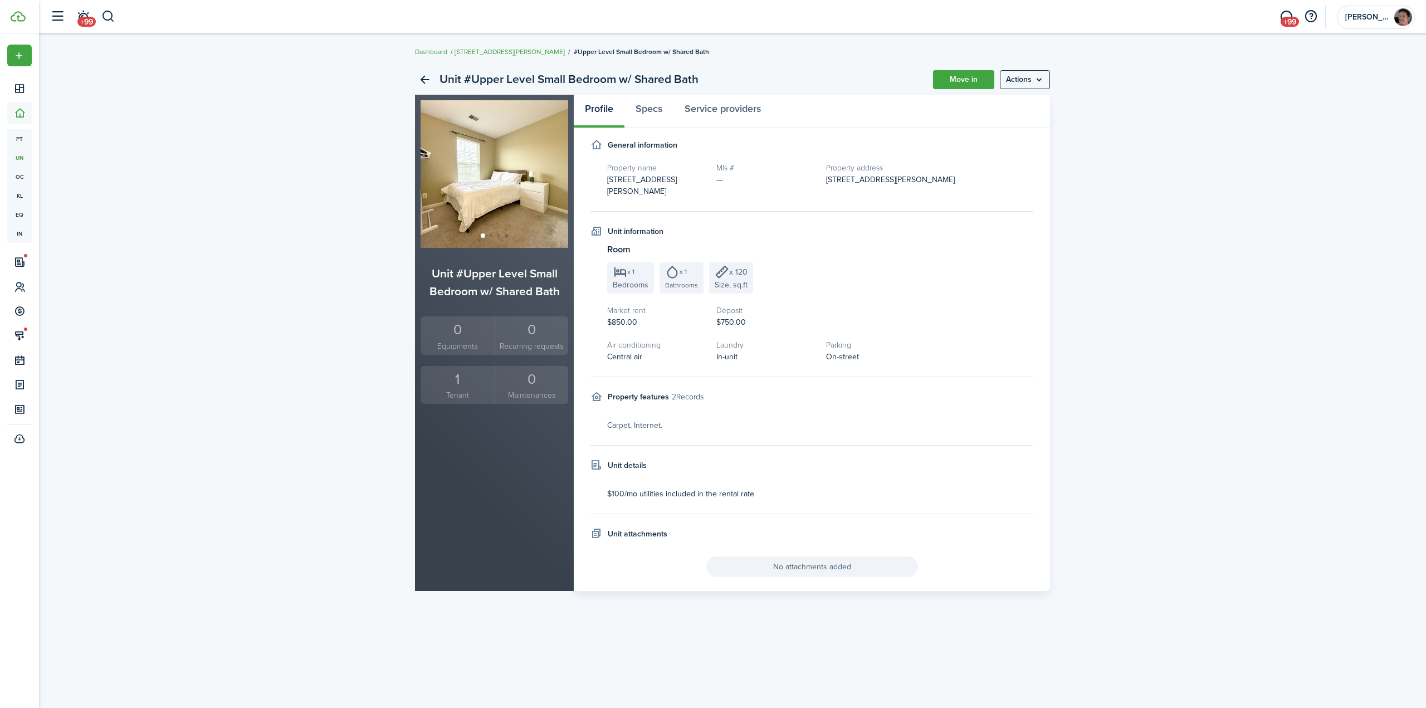
click at [320, 268] on div "Unit #Upper Level Small Bedroom w/ Shared Bath Move in Actions Unit #Upper Leve…" at bounding box center [732, 327] width 1387 height 537
click at [1016, 84] on menu-btn "Actions" at bounding box center [1025, 79] width 50 height 19
click at [206, 159] on div "Unit #Upper Level Small Bedroom w/ Shared Bath Move in Actions Unit #Upper Leve…" at bounding box center [732, 327] width 1387 height 537
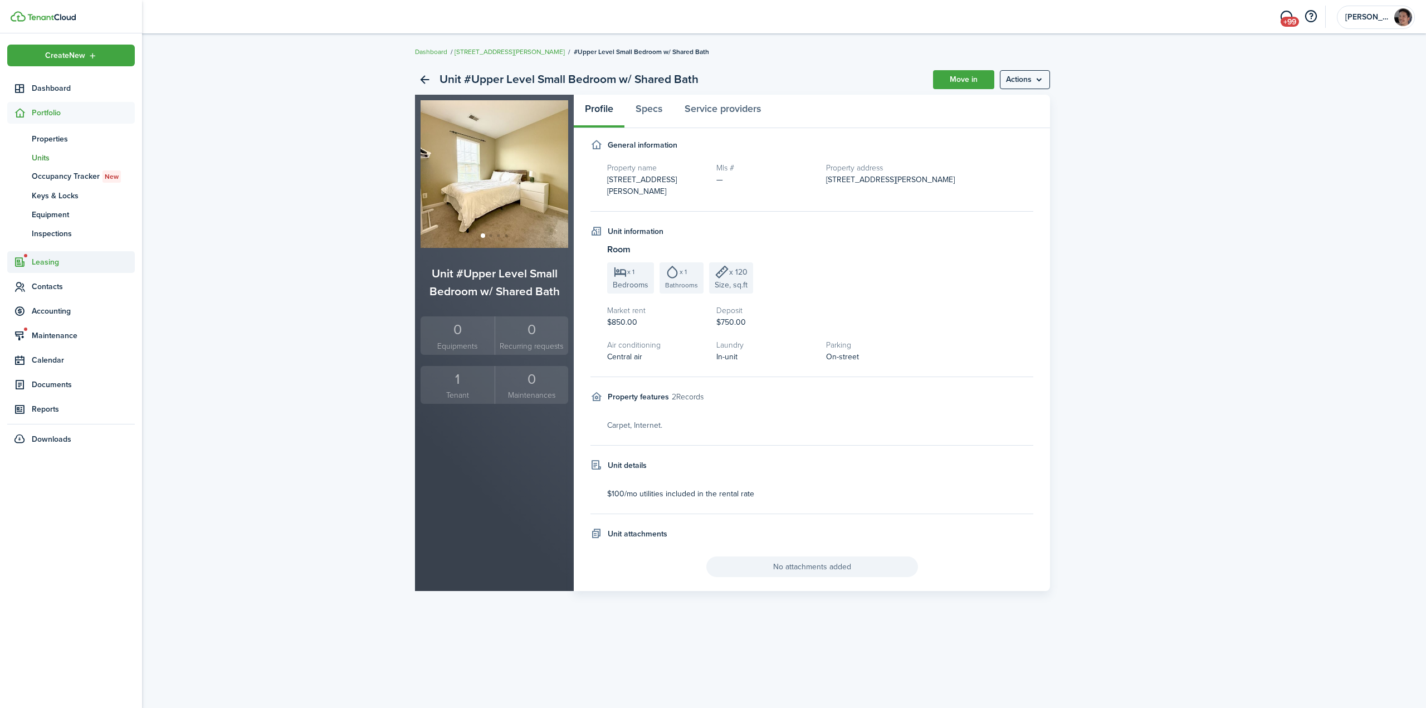
click at [65, 265] on span "Leasing" at bounding box center [83, 262] width 103 height 12
click at [70, 162] on span "Applications" at bounding box center [74, 164] width 85 height 12
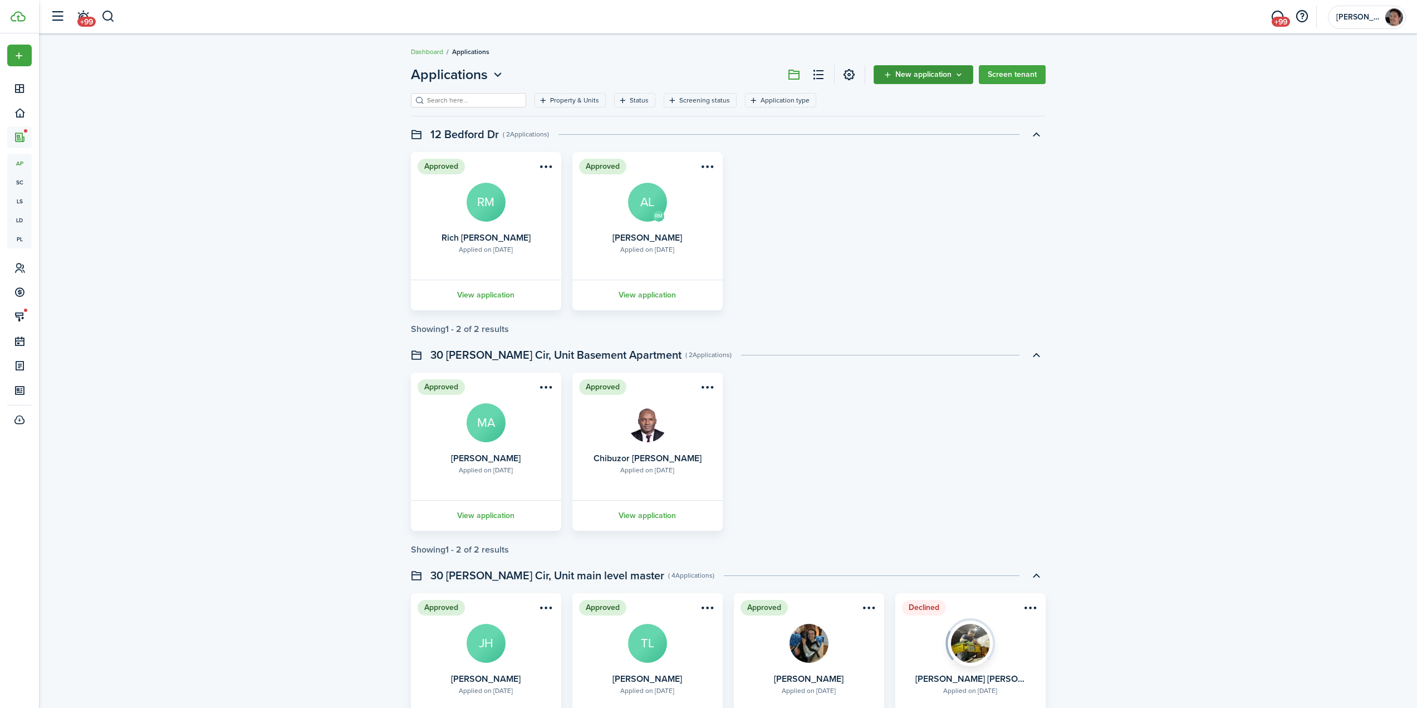
click at [951, 79] on span "New application" at bounding box center [923, 75] width 56 height 8
click at [916, 118] on button "Invite to apply" at bounding box center [924, 118] width 97 height 19
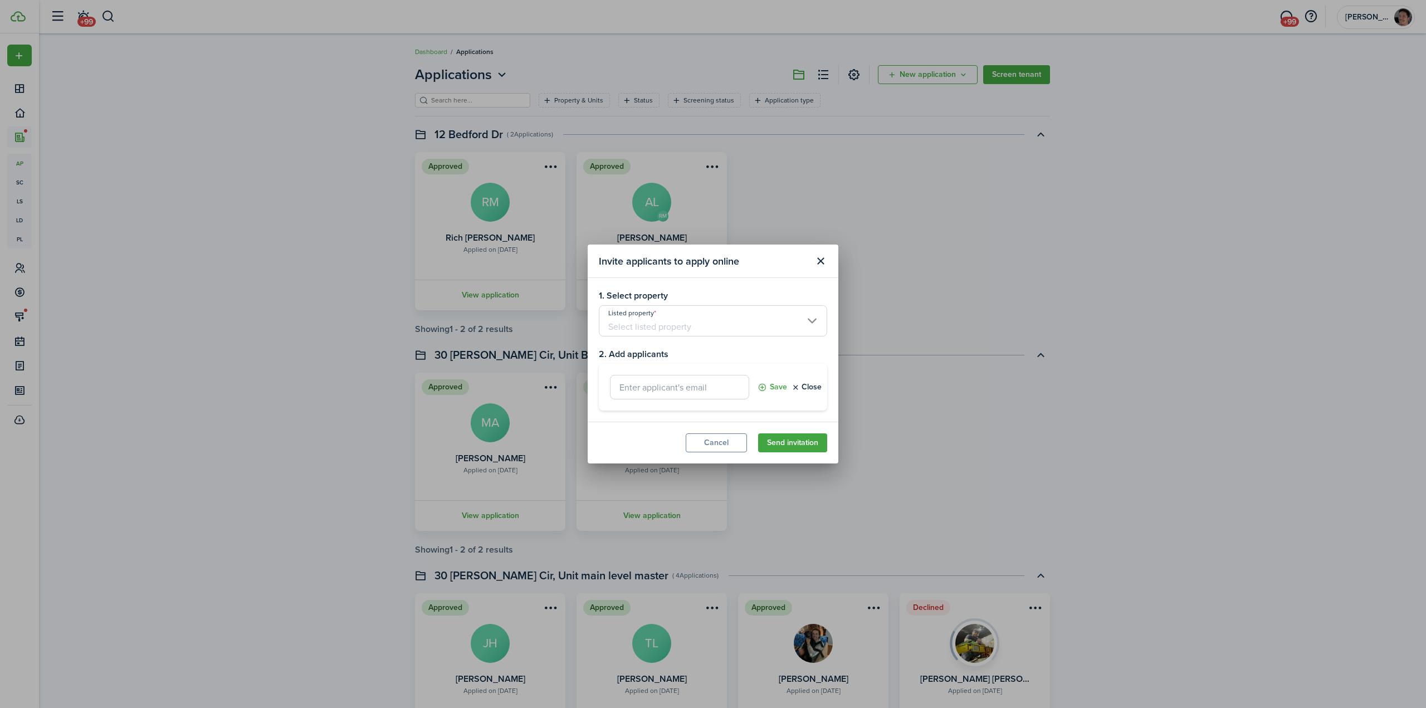
click at [713, 326] on input "Listed property" at bounding box center [713, 320] width 228 height 31
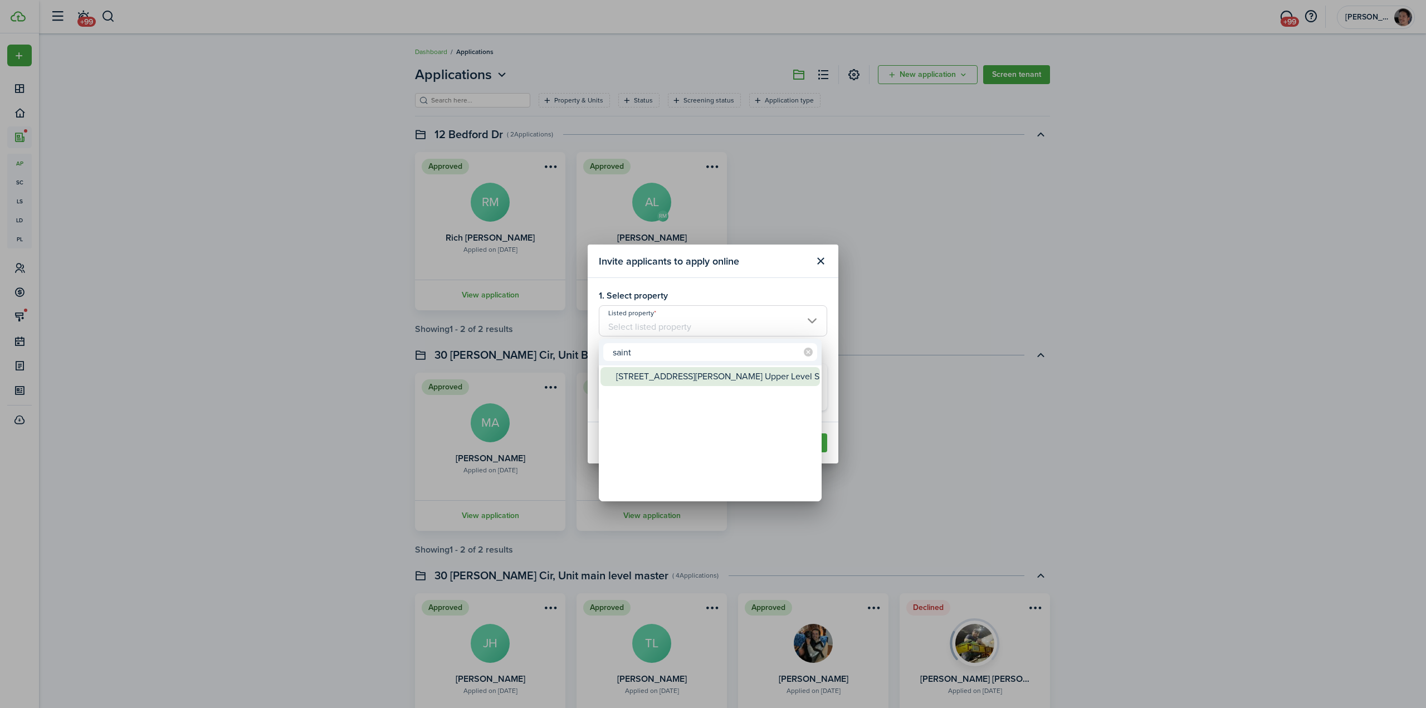
type input "saint"
click at [711, 378] on div "[STREET_ADDRESS][PERSON_NAME] Upper Level Small Bedroom w/ Shared Bath" at bounding box center [714, 376] width 197 height 19
type input "[STREET_ADDRESS][PERSON_NAME] Upper Level Small Bedroom w/ Shared Bath"
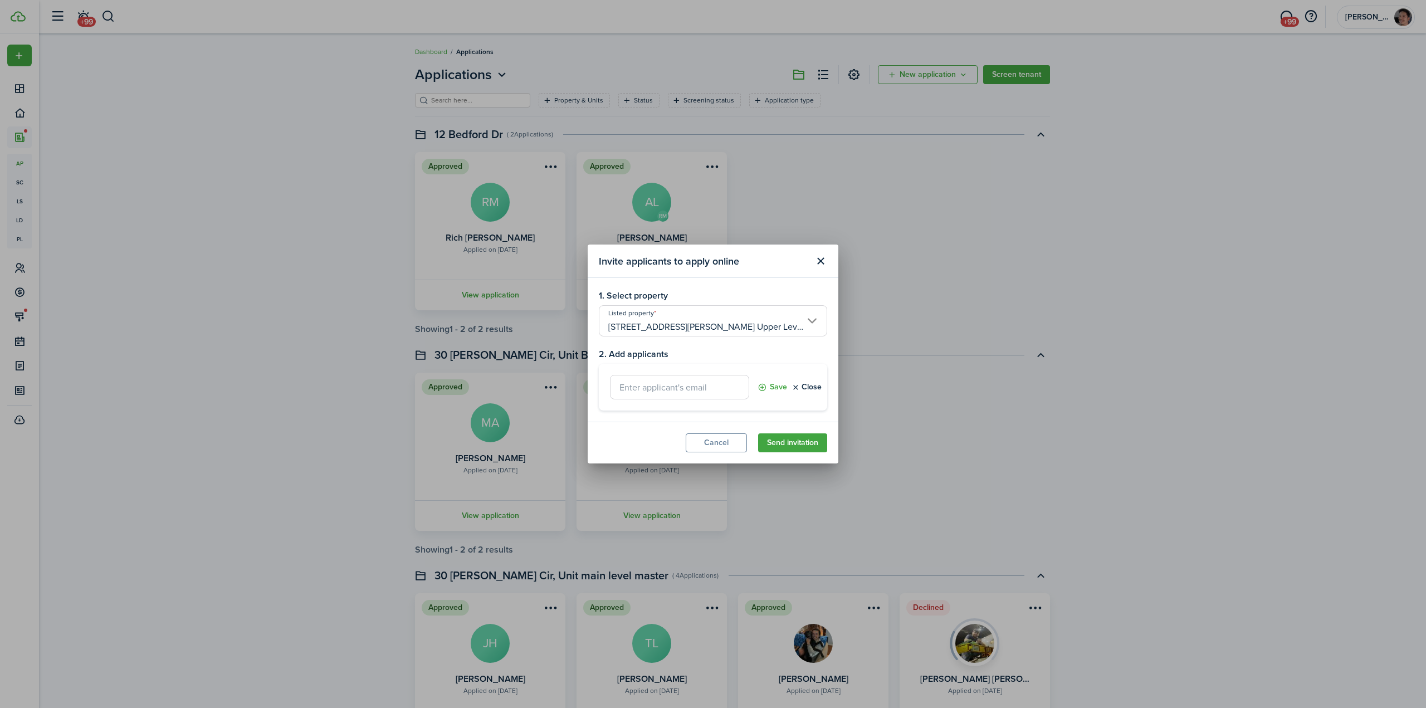
scroll to position [0, 100]
click at [670, 393] on input "text" at bounding box center [679, 387] width 139 height 25
type input "[EMAIL_ADDRESS][DOMAIN_NAME]"
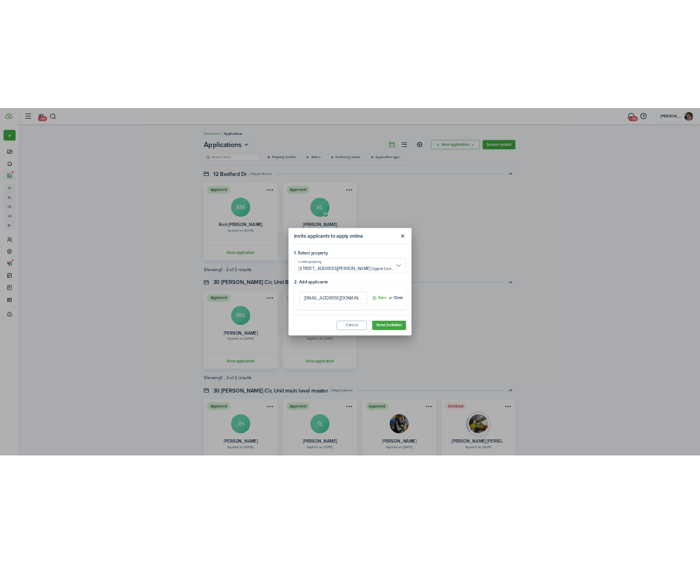
scroll to position [0, 1]
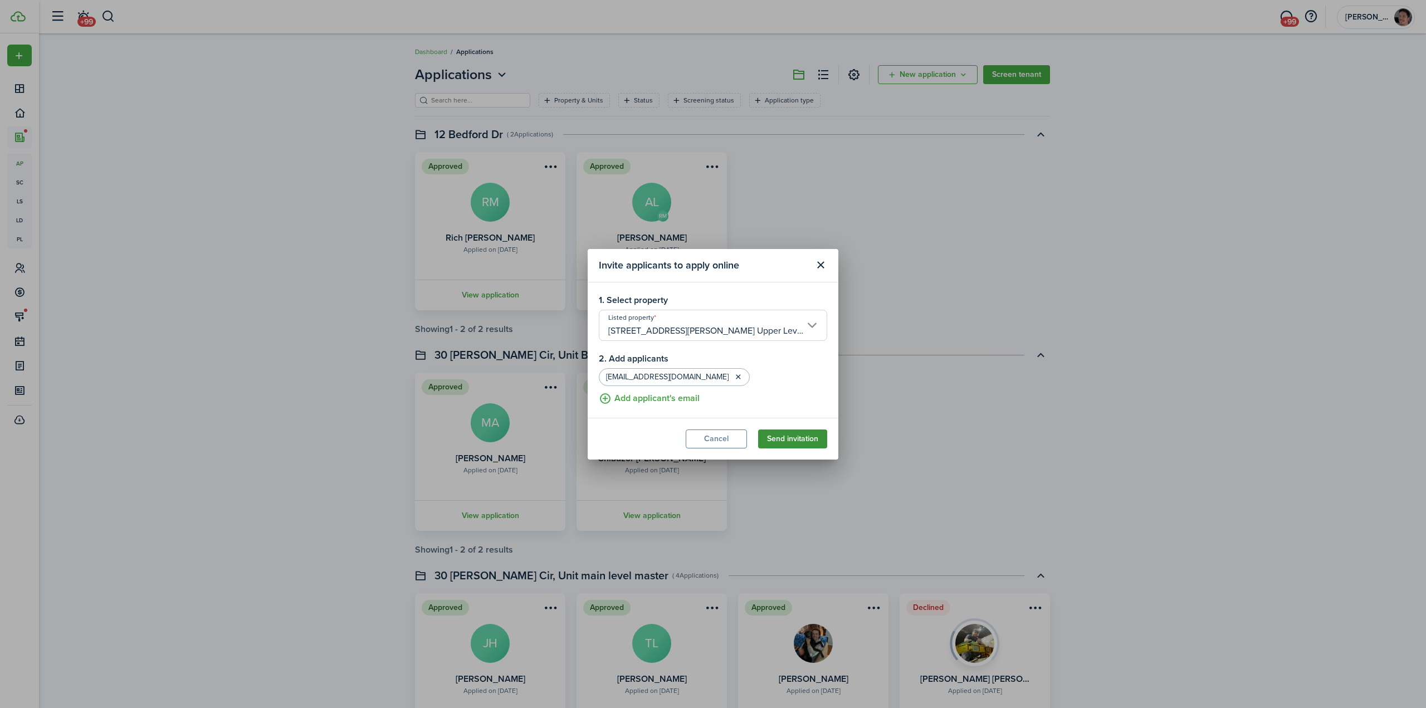
click at [810, 439] on button "Send invitation" at bounding box center [792, 438] width 69 height 19
